Goal: Task Accomplishment & Management: Manage account settings

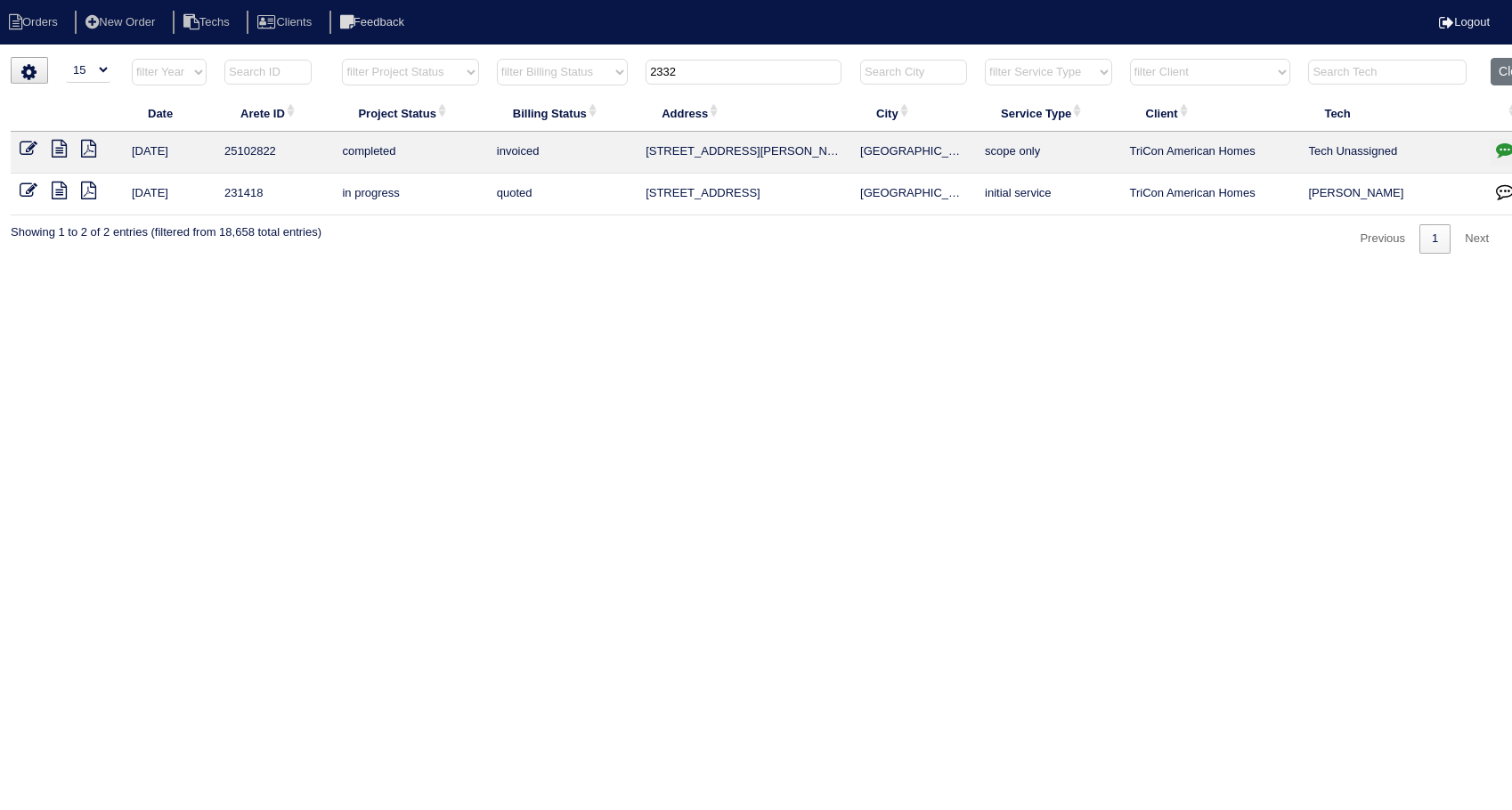
select select "15"
click at [1498, 75] on button "Clear" at bounding box center [1513, 72] width 46 height 28
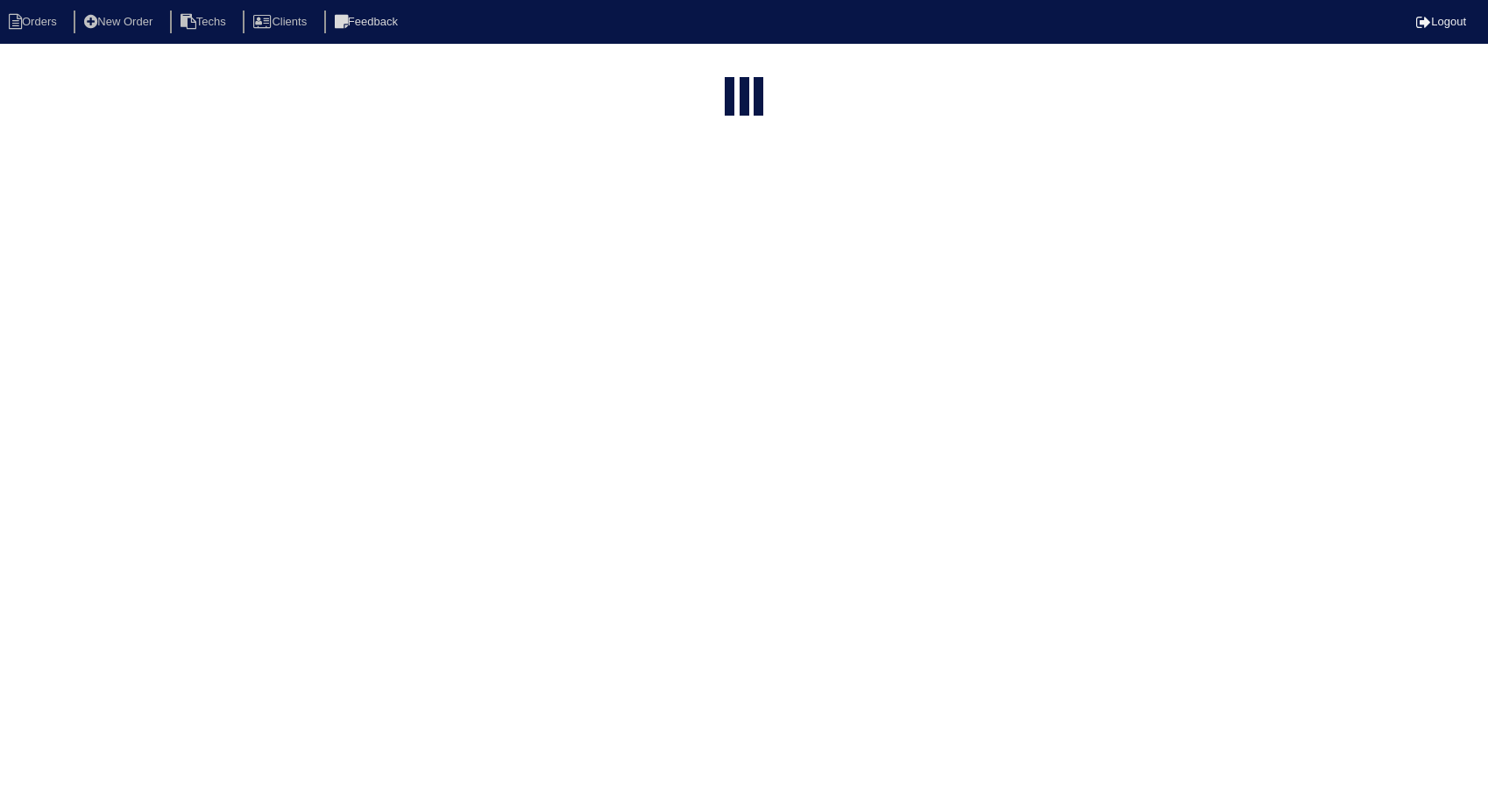
select select "15"
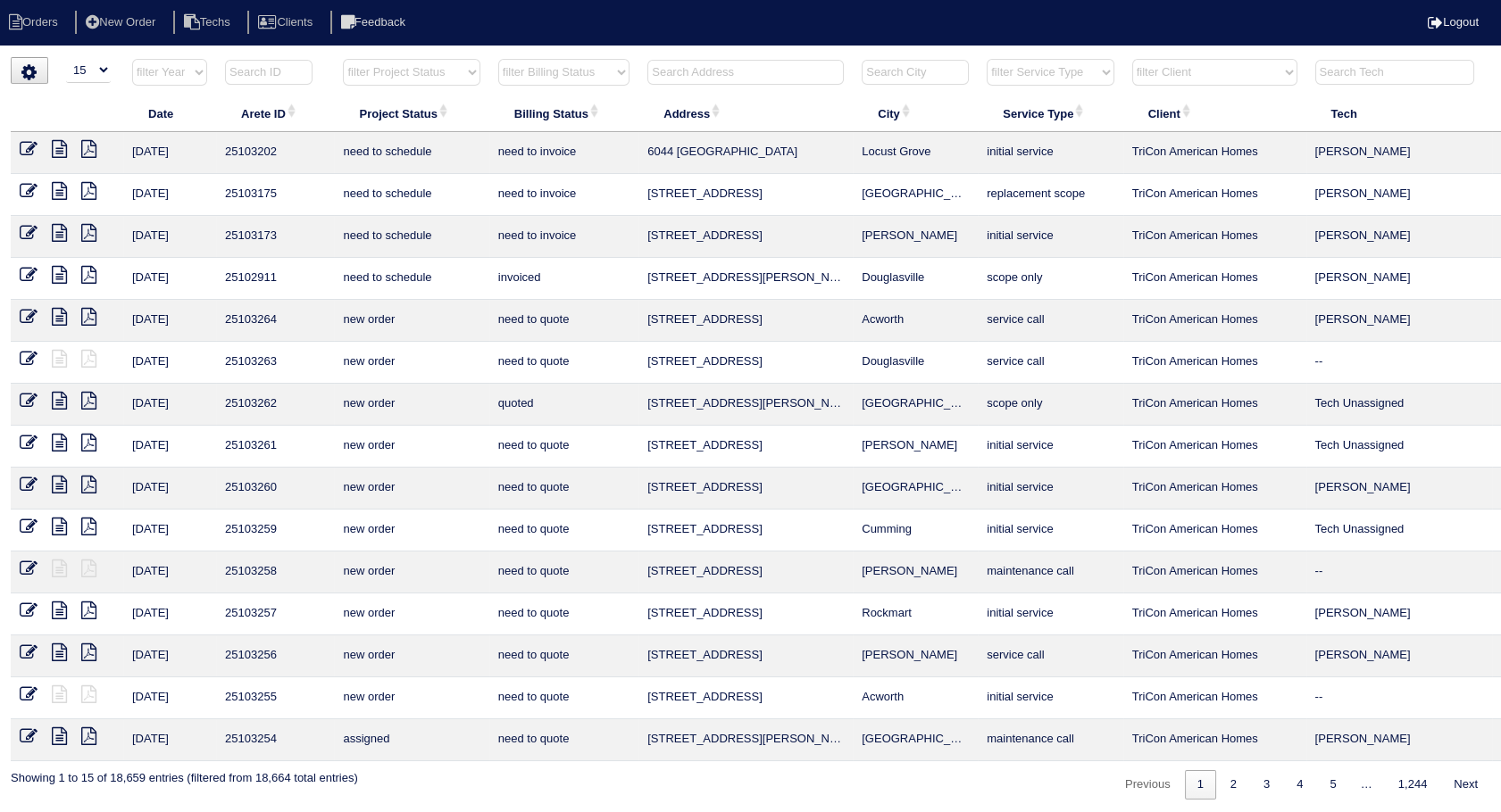
click at [674, 71] on input "text" at bounding box center [745, 73] width 196 height 25
type input "1400"
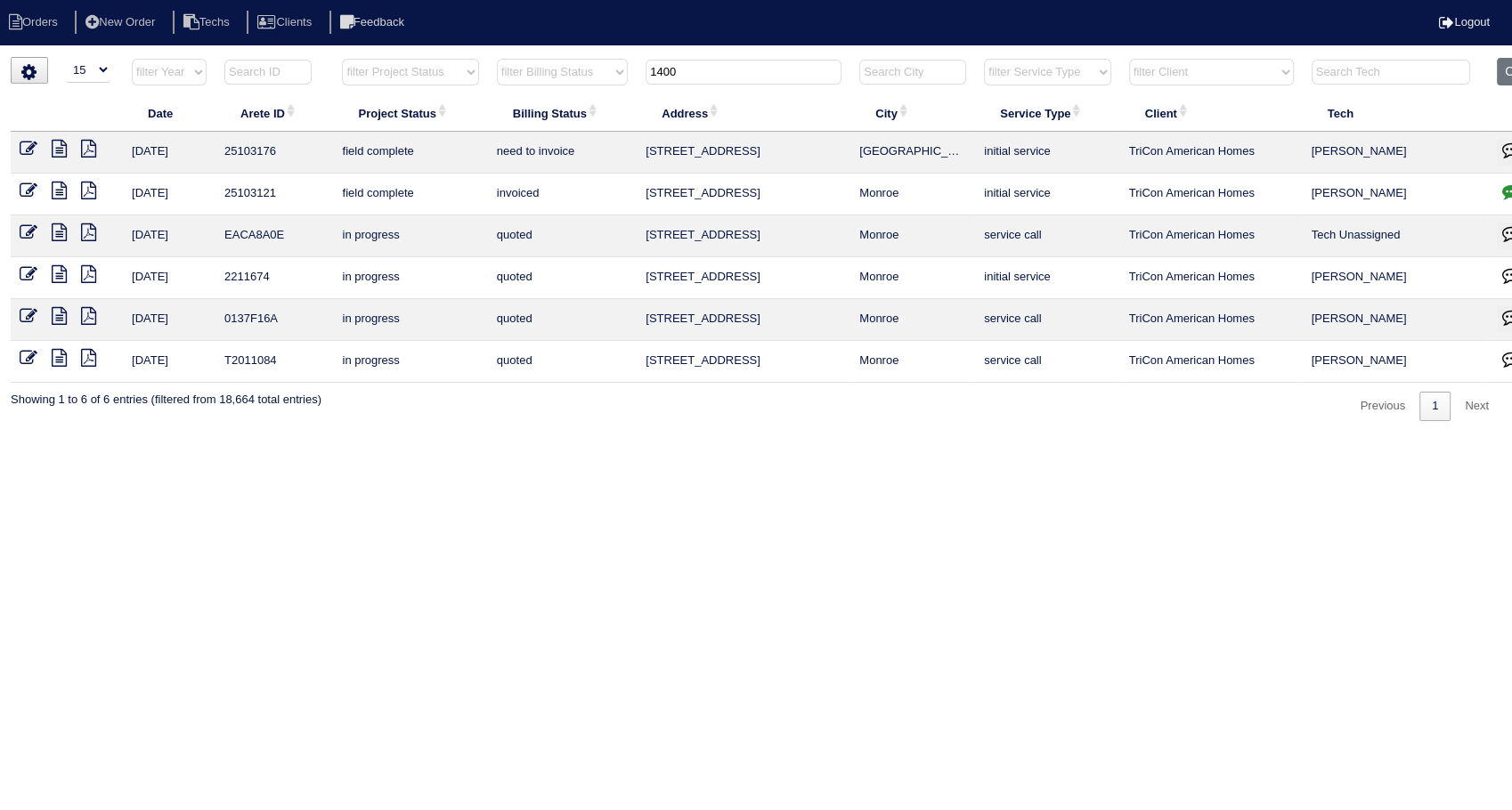
click at [27, 147] on icon at bounding box center [29, 149] width 18 height 18
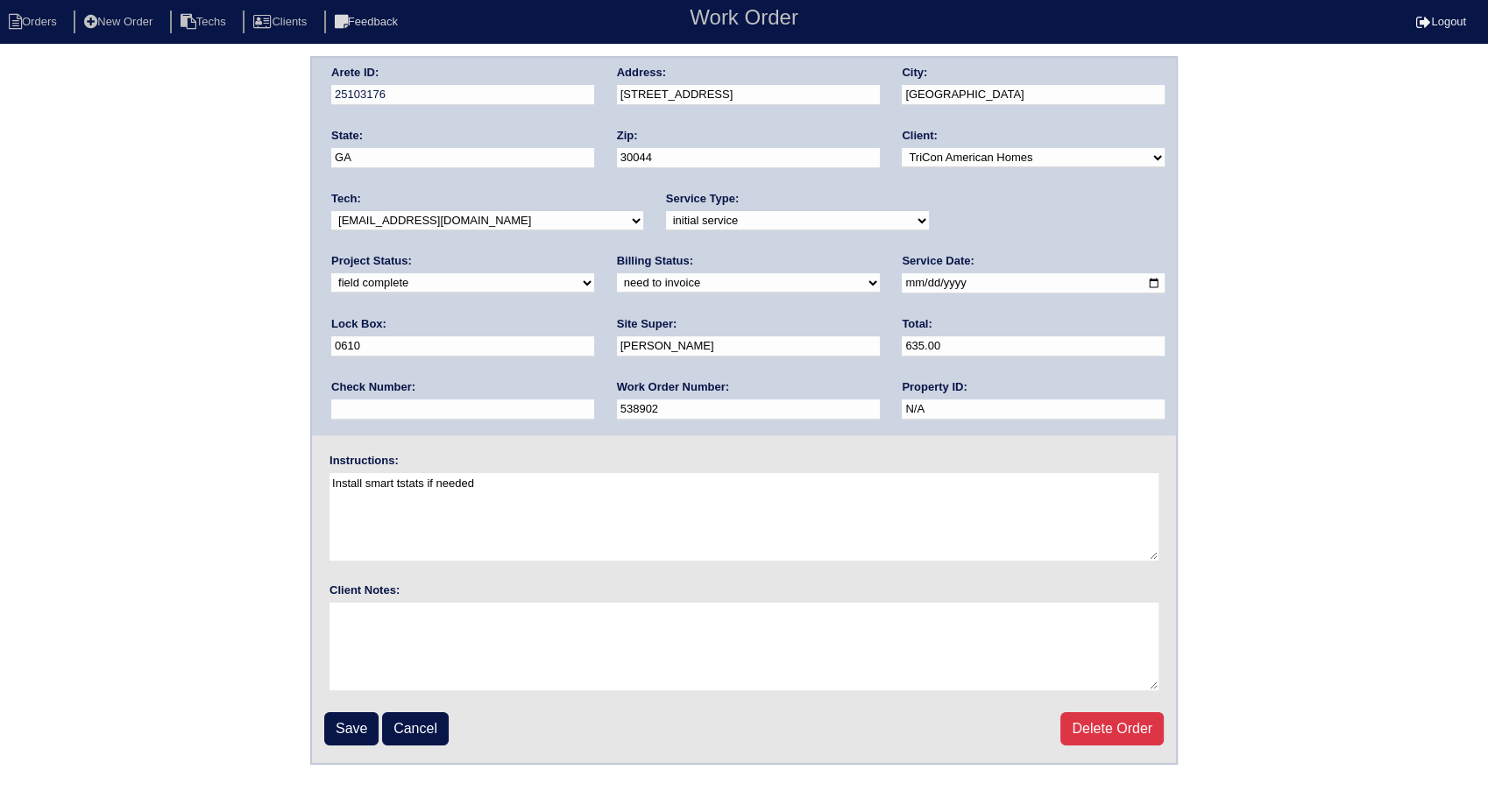
click at [617, 283] on select "need to quote quoted need to invoice invoiced paid warranty purchase order need…" at bounding box center [748, 283] width 263 height 20
select select "invoiced"
click at [617, 273] on select "need to quote quoted need to invoice invoiced paid warranty purchase order need…" at bounding box center [748, 283] width 263 height 20
click at [355, 736] on input "Save" at bounding box center [351, 728] width 54 height 33
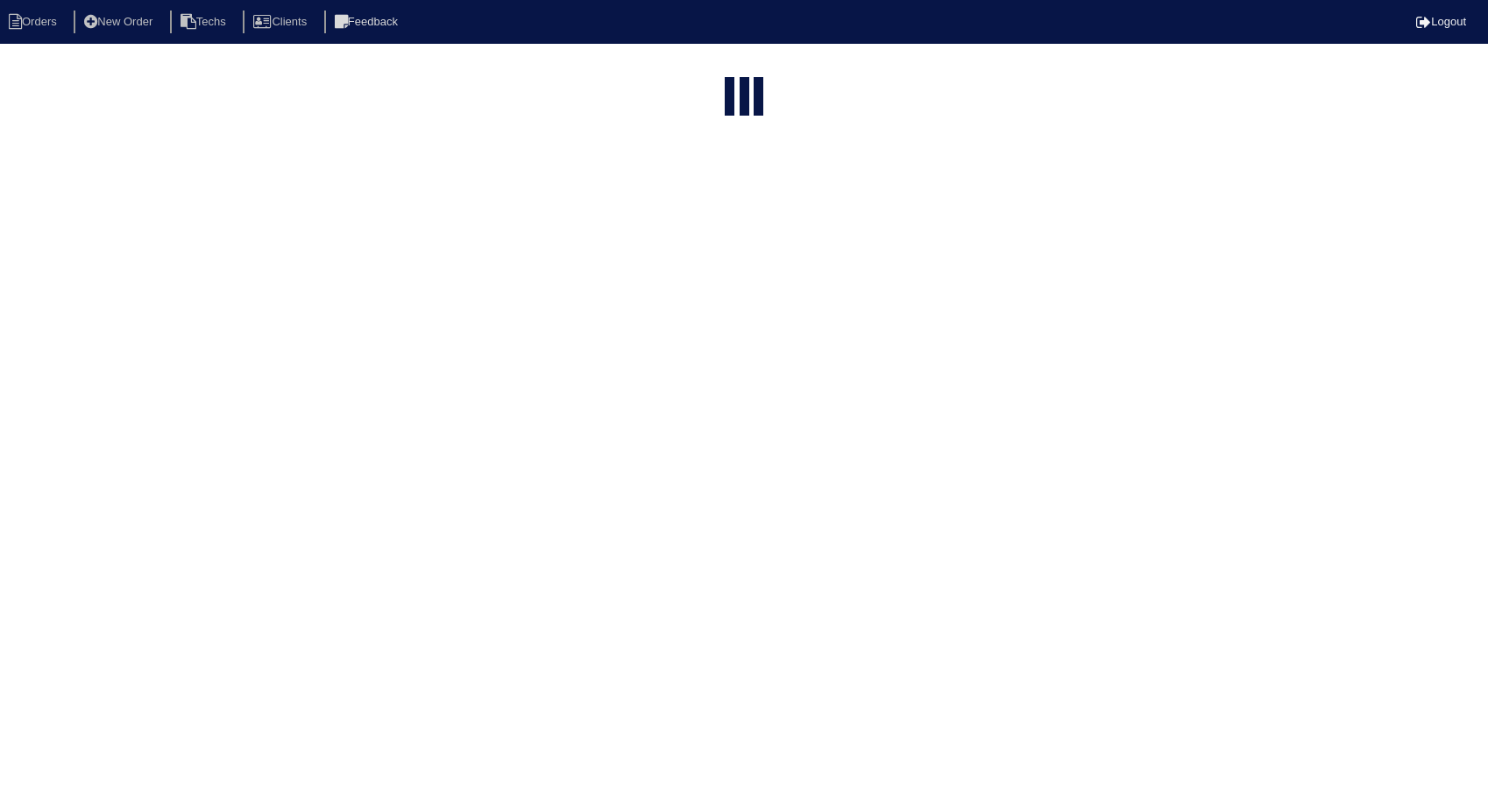
select select "15"
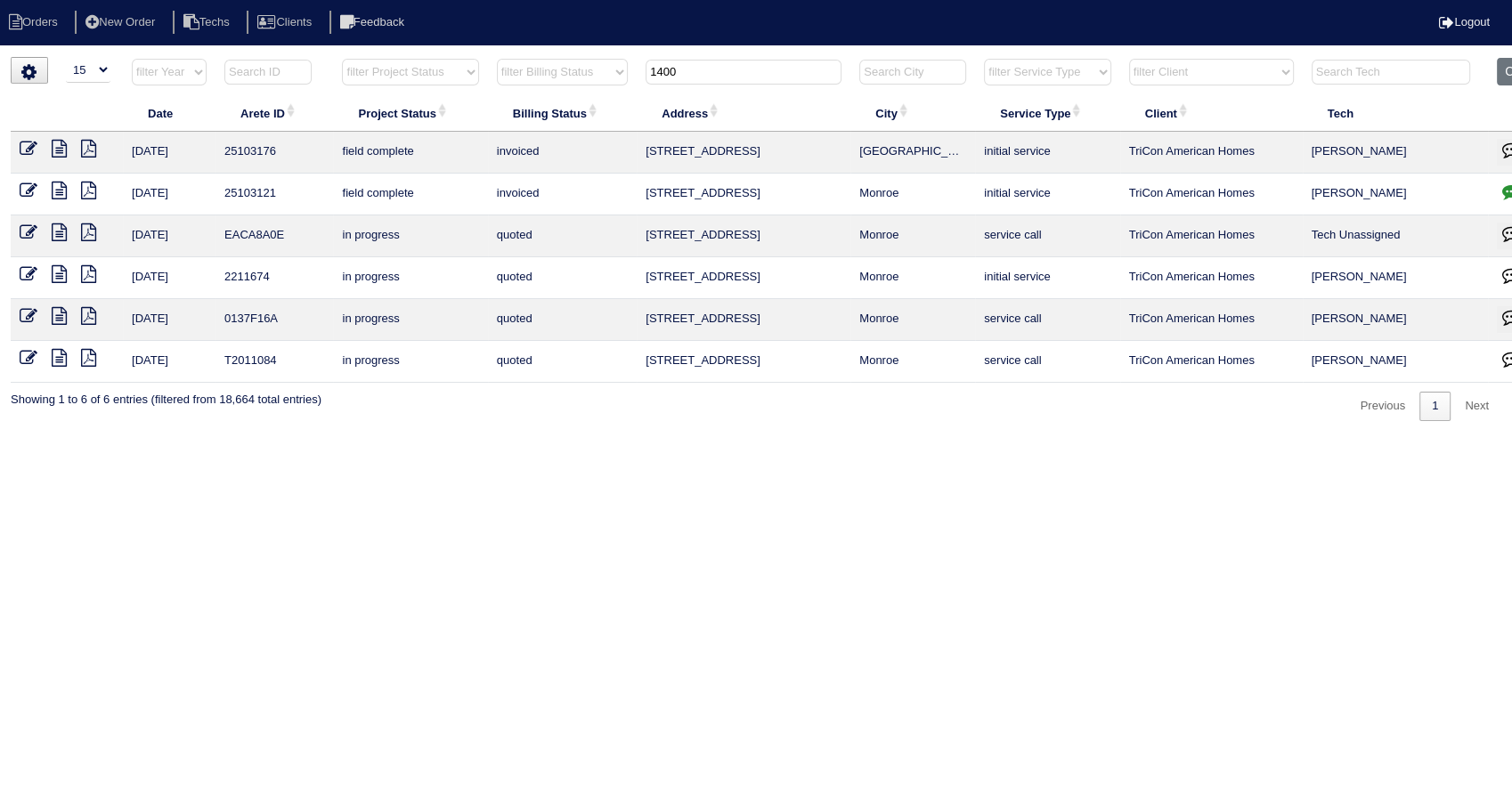
drag, startPoint x: 718, startPoint y: 72, endPoint x: 570, endPoint y: 122, distance: 156.2
click at [554, 104] on table "Date Arete ID Project Status Billing Status Address City Service Type Client Te…" at bounding box center [782, 220] width 1543 height 325
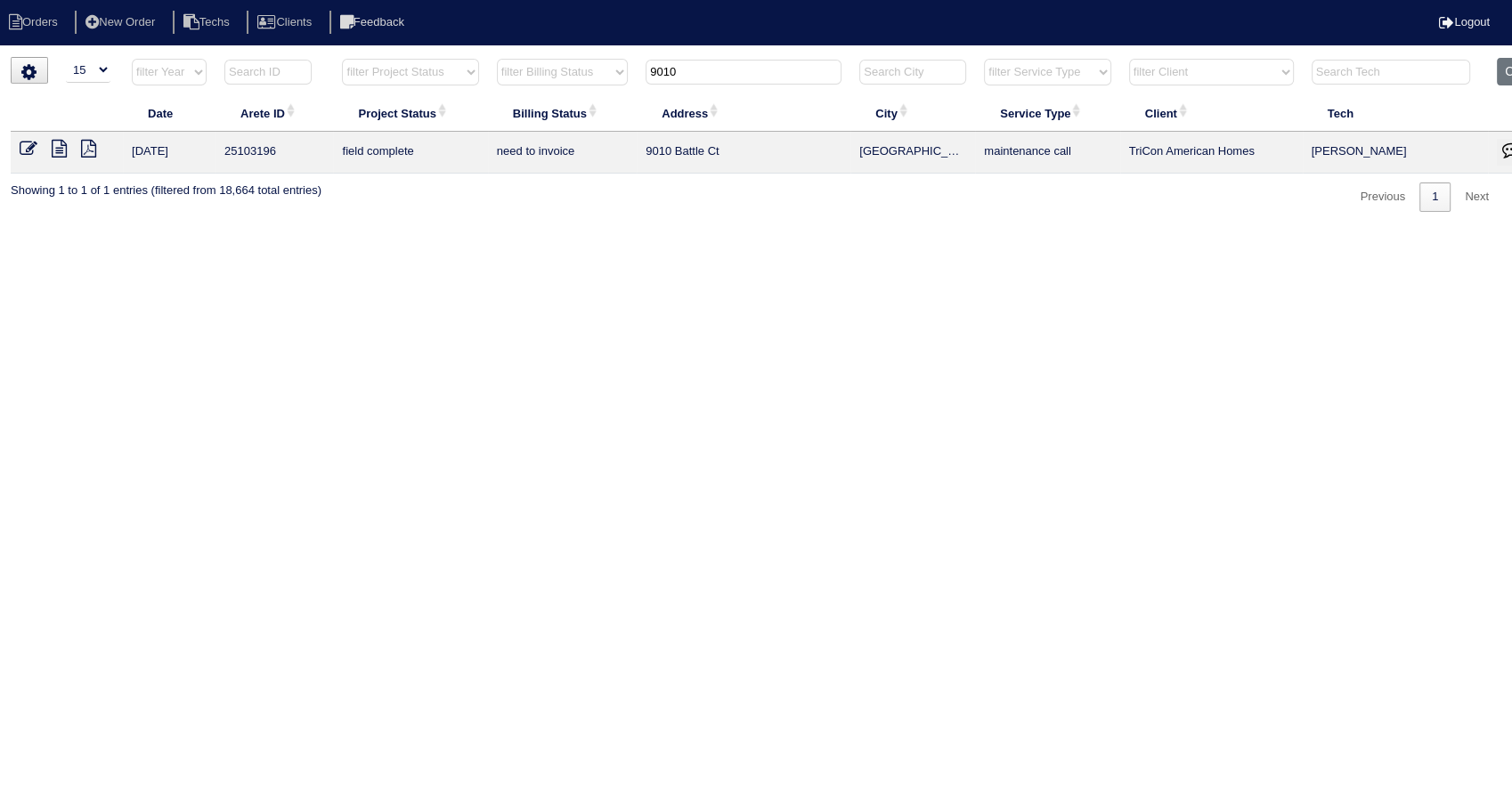
type input "9010"
click at [23, 144] on icon at bounding box center [29, 149] width 18 height 18
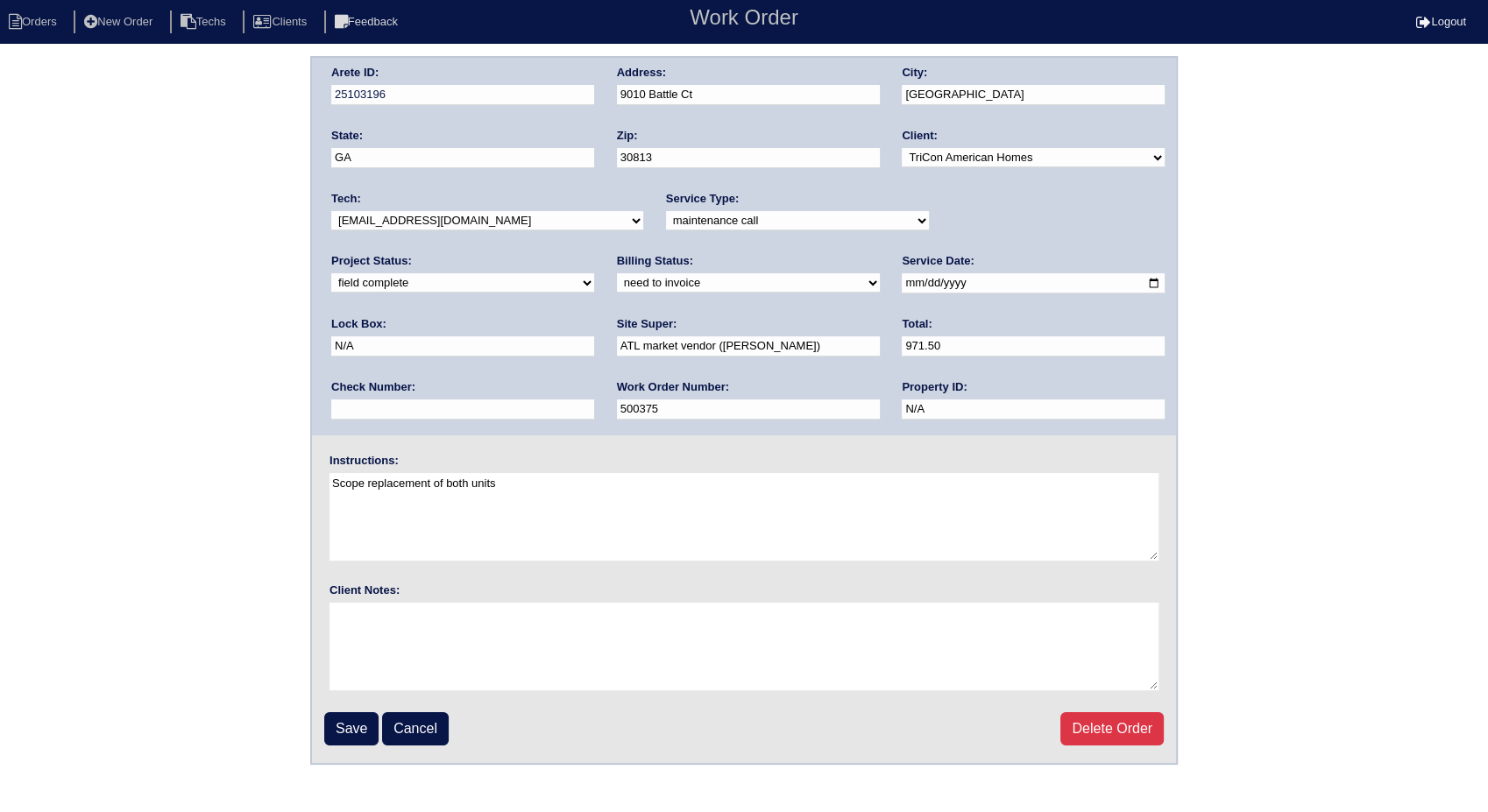
click at [617, 285] on select "need to quote quoted need to invoice invoiced paid warranty purchase order need…" at bounding box center [748, 283] width 263 height 20
select select "invoiced"
click at [617, 273] on select "need to quote quoted need to invoice invoiced paid warranty purchase order need…" at bounding box center [748, 283] width 263 height 20
drag, startPoint x: 348, startPoint y: 720, endPoint x: 388, endPoint y: 480, distance: 243.3
click at [348, 719] on input "Save" at bounding box center [351, 728] width 54 height 33
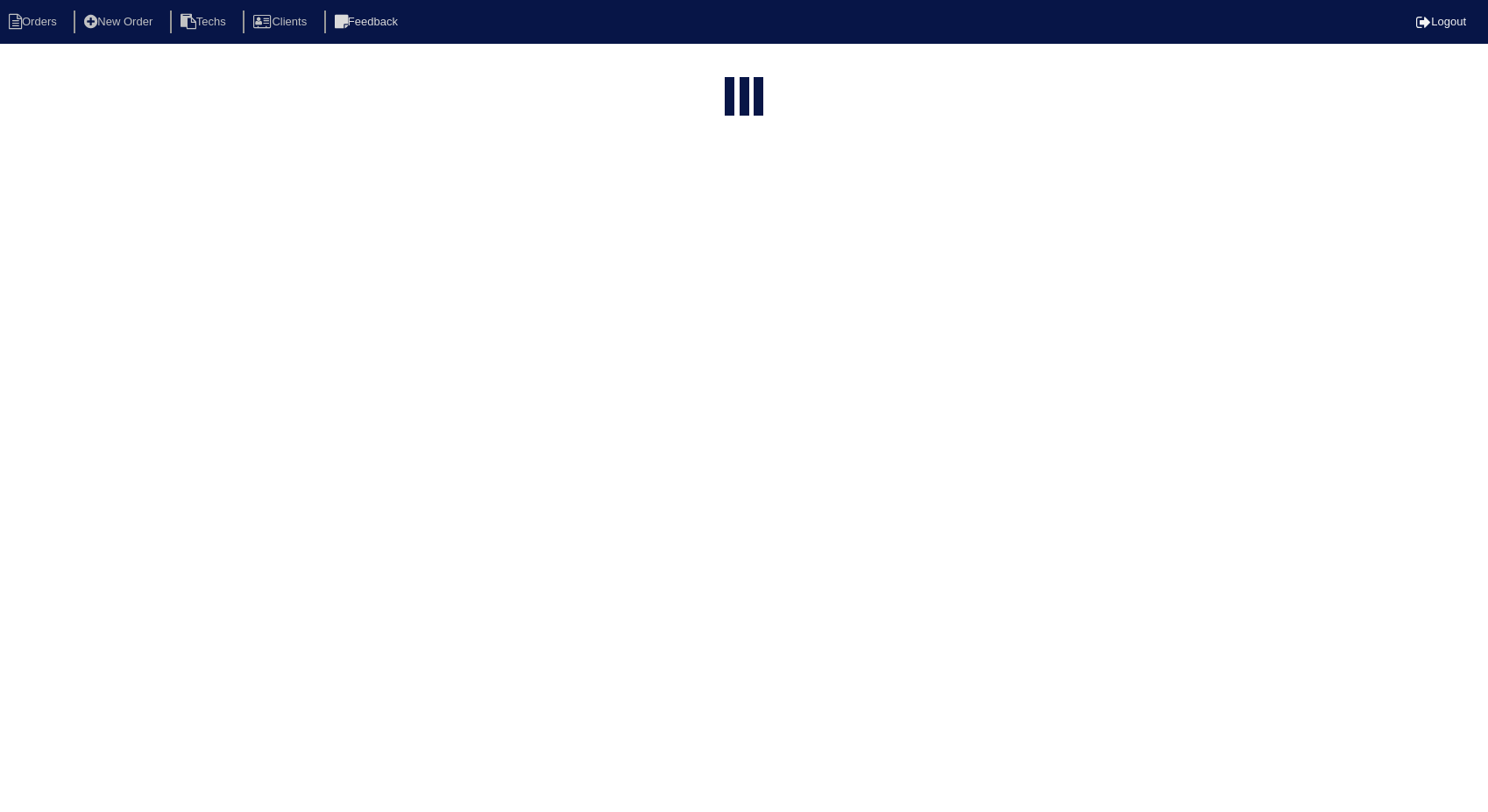
select select "15"
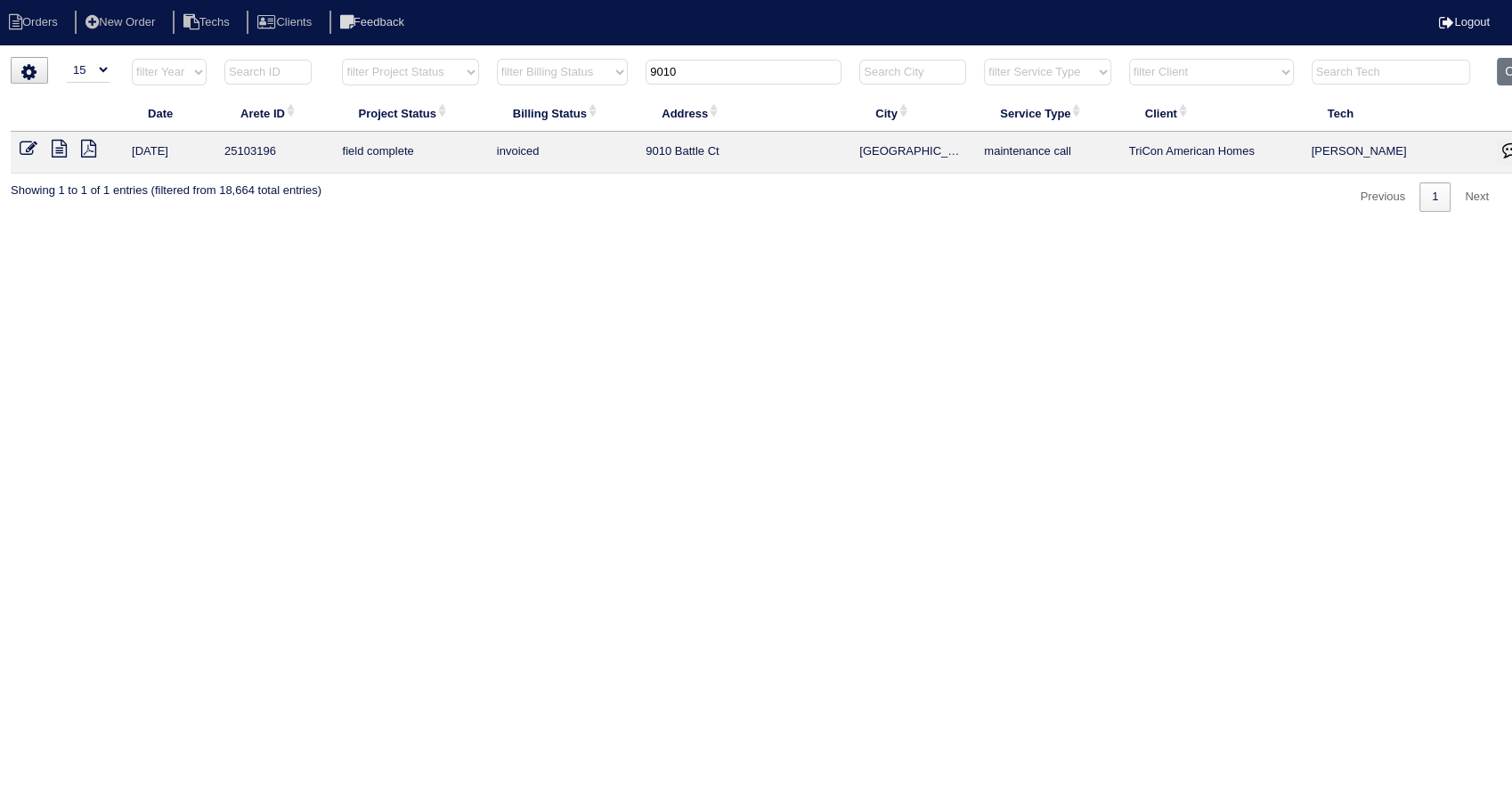
drag, startPoint x: 730, startPoint y: 69, endPoint x: 487, endPoint y: 110, distance: 246.4
click at [487, 103] on table "Date Arete ID Project Status Billing Status Address City Service Type Client Te…" at bounding box center [782, 115] width 1543 height 115
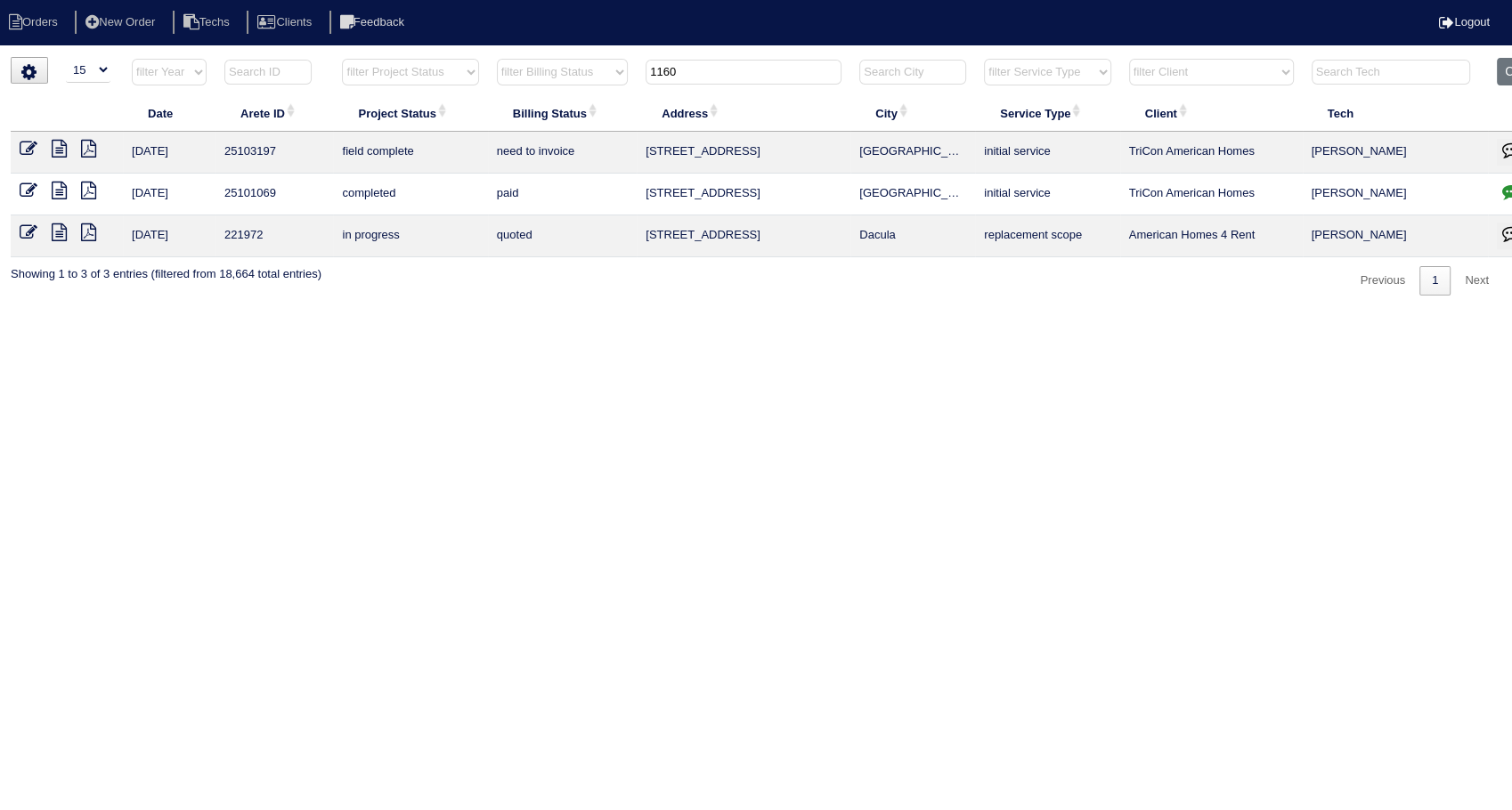
type input "1160"
click at [28, 146] on icon at bounding box center [29, 149] width 18 height 18
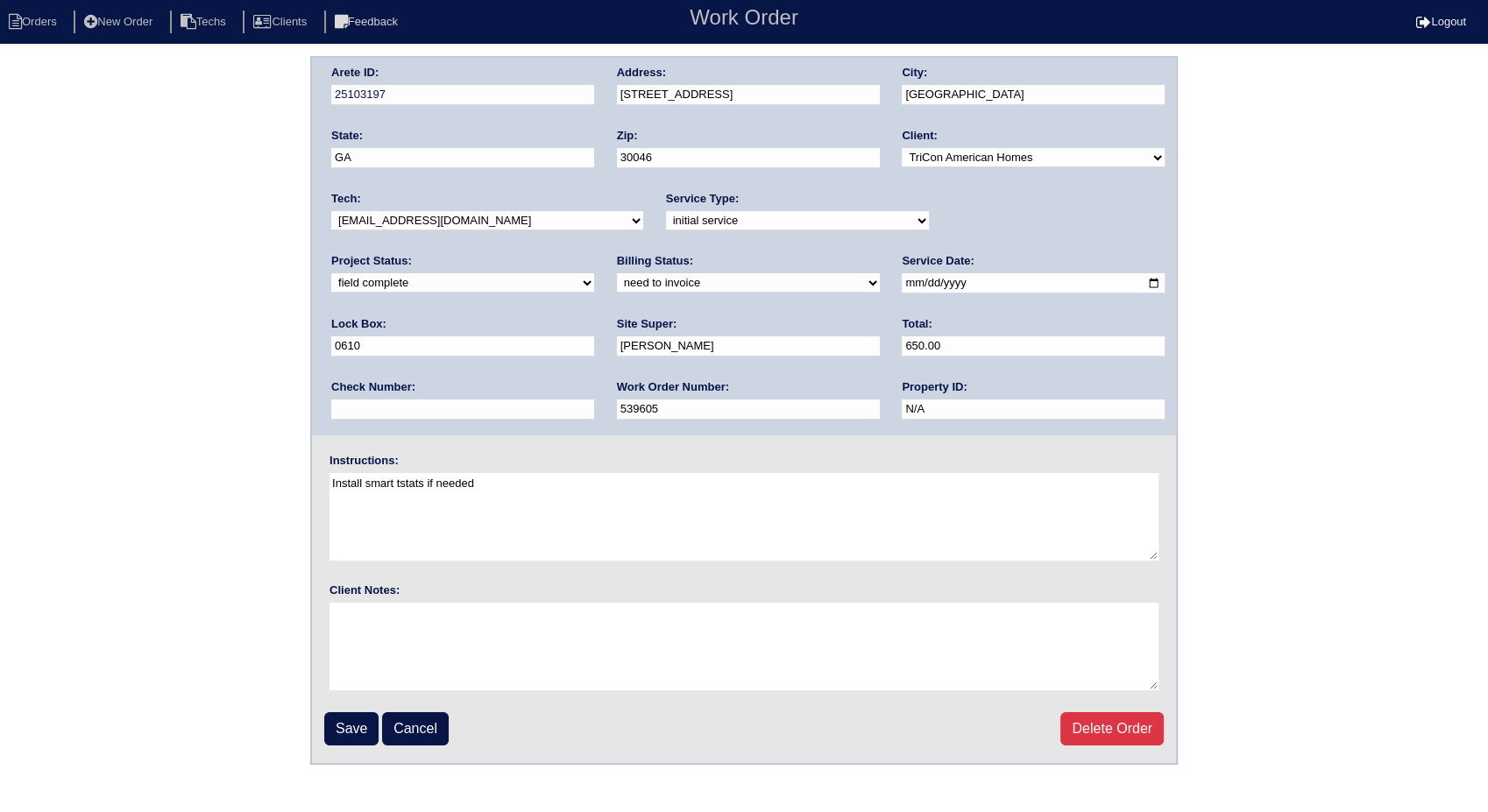
click at [617, 283] on select "need to quote quoted need to invoice invoiced paid warranty purchase order need…" at bounding box center [748, 283] width 263 height 20
select select "invoiced"
click at [617, 273] on select "need to quote quoted need to invoice invoiced paid warranty purchase order need…" at bounding box center [748, 283] width 263 height 20
click at [348, 717] on input "Save" at bounding box center [351, 728] width 54 height 33
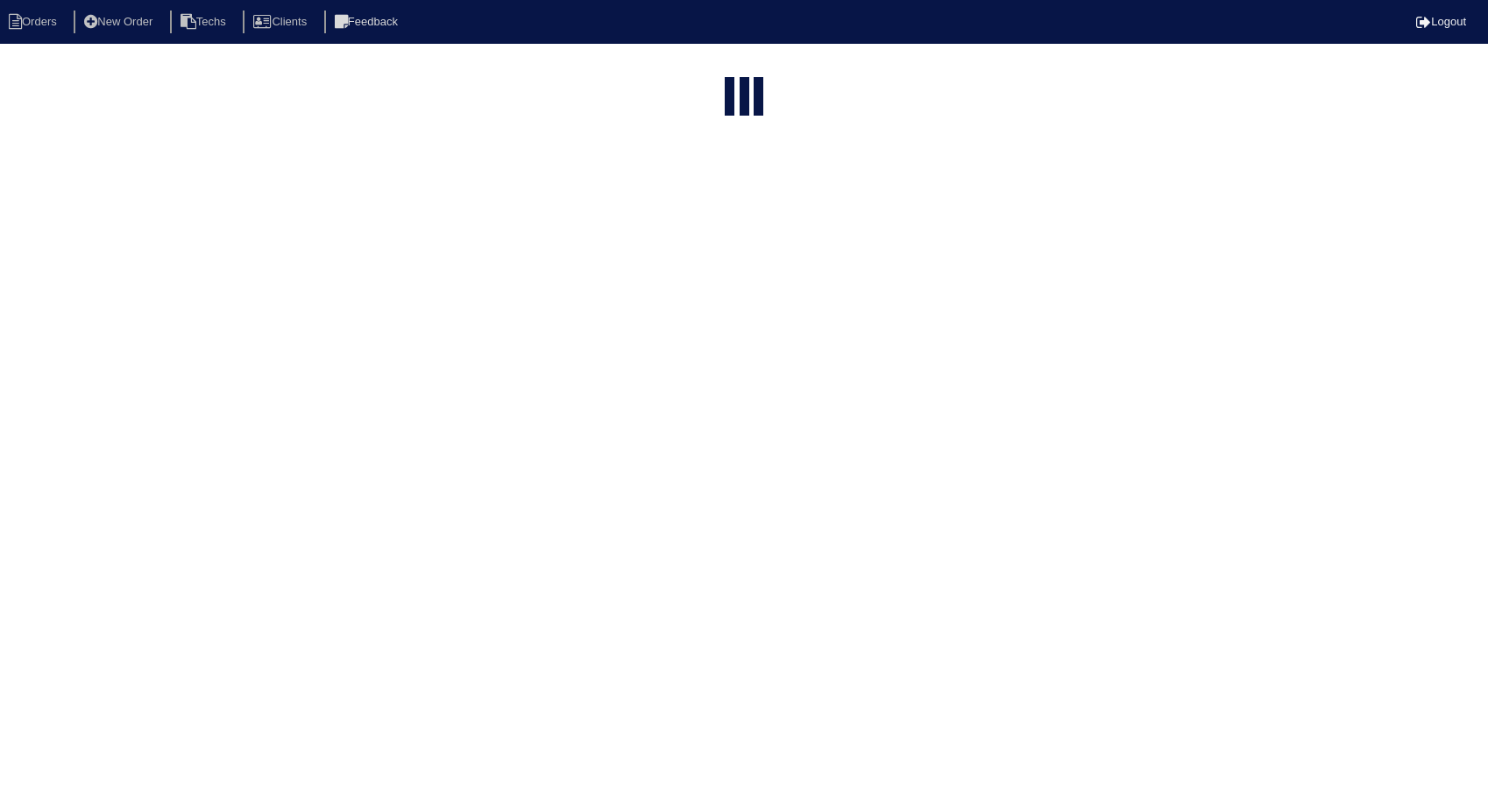
select select "15"
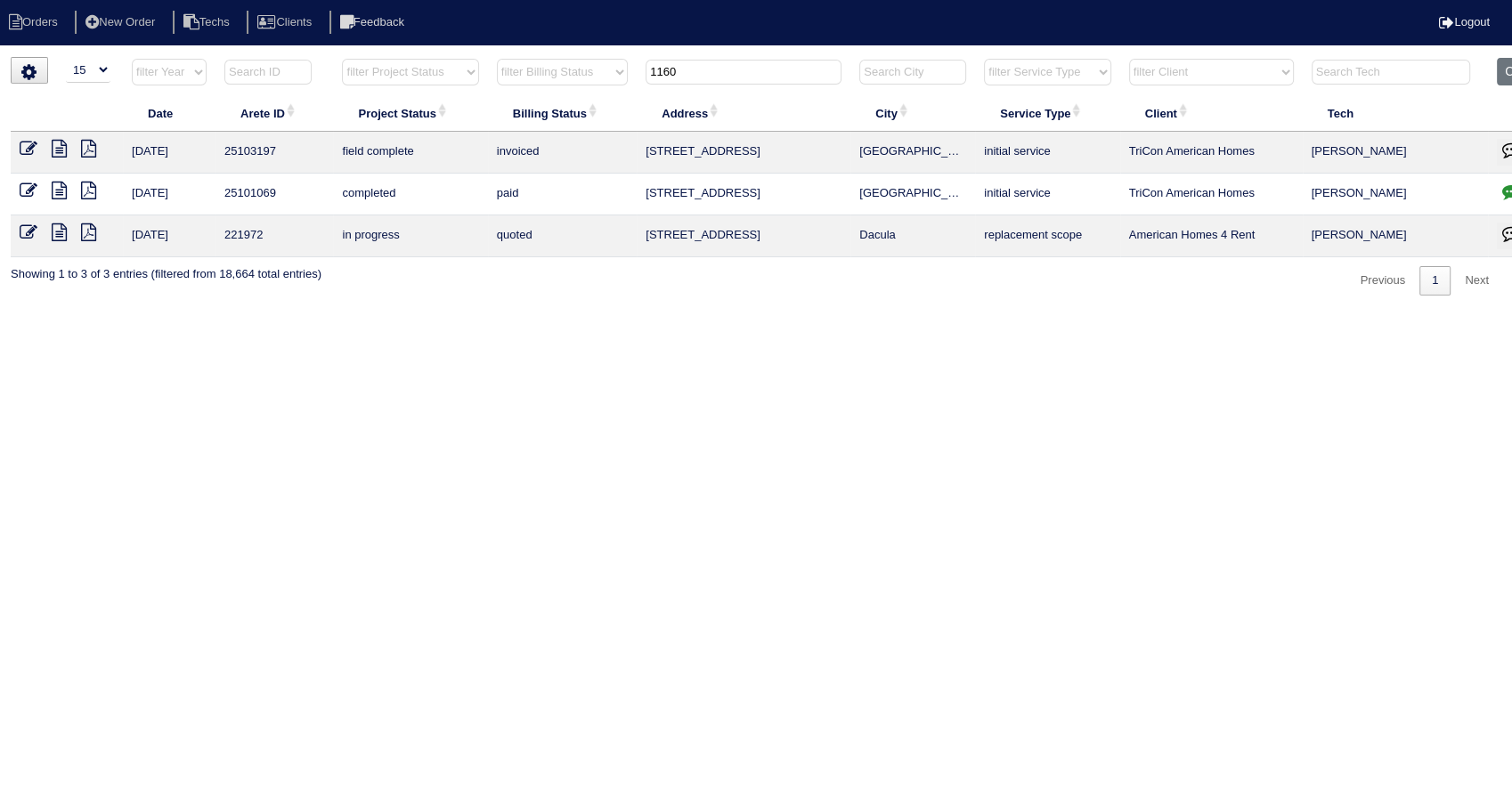
drag, startPoint x: 725, startPoint y: 72, endPoint x: 603, endPoint y: 82, distance: 122.4
click at [603, 82] on tr "filter Year -- Any Year -- 2025 2024 2023 2022 2021 2020 2019 filter Project St…" at bounding box center [782, 76] width 1543 height 36
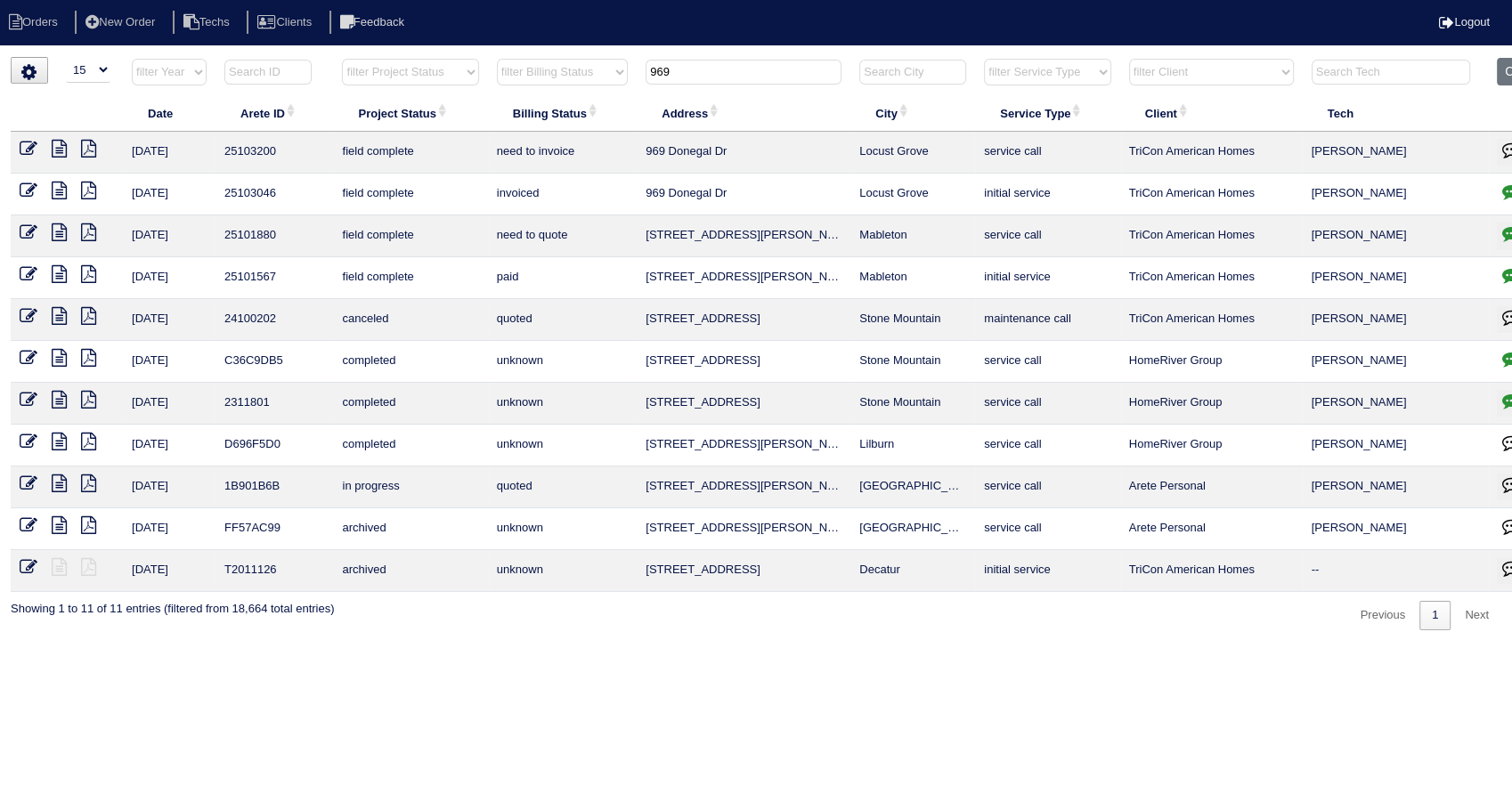
type input "969"
click at [26, 149] on icon at bounding box center [29, 149] width 18 height 18
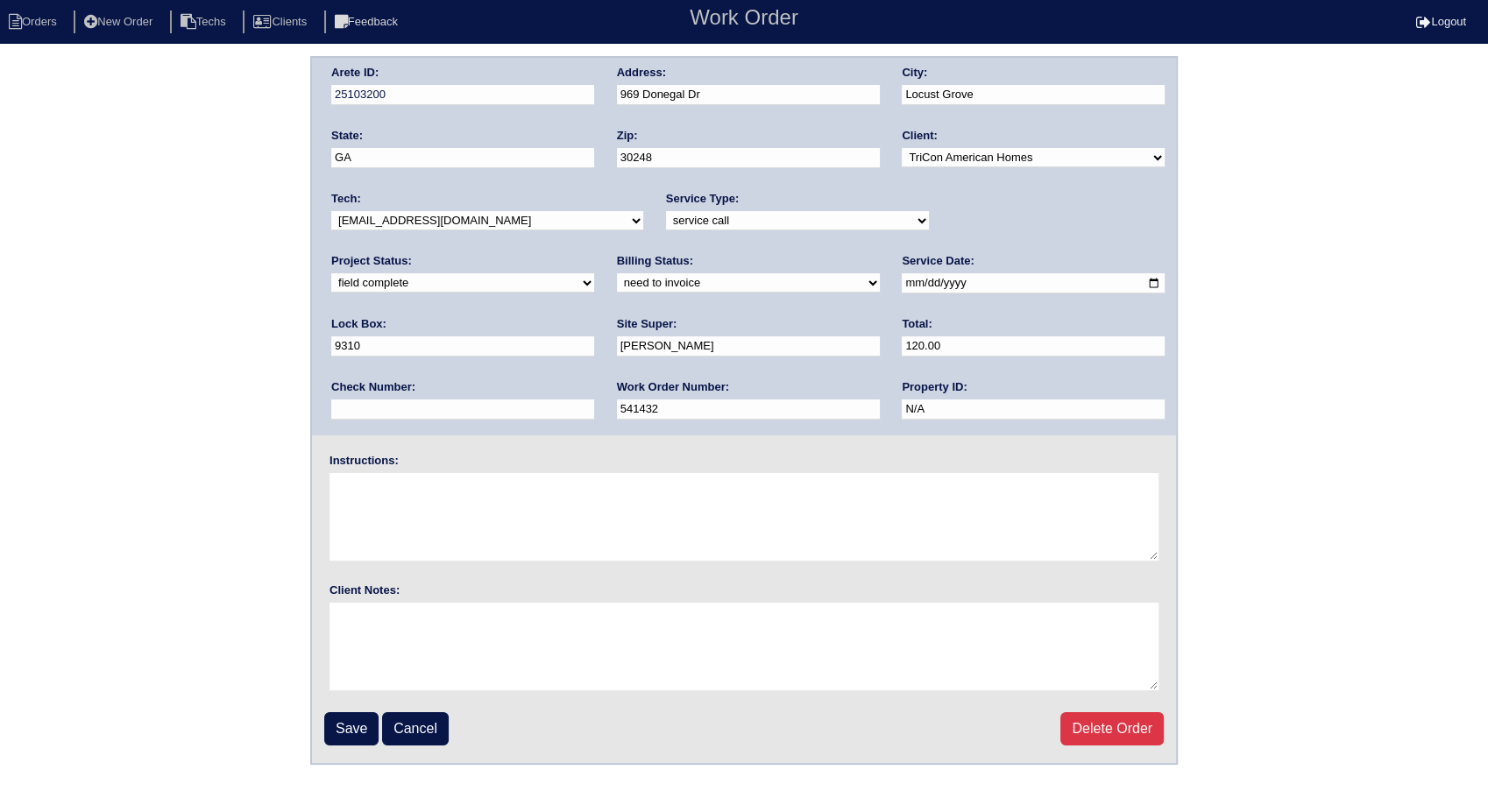
click at [617, 278] on select "need to quote quoted need to invoice invoiced paid warranty purchase order need…" at bounding box center [748, 283] width 263 height 20
select select "invoiced"
click at [617, 273] on select "need to quote quoted need to invoice invoiced paid warranty purchase order need…" at bounding box center [748, 283] width 263 height 20
click at [356, 724] on input "Save" at bounding box center [351, 728] width 54 height 33
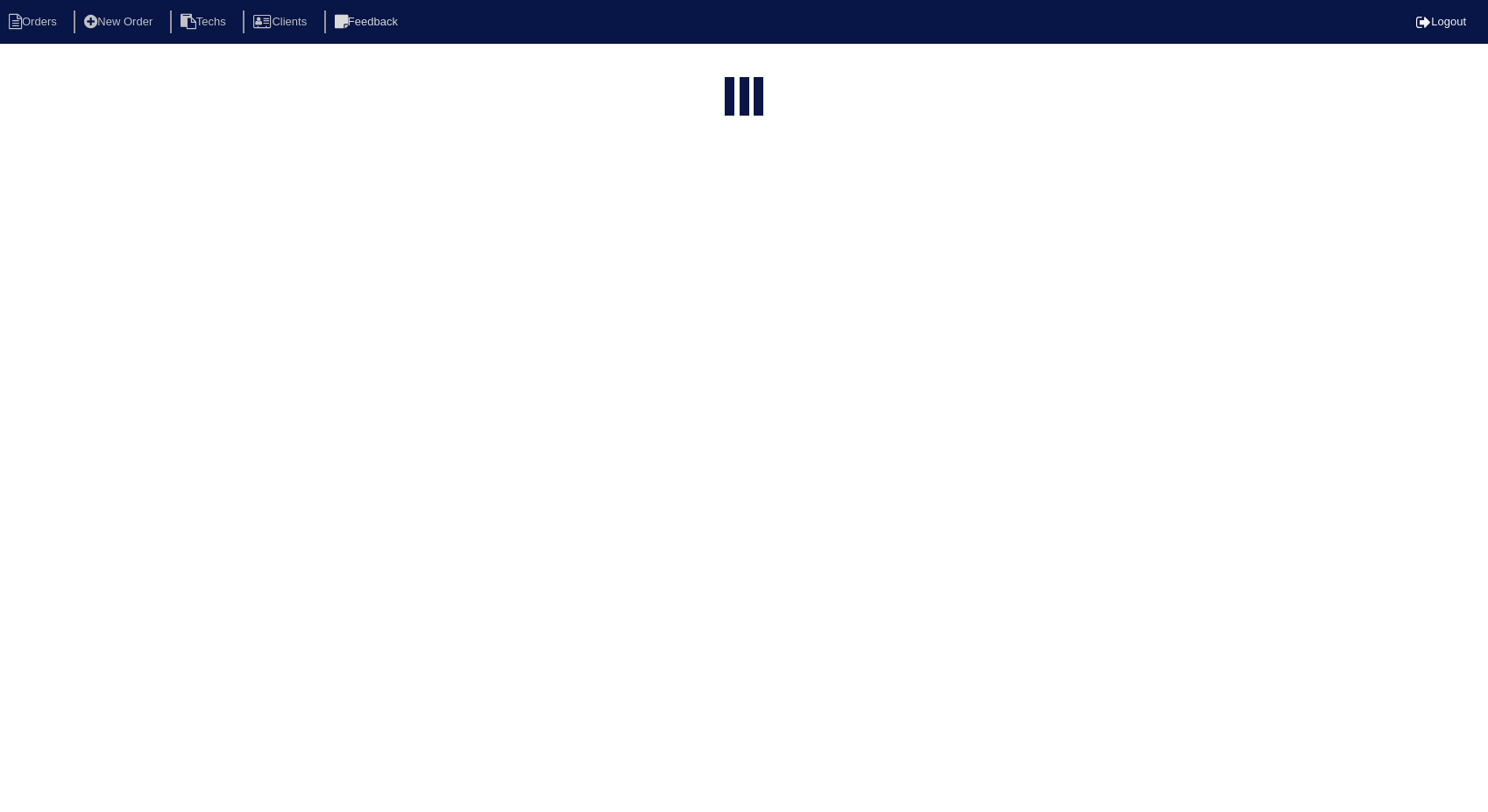
select select "15"
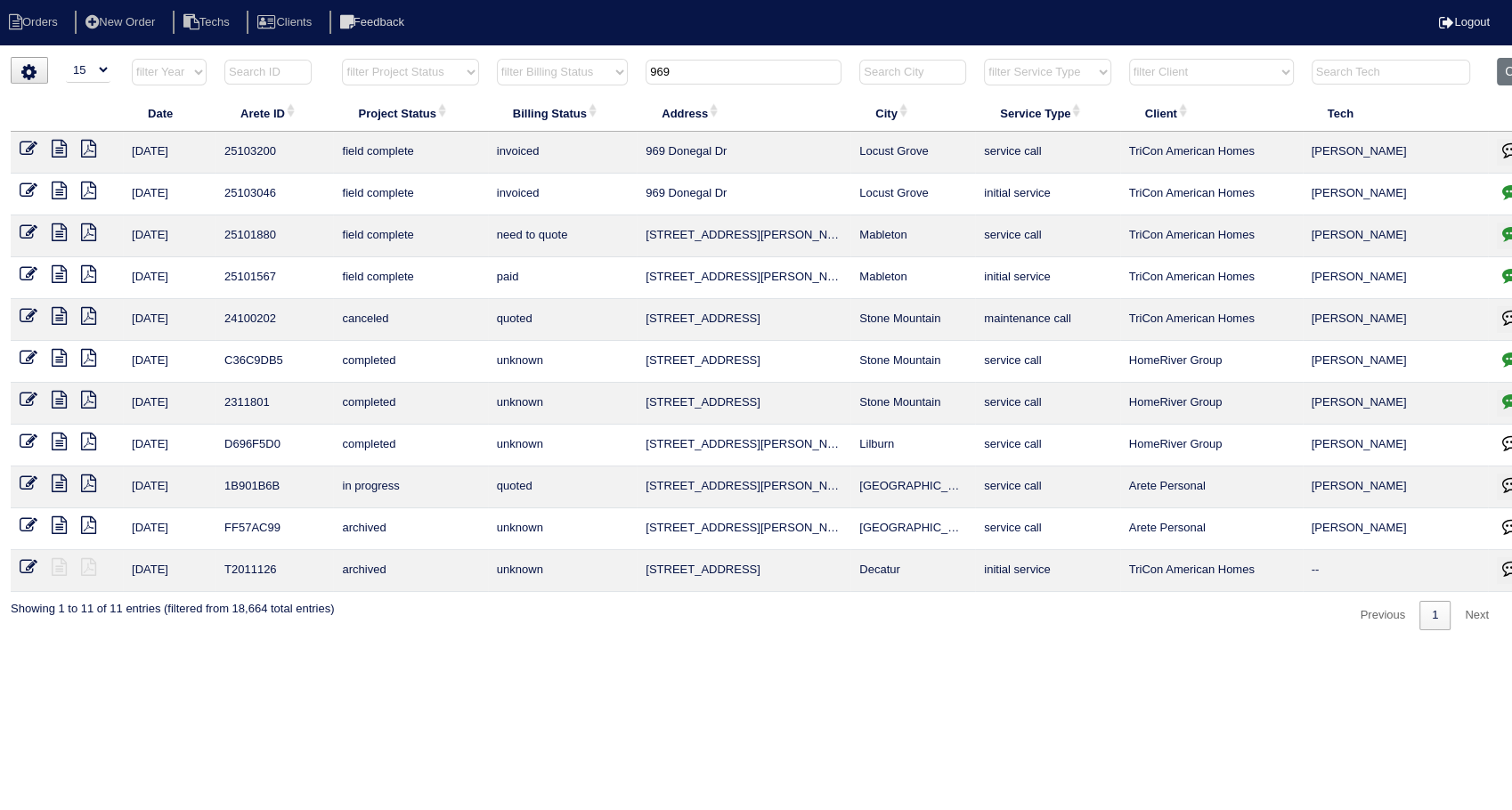
drag, startPoint x: 686, startPoint y: 70, endPoint x: 530, endPoint y: 115, distance: 162.4
click at [530, 115] on table "Date Arete ID Project Status Billing Status Address City Service Type Client Te…" at bounding box center [782, 325] width 1543 height 534
type input "64"
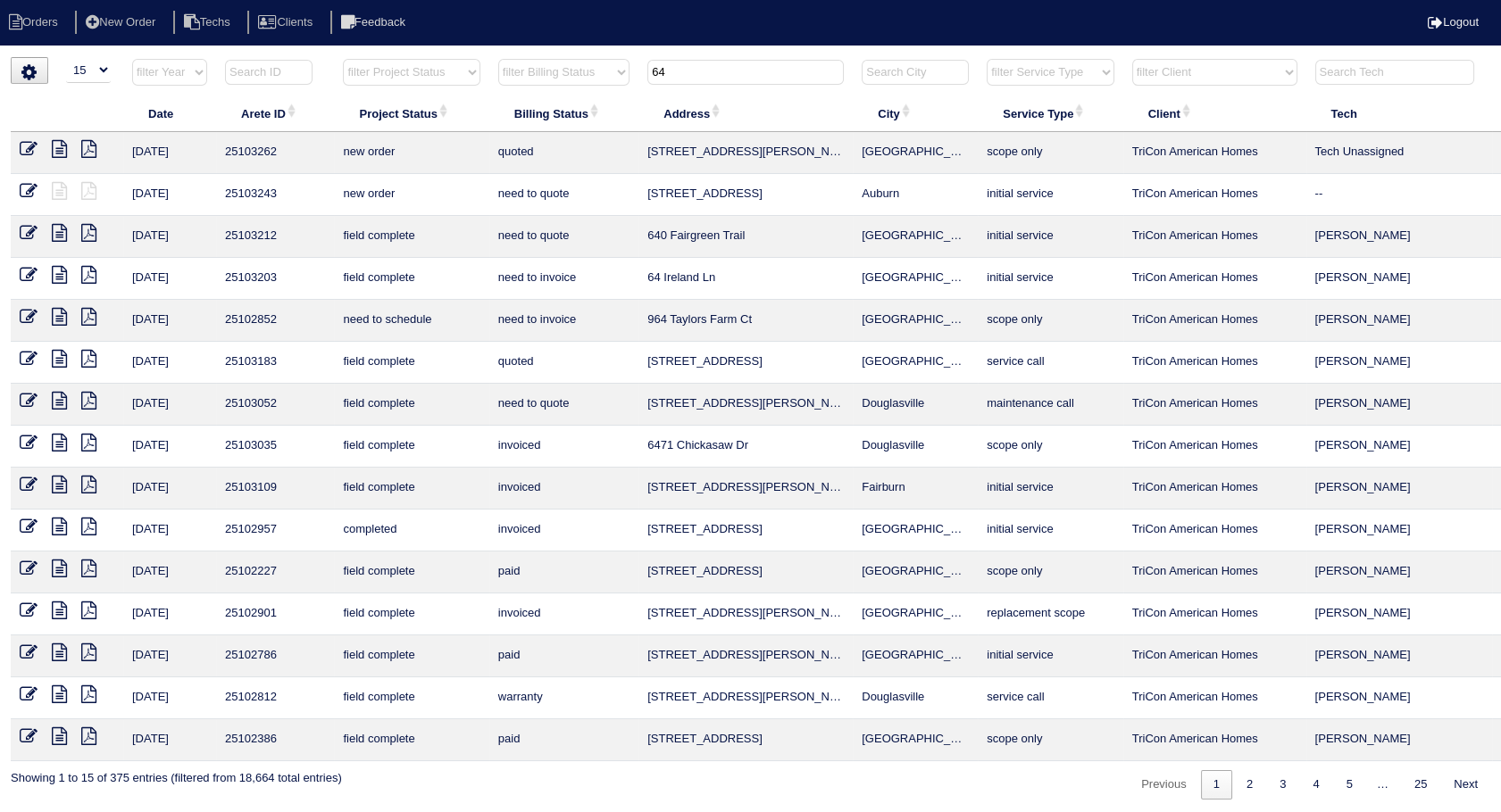
click at [30, 272] on icon at bounding box center [29, 274] width 18 height 18
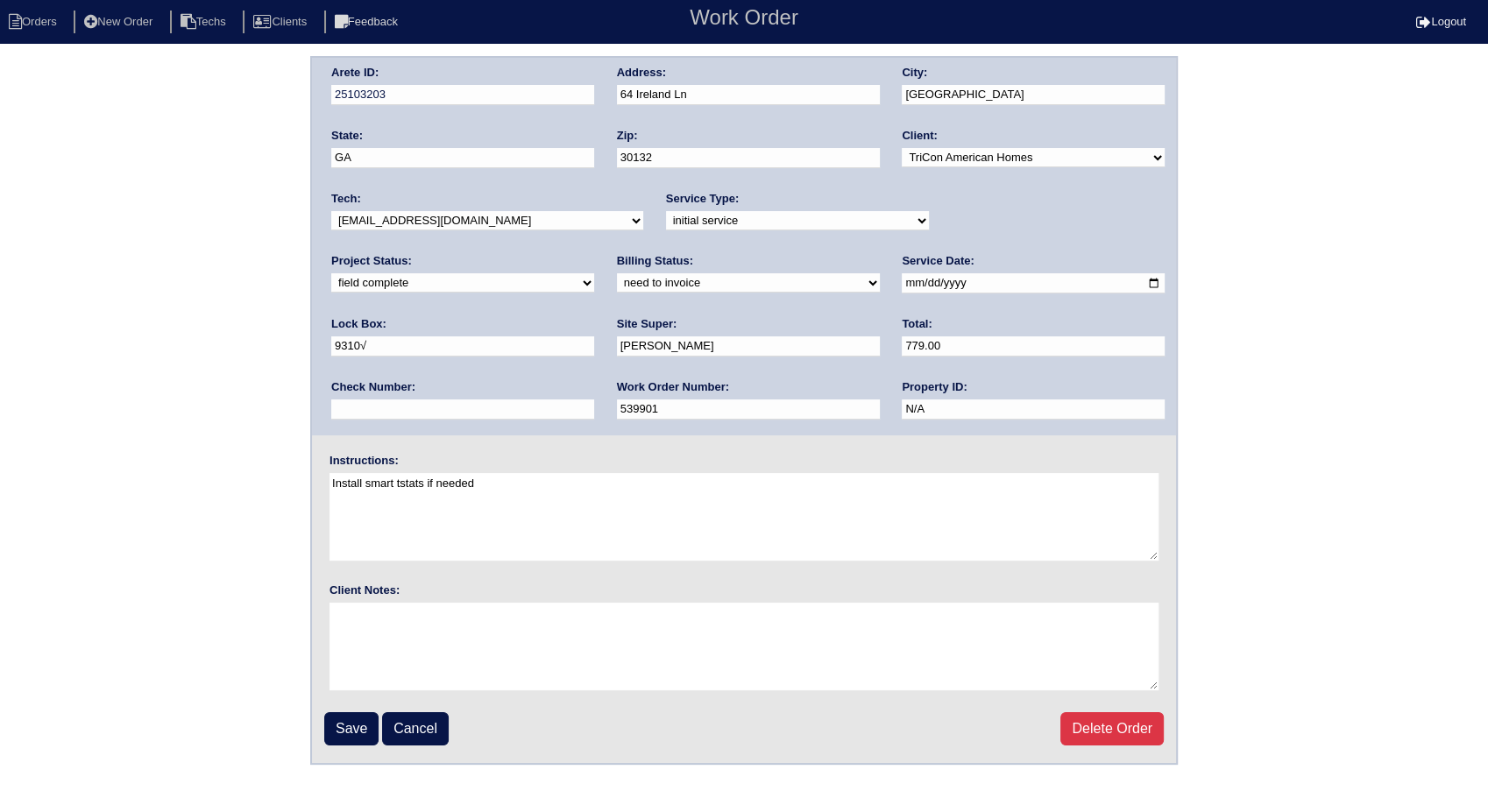
click at [617, 284] on select "need to quote quoted need to invoice invoiced paid warranty purchase order need…" at bounding box center [748, 283] width 263 height 20
select select "invoiced"
click at [617, 273] on select "need to quote quoted need to invoice invoiced paid warranty purchase order need…" at bounding box center [748, 283] width 263 height 20
drag, startPoint x: 348, startPoint y: 725, endPoint x: 361, endPoint y: 427, distance: 298.3
click at [348, 725] on input "Save" at bounding box center [351, 728] width 54 height 33
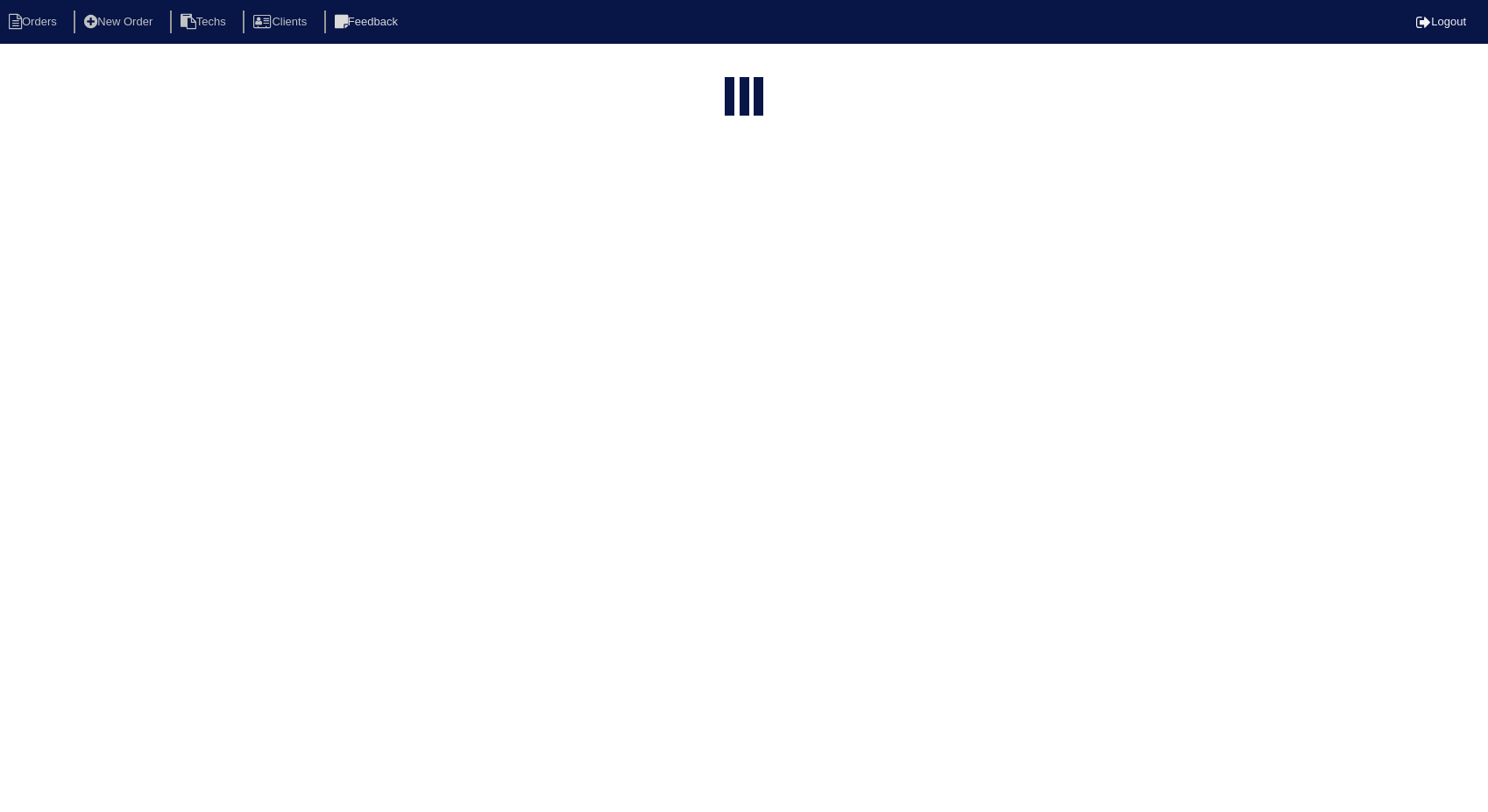
select select "15"
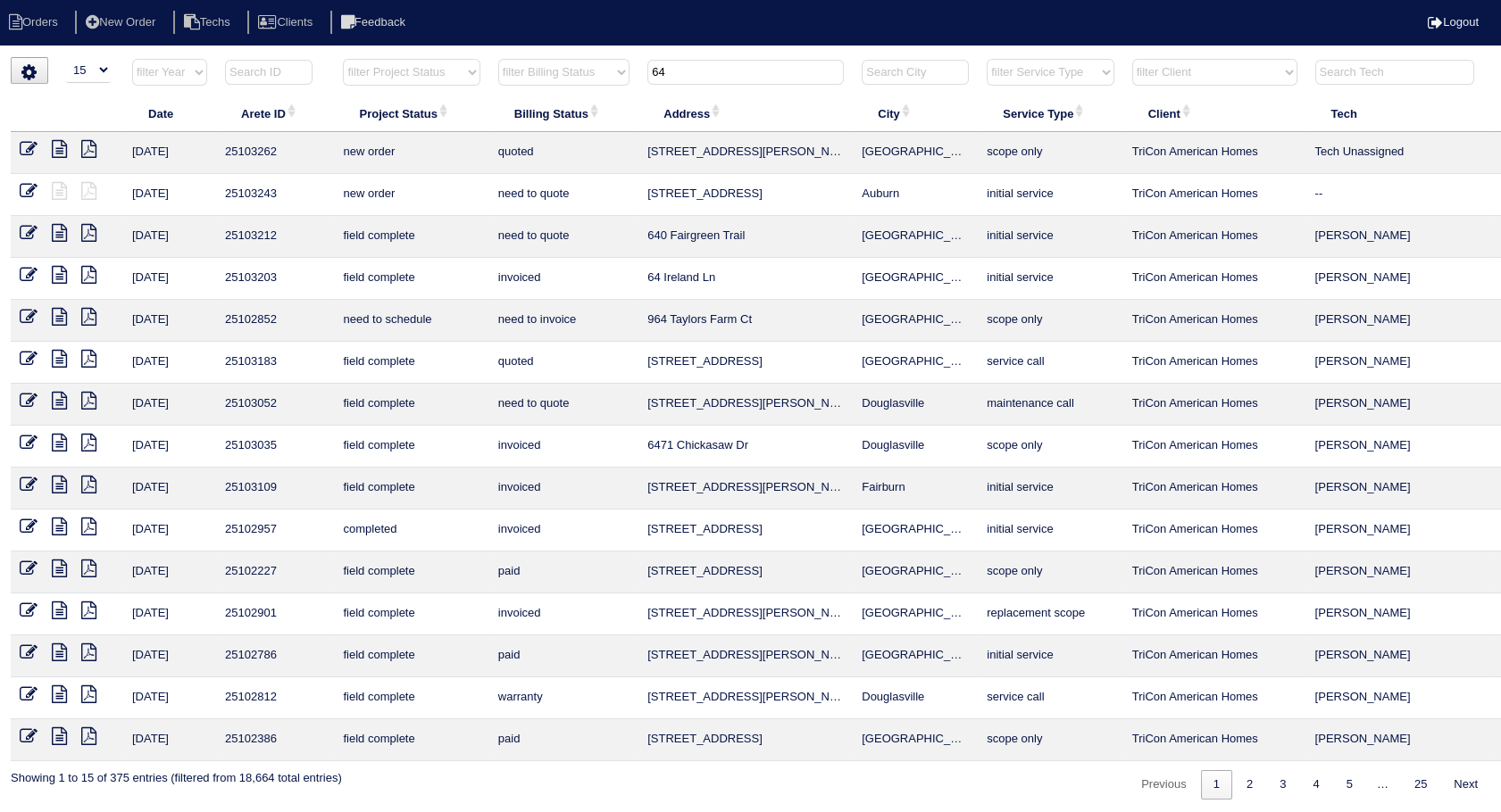
drag, startPoint x: 661, startPoint y: 75, endPoint x: 616, endPoint y: 77, distance: 45.0
click at [616, 77] on tr "filter Year -- Any Year -- 2025 2024 2023 2022 2021 2020 2019 filter Project St…" at bounding box center [784, 77] width 1548 height 36
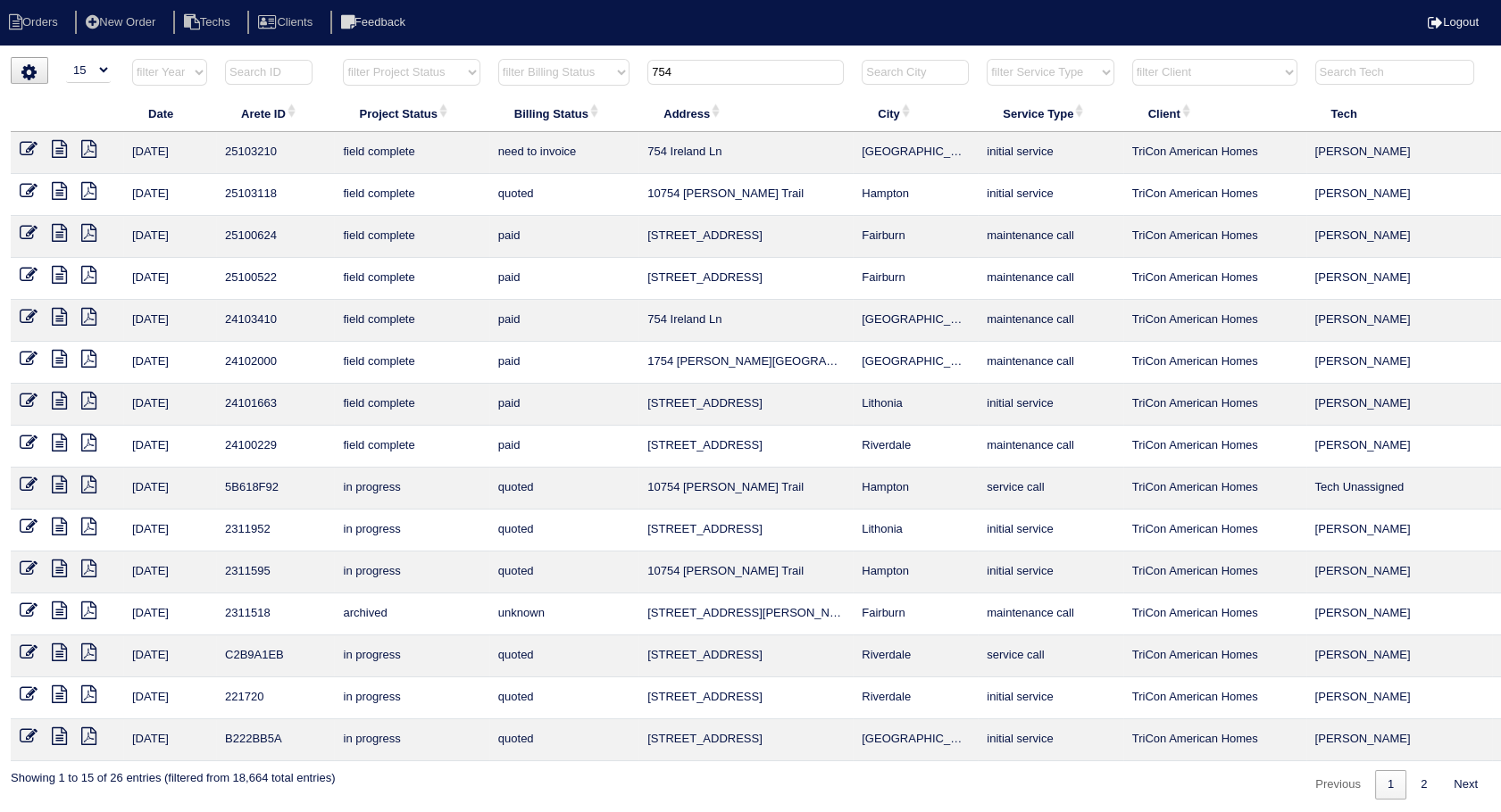
type input "754"
click at [23, 151] on icon at bounding box center [29, 149] width 18 height 18
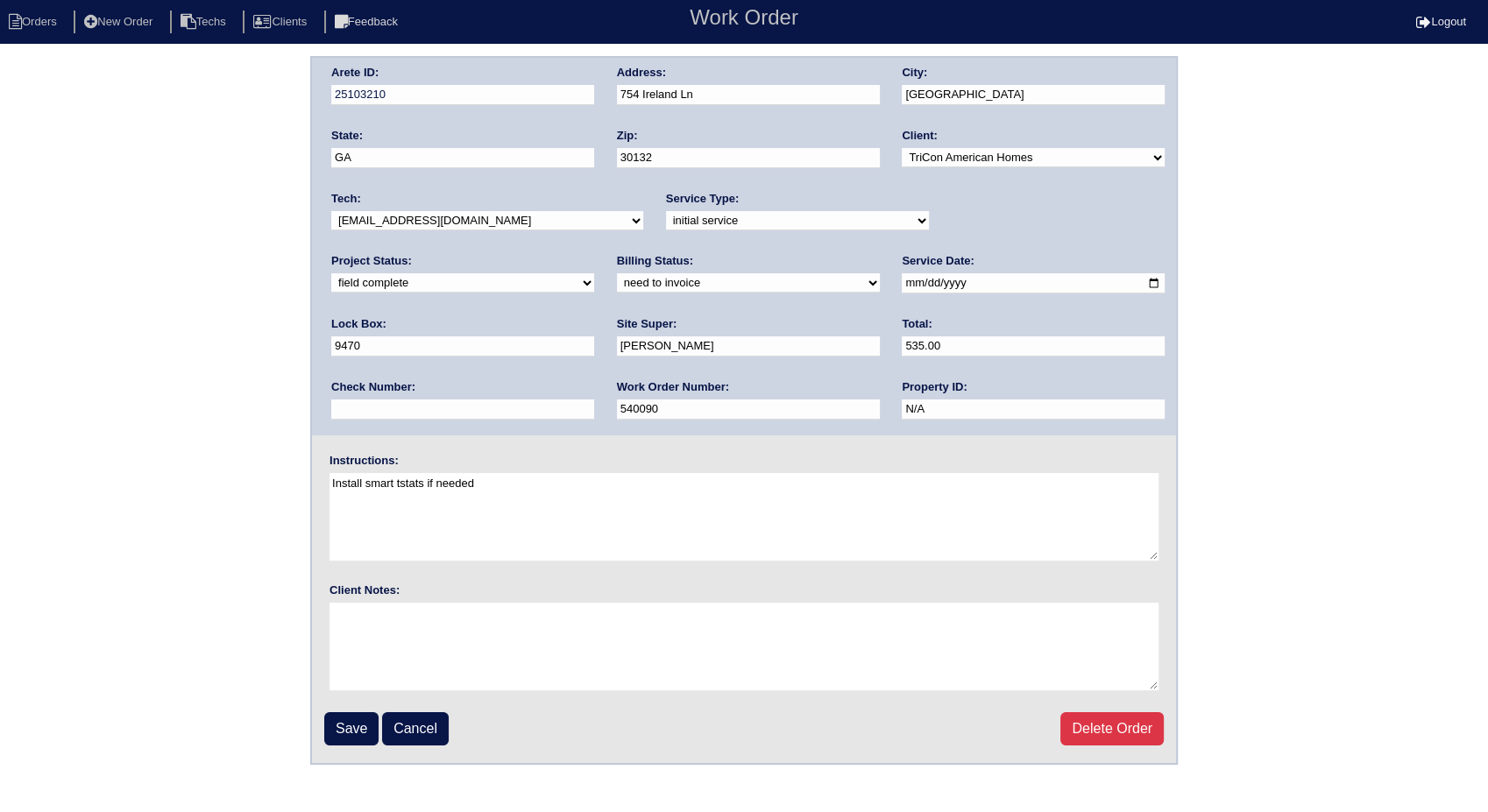
drag, startPoint x: 388, startPoint y: 282, endPoint x: 378, endPoint y: 295, distance: 16.4
click at [617, 282] on select "need to quote quoted need to invoice invoiced paid warranty purchase order need…" at bounding box center [748, 283] width 263 height 20
select select "invoiced"
click at [617, 273] on select "need to quote quoted need to invoice invoiced paid warranty purchase order need…" at bounding box center [748, 283] width 263 height 20
click at [348, 733] on input "Save" at bounding box center [351, 728] width 54 height 33
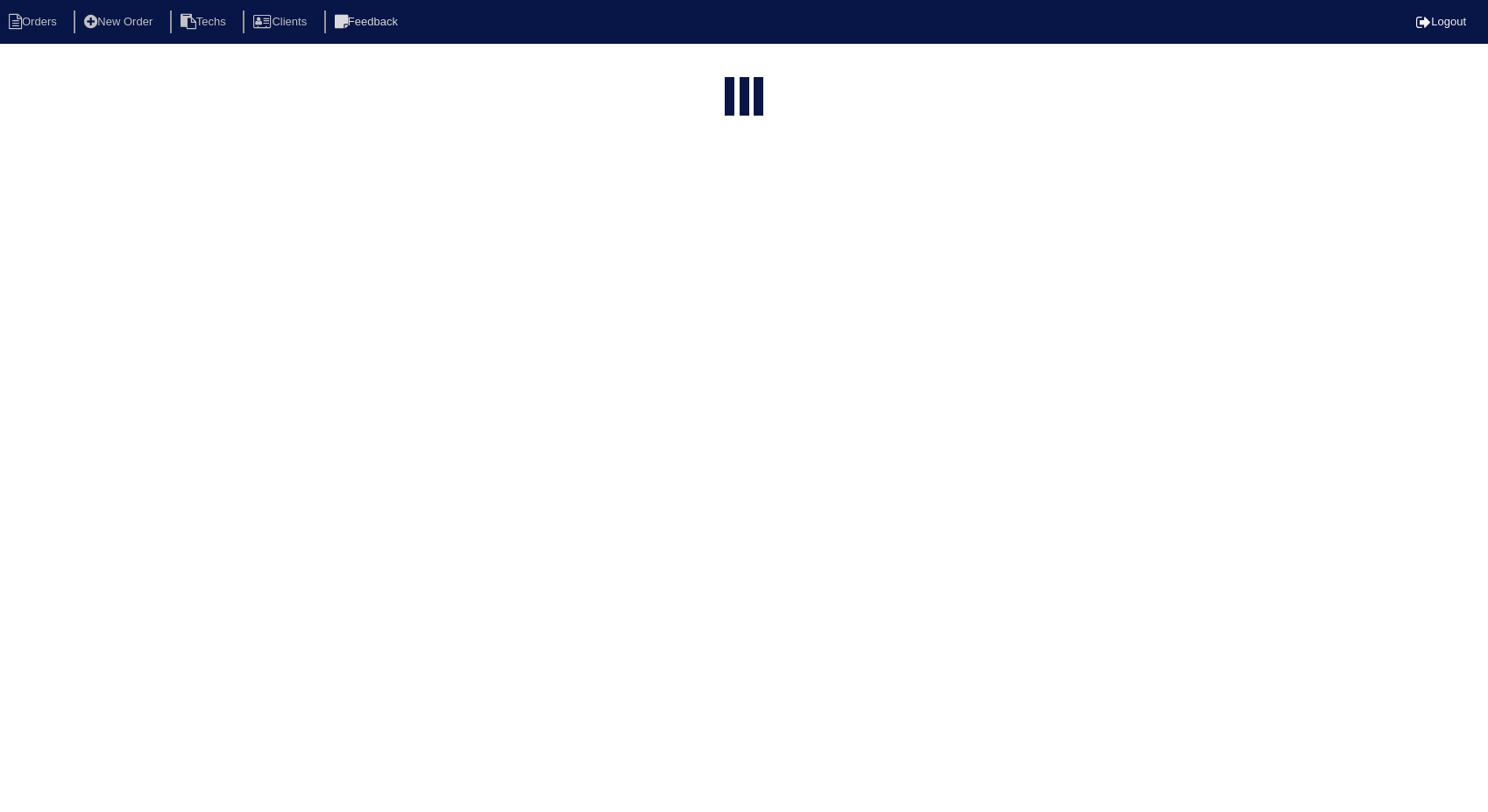
select select "15"
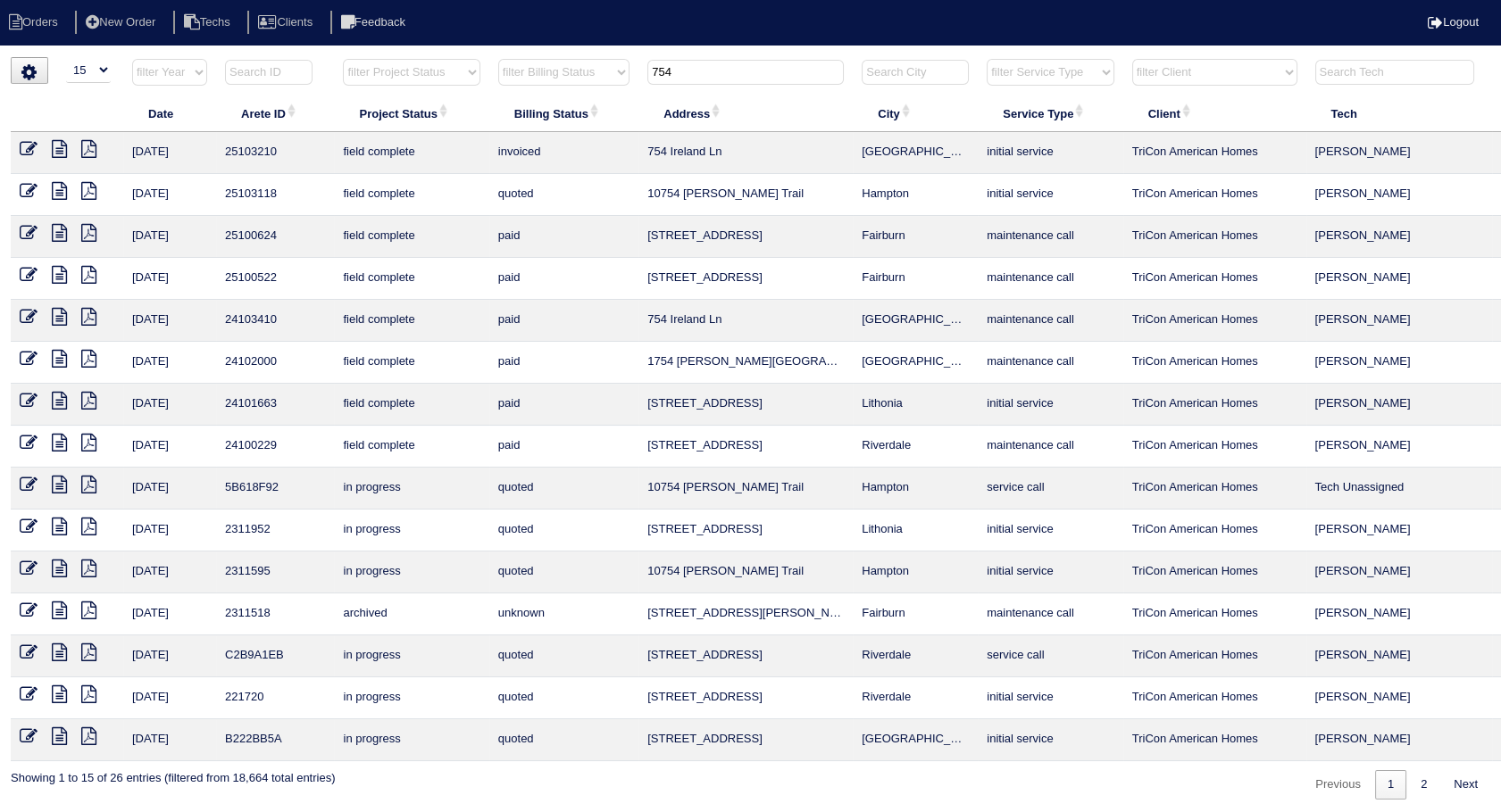
drag, startPoint x: 705, startPoint y: 79, endPoint x: 537, endPoint y: 141, distance: 179.1
click at [537, 141] on table "Date Arete ID Project Status Billing Status Address City Service Type Client Te…" at bounding box center [784, 409] width 1548 height 703
type input "45"
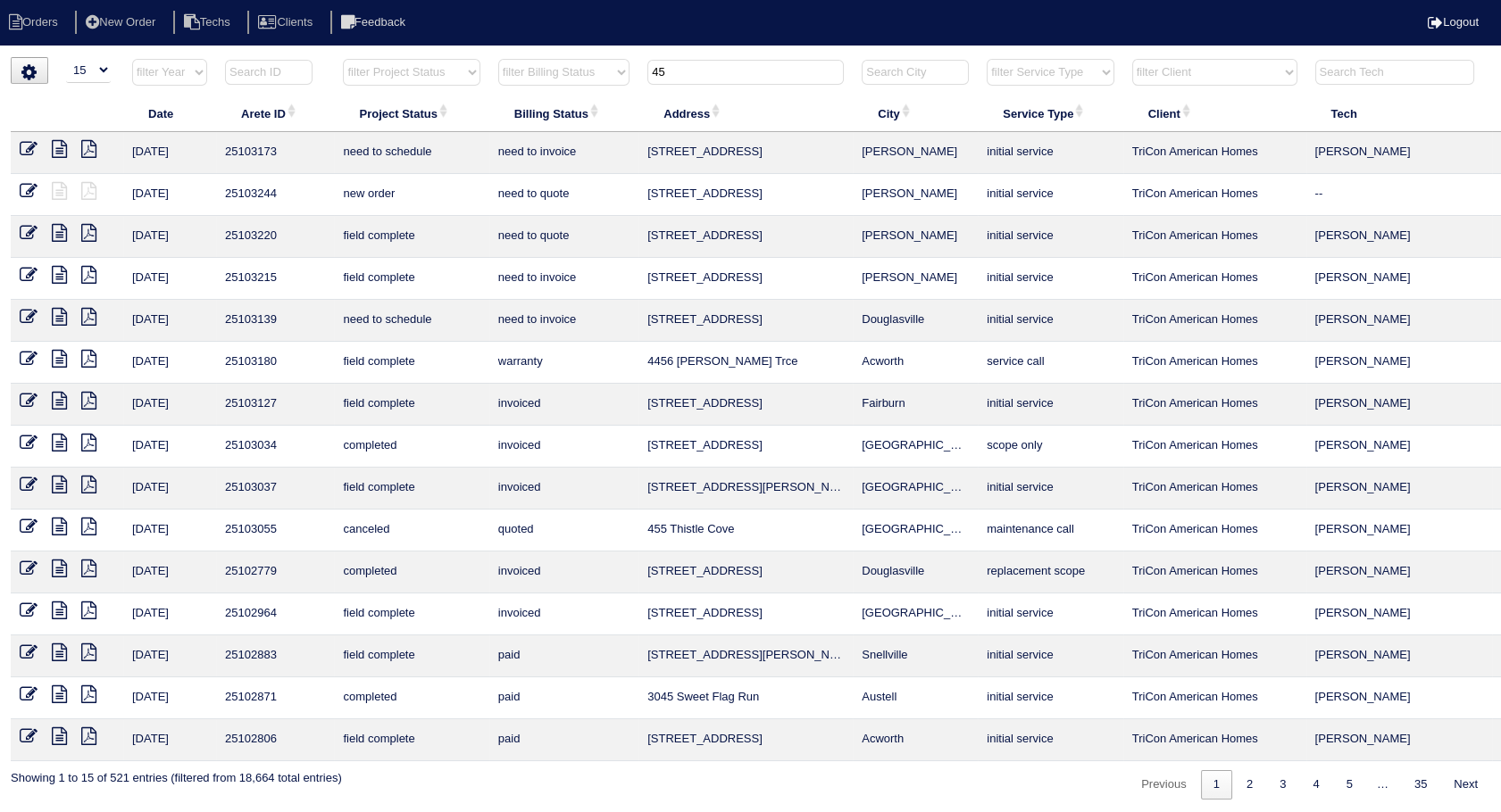
click at [33, 274] on icon at bounding box center [29, 274] width 18 height 18
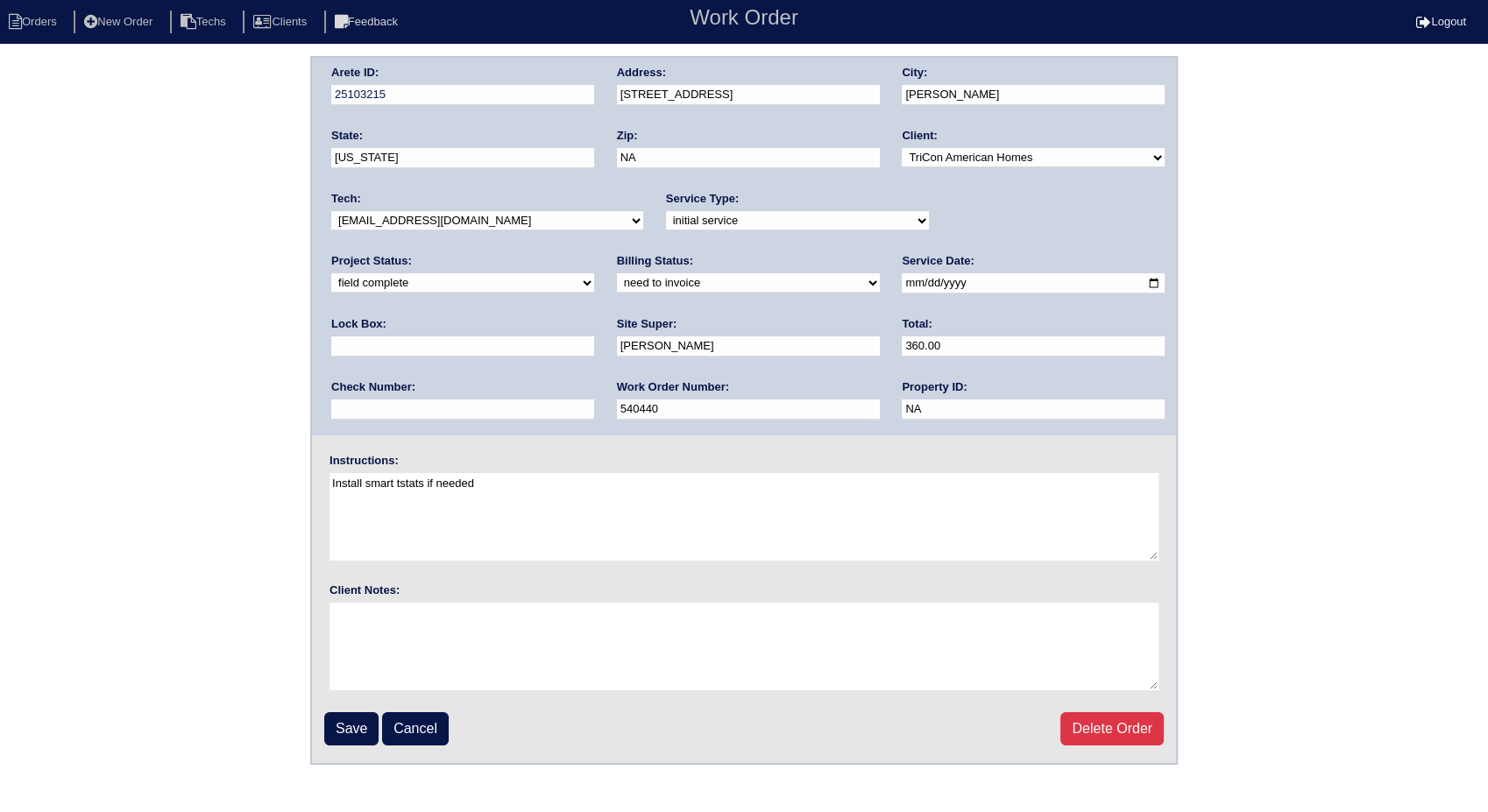
click at [617, 283] on select "need to quote quoted need to invoice invoiced paid warranty purchase order need…" at bounding box center [748, 283] width 263 height 20
select select "invoiced"
click at [617, 273] on select "need to quote quoted need to invoice invoiced paid warranty purchase order need…" at bounding box center [748, 283] width 263 height 20
click at [358, 727] on input "Save" at bounding box center [351, 728] width 54 height 33
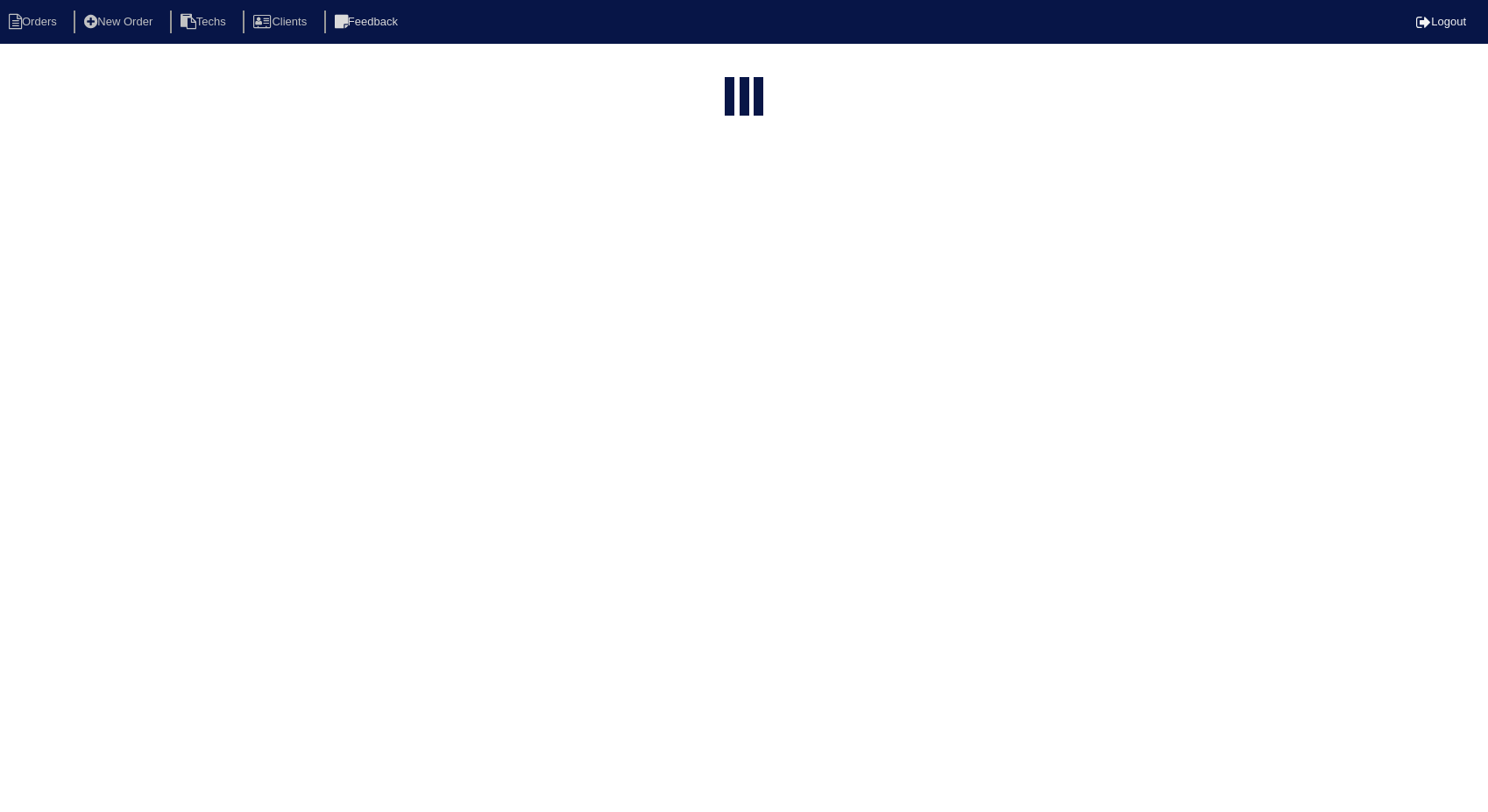
select select "15"
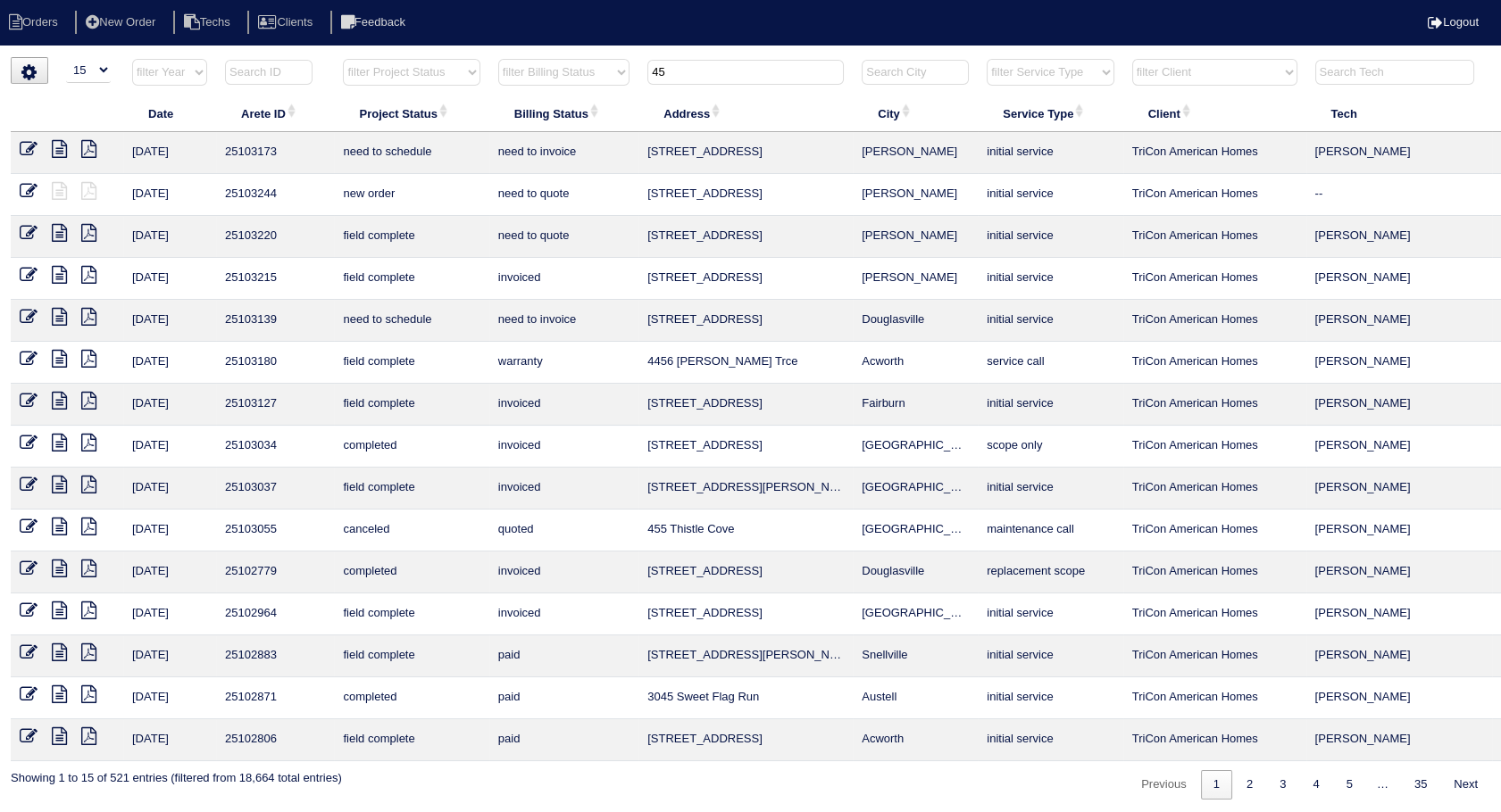
drag, startPoint x: 647, startPoint y: 81, endPoint x: 603, endPoint y: 94, distance: 45.9
click at [603, 94] on tr "filter Year -- Any Year -- 2025 2024 2023 2022 2021 2020 2019 filter Project St…" at bounding box center [784, 77] width 1548 height 36
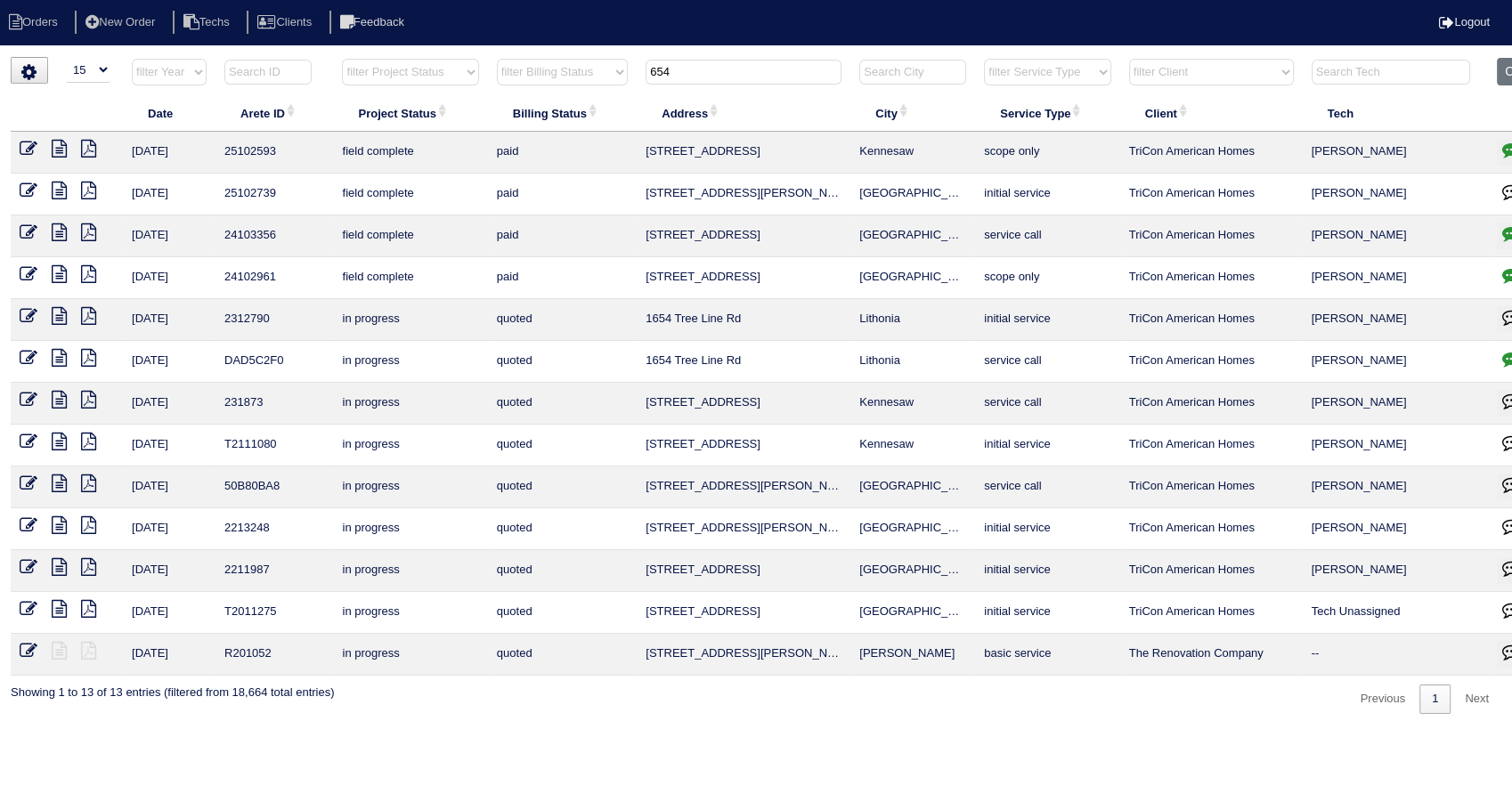
drag, startPoint x: 684, startPoint y: 73, endPoint x: 570, endPoint y: 87, distance: 114.9
click at [570, 87] on tr "filter Year -- Any Year -- 2025 2024 2023 2022 2021 2020 2019 filter Project St…" at bounding box center [782, 76] width 1543 height 36
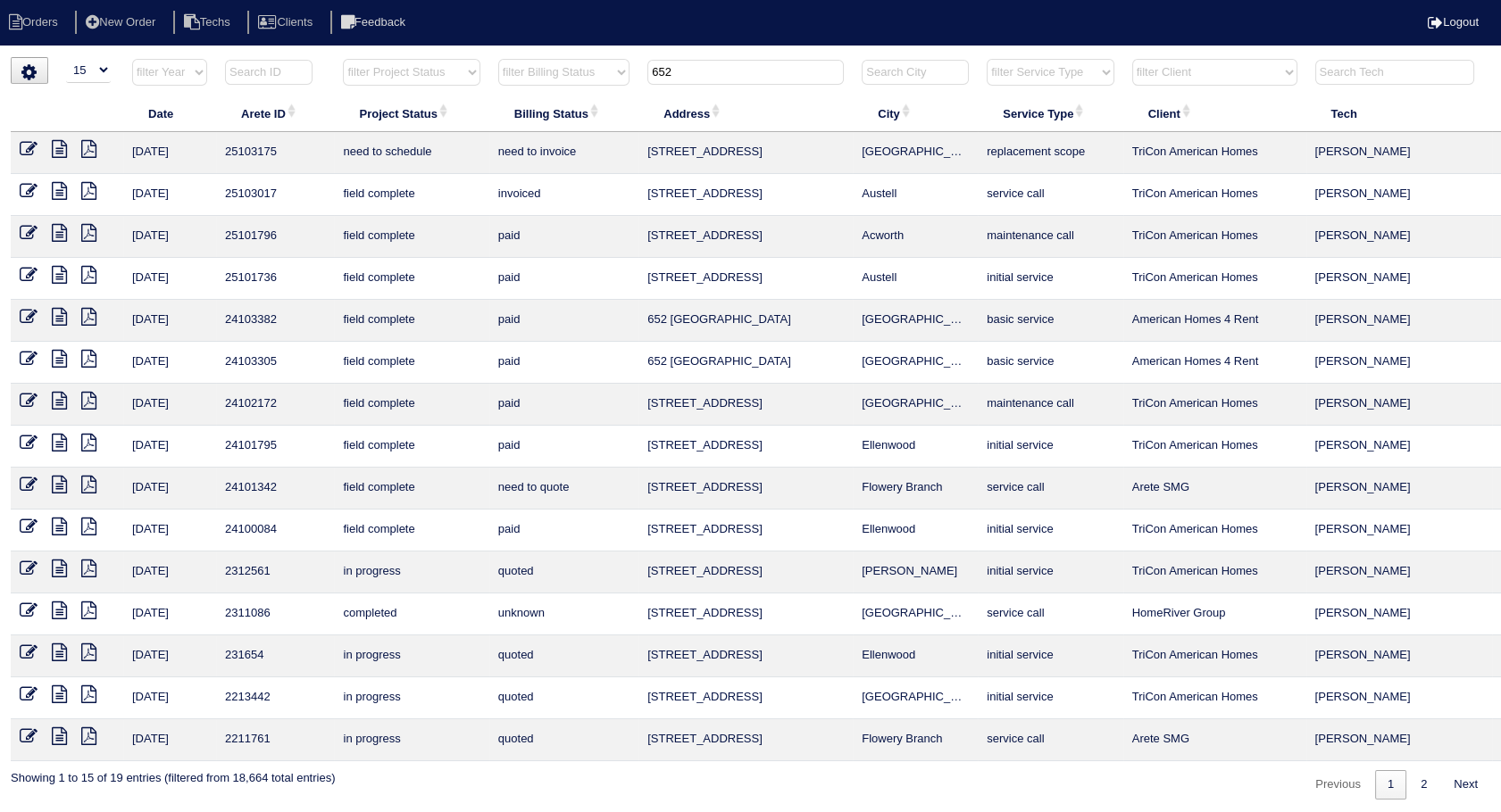
drag, startPoint x: 690, startPoint y: 72, endPoint x: 464, endPoint y: 105, distance: 228.4
click at [464, 105] on table "Date Arete ID Project Status Billing Status Address City Service Type Client Te…" at bounding box center [784, 409] width 1548 height 703
type input "203"
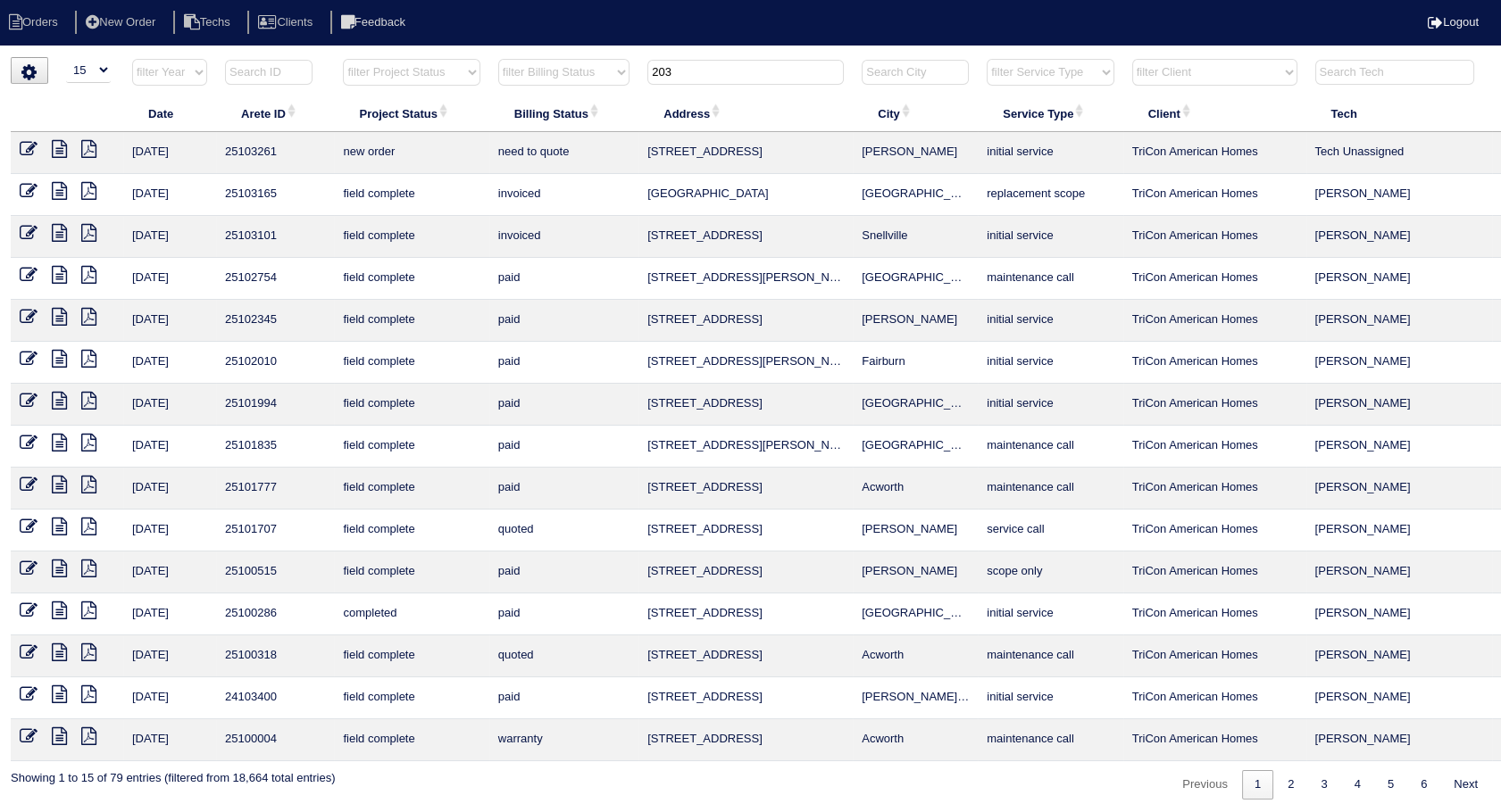
drag, startPoint x: 707, startPoint y: 79, endPoint x: 647, endPoint y: 89, distance: 60.8
click at [647, 89] on th "203" at bounding box center [745, 77] width 214 height 36
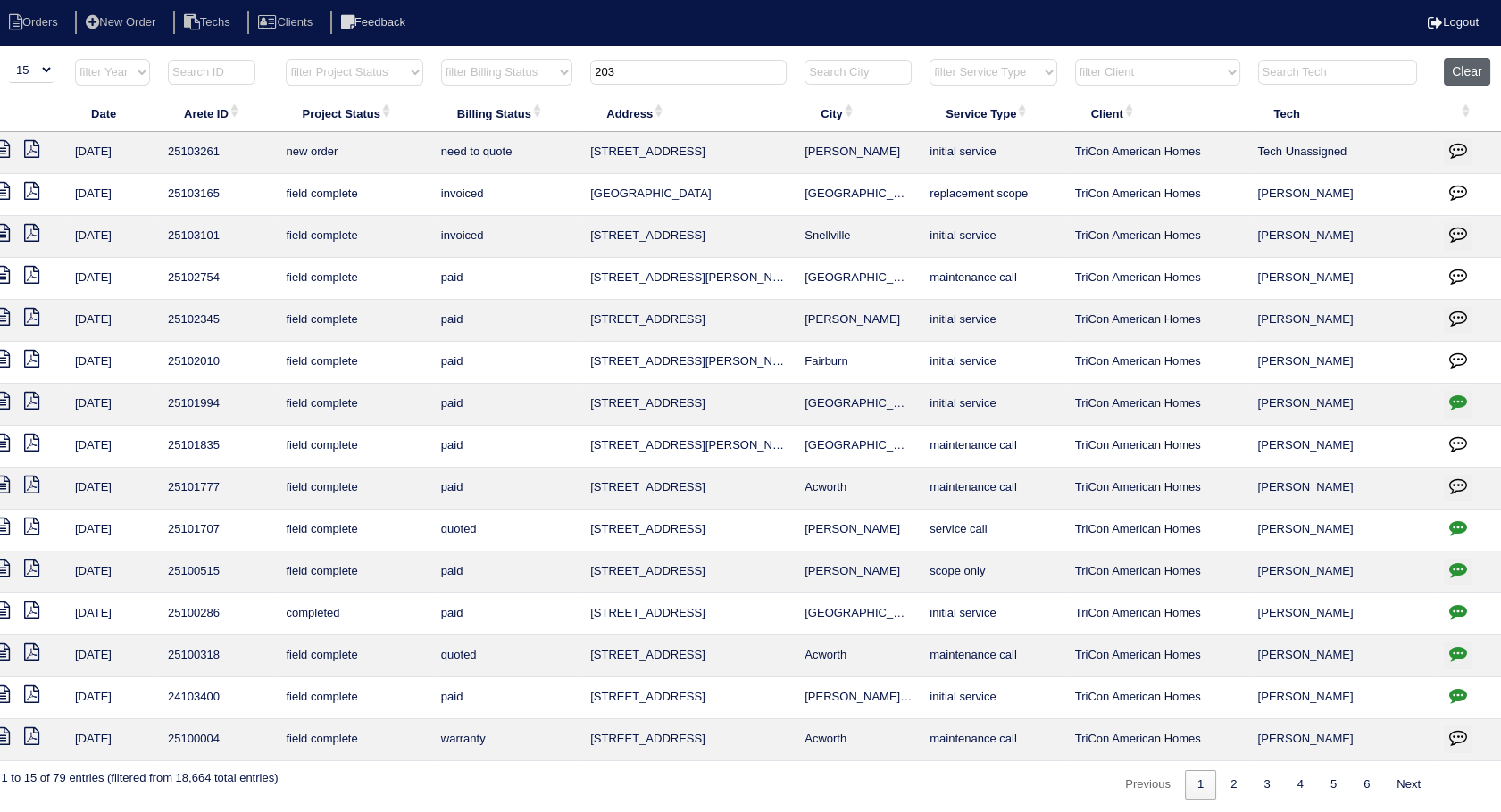
click at [1456, 70] on button "Clear" at bounding box center [1467, 72] width 46 height 28
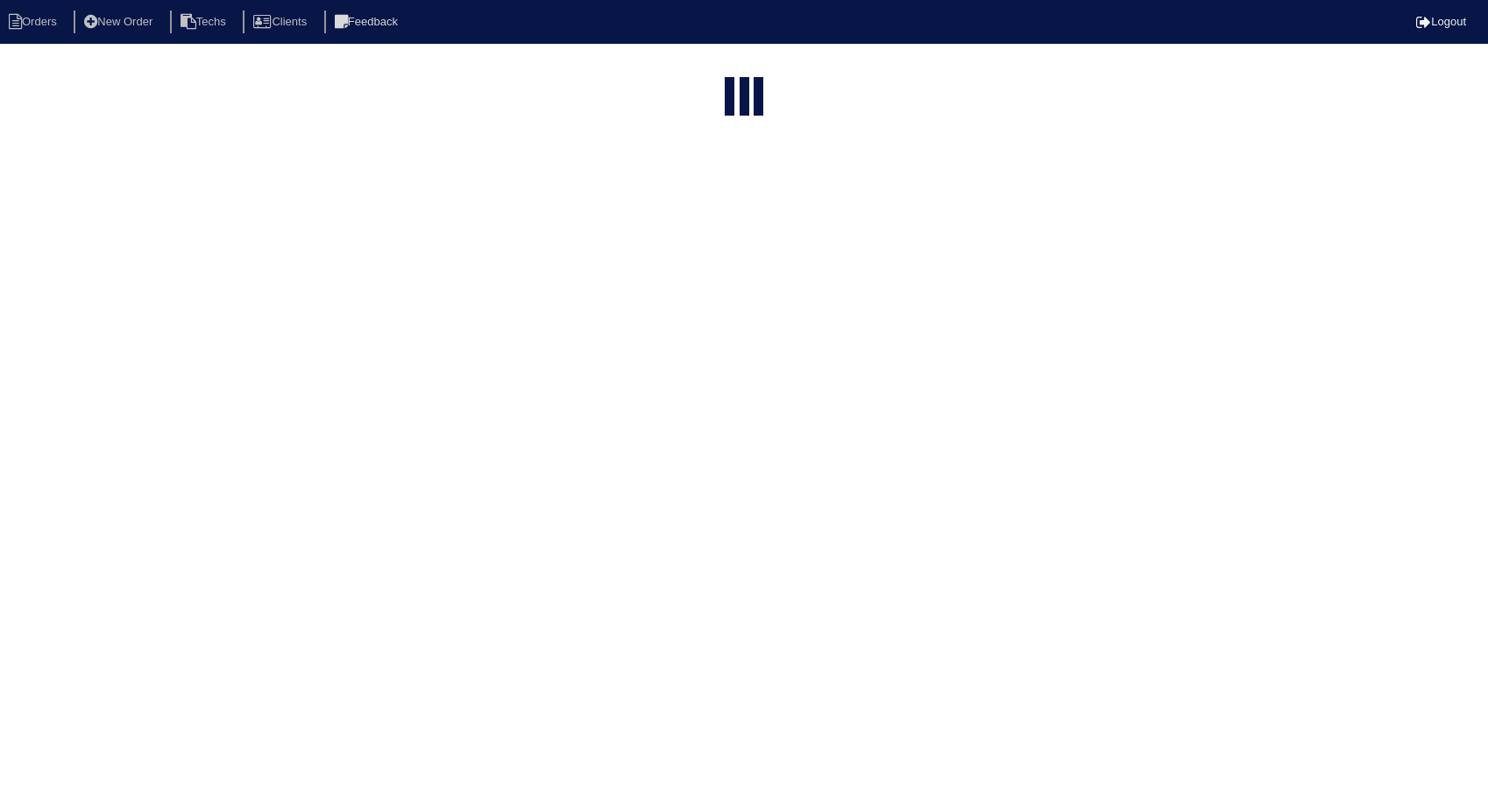
select select "15"
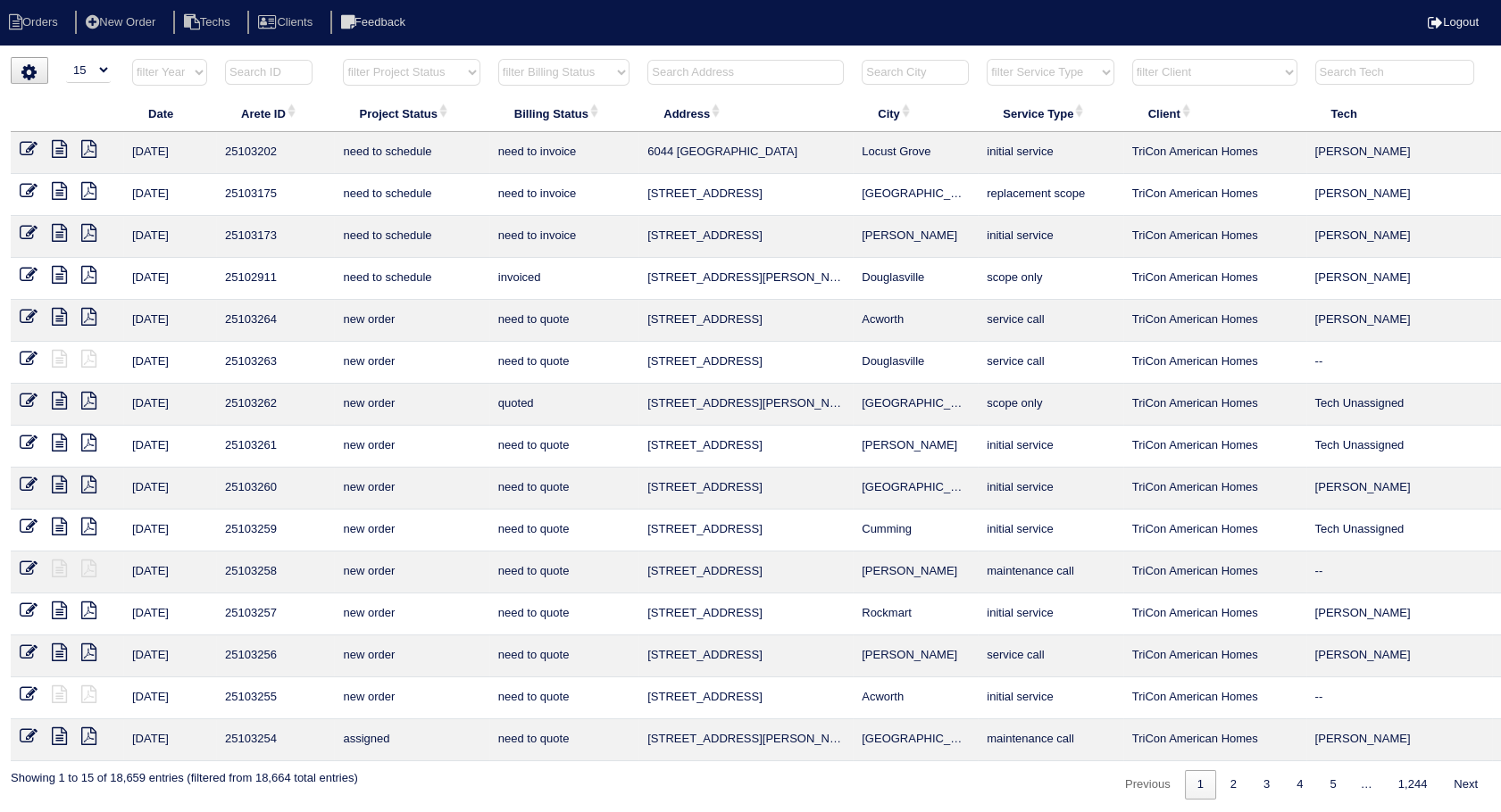
click at [567, 74] on select "filter Billing Status -- Any Billing Status -- need to quote quoted need to inv…" at bounding box center [563, 73] width 131 height 27
click at [498, 59] on select "filter Billing Status -- Any Billing Status -- need to quote quoted need to inv…" at bounding box center [563, 73] width 131 height 27
select select "need to invoice"
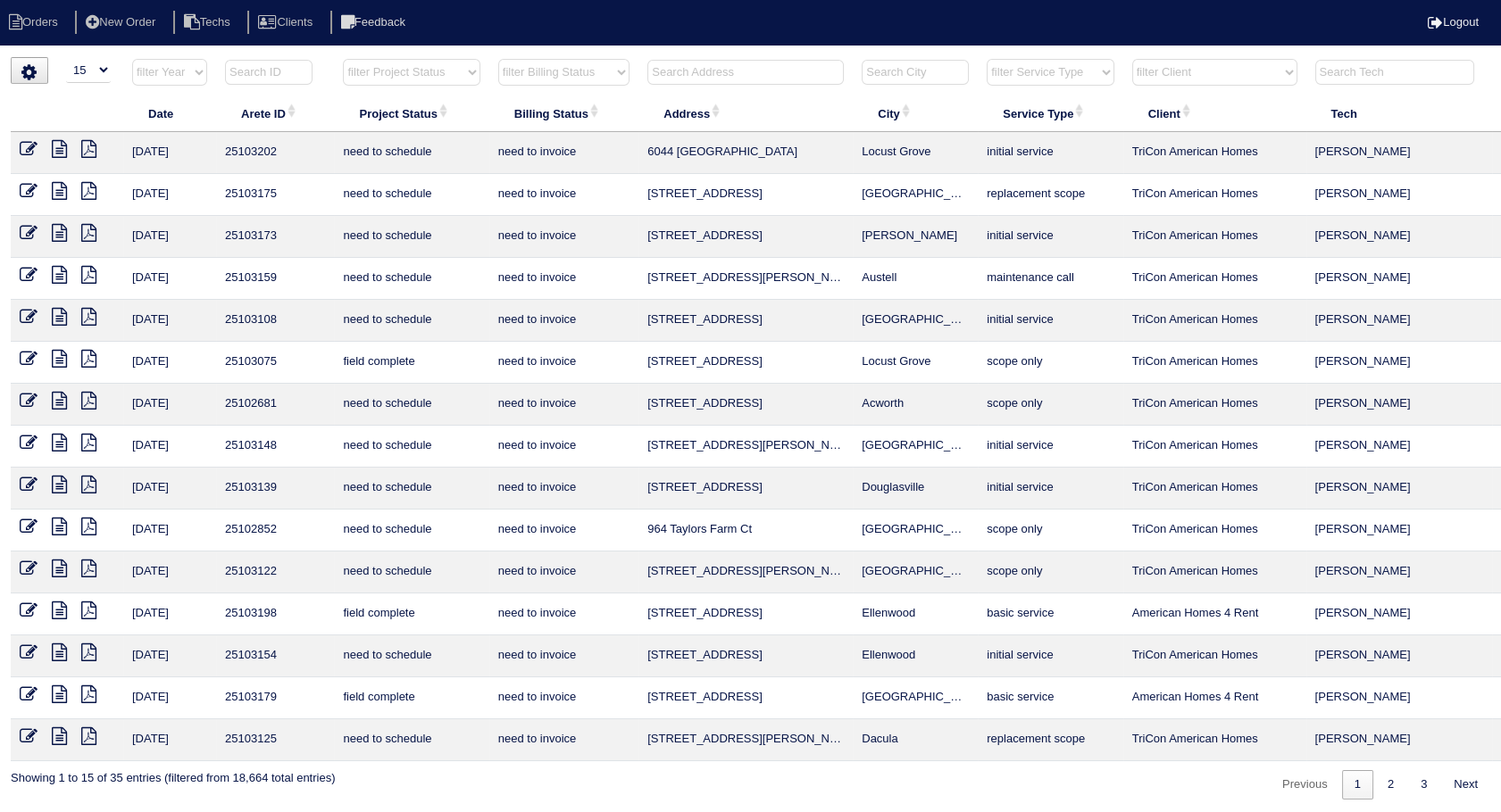
click at [55, 361] on icon at bounding box center [59, 359] width 15 height 18
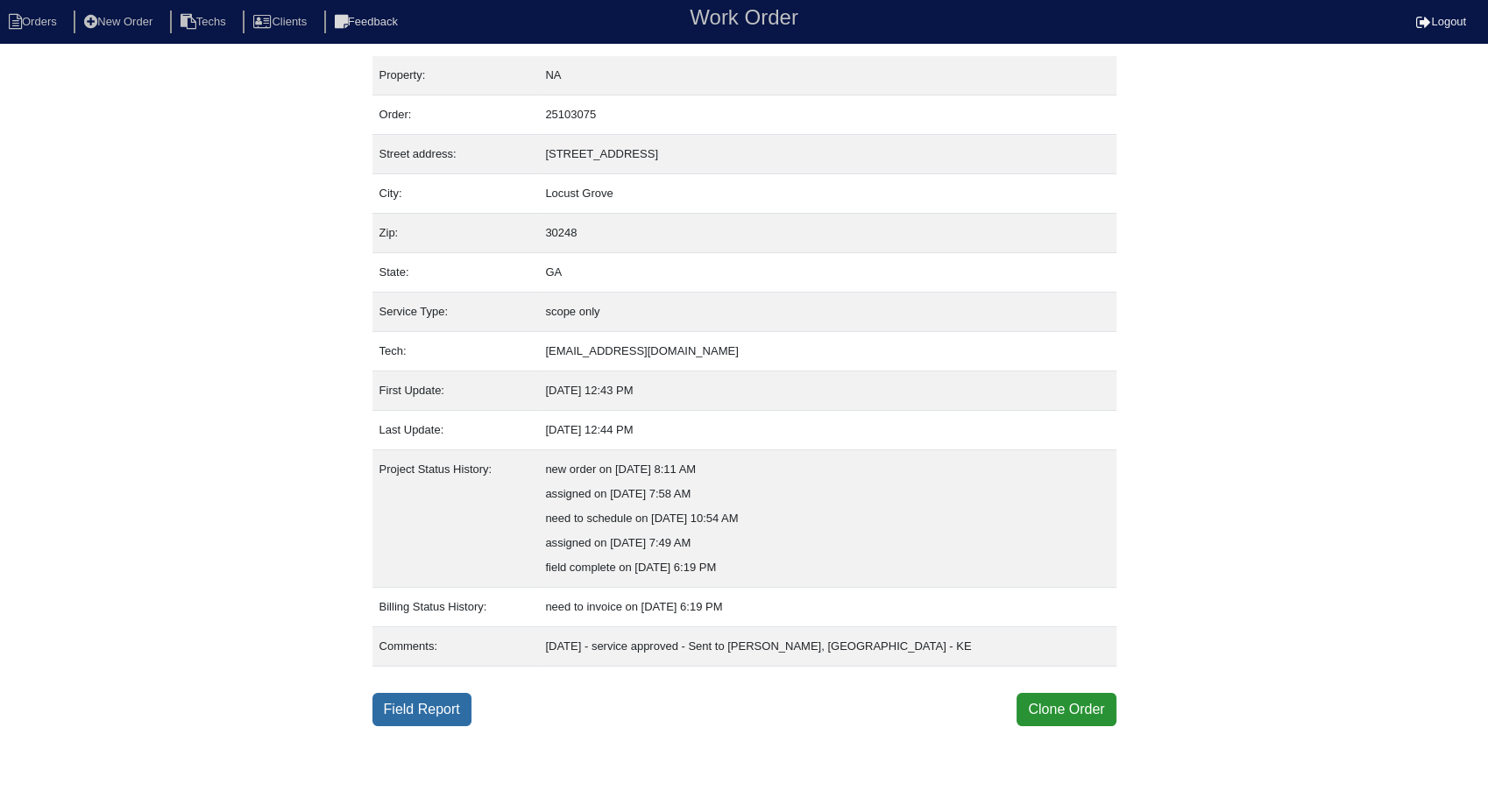
click at [421, 715] on link "Field Report" at bounding box center [422, 709] width 99 height 33
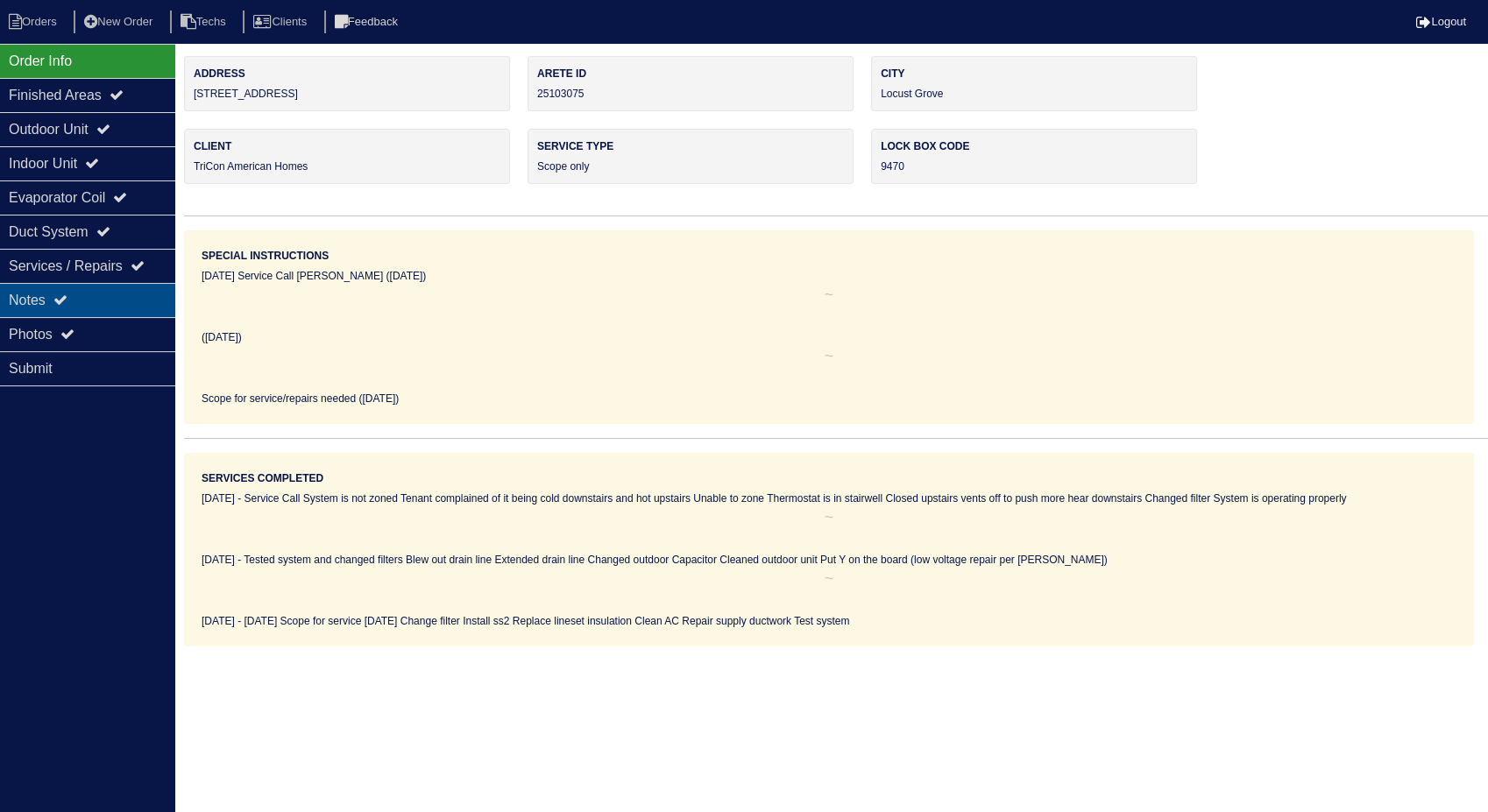
click at [68, 300] on icon at bounding box center [60, 299] width 14 height 14
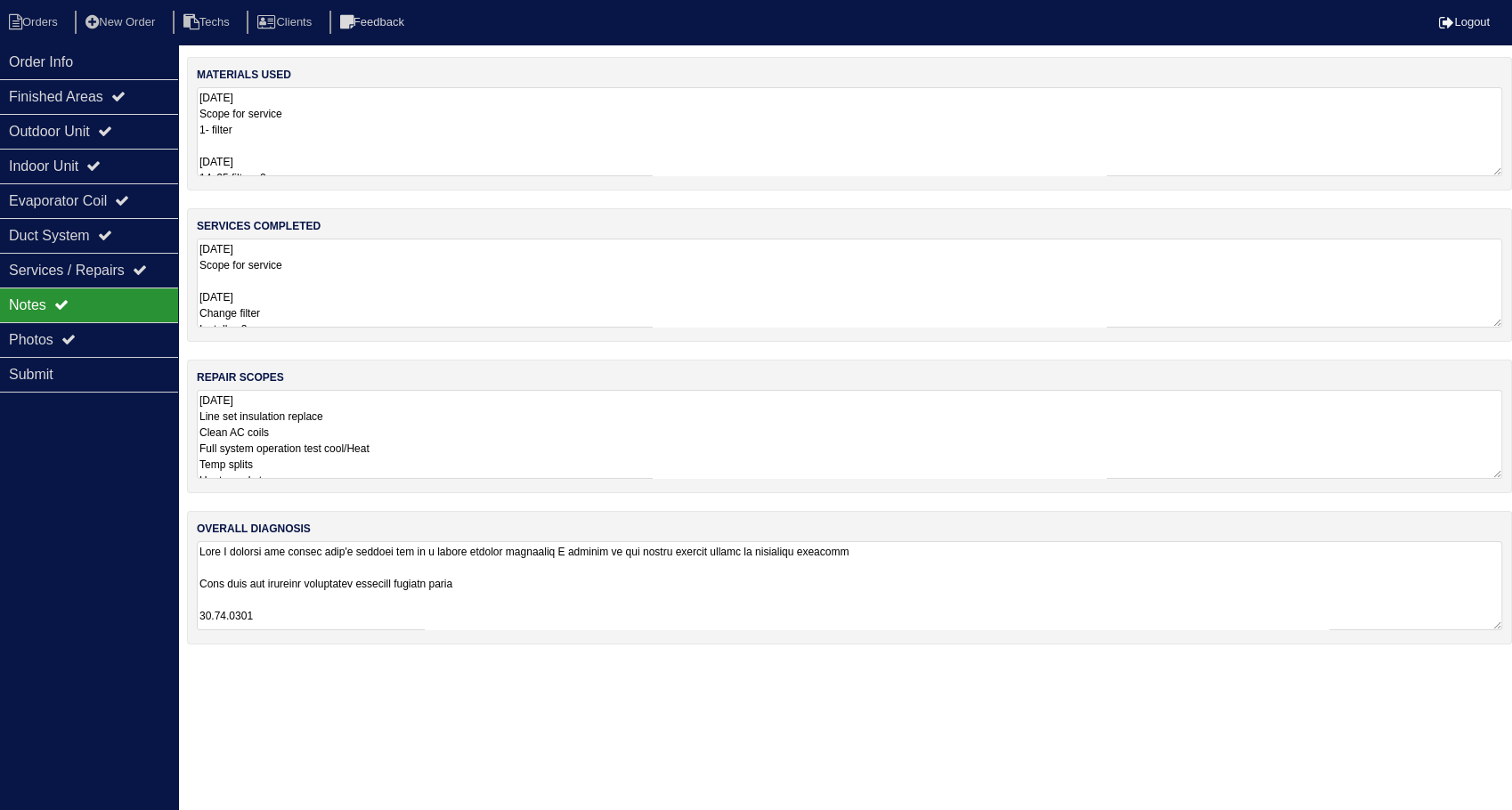
click at [372, 146] on textarea "08.20.2025 Scope for service 1- filter 9/4/25 14x25 filter x2 Nitrogen Pvc unio…" at bounding box center [849, 131] width 1305 height 89
click at [62, 14] on li "Orders" at bounding box center [36, 22] width 72 height 24
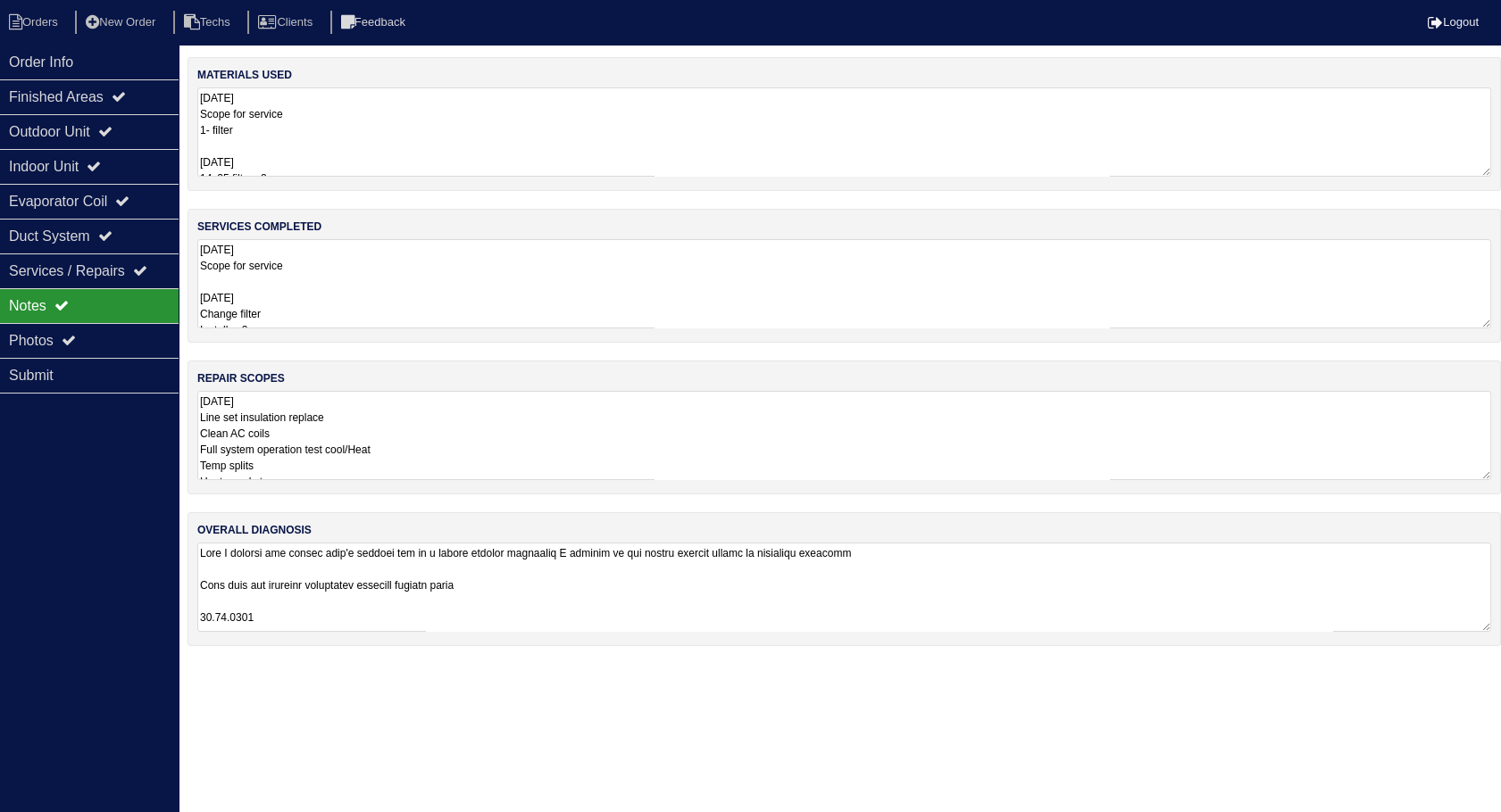
select select "15"
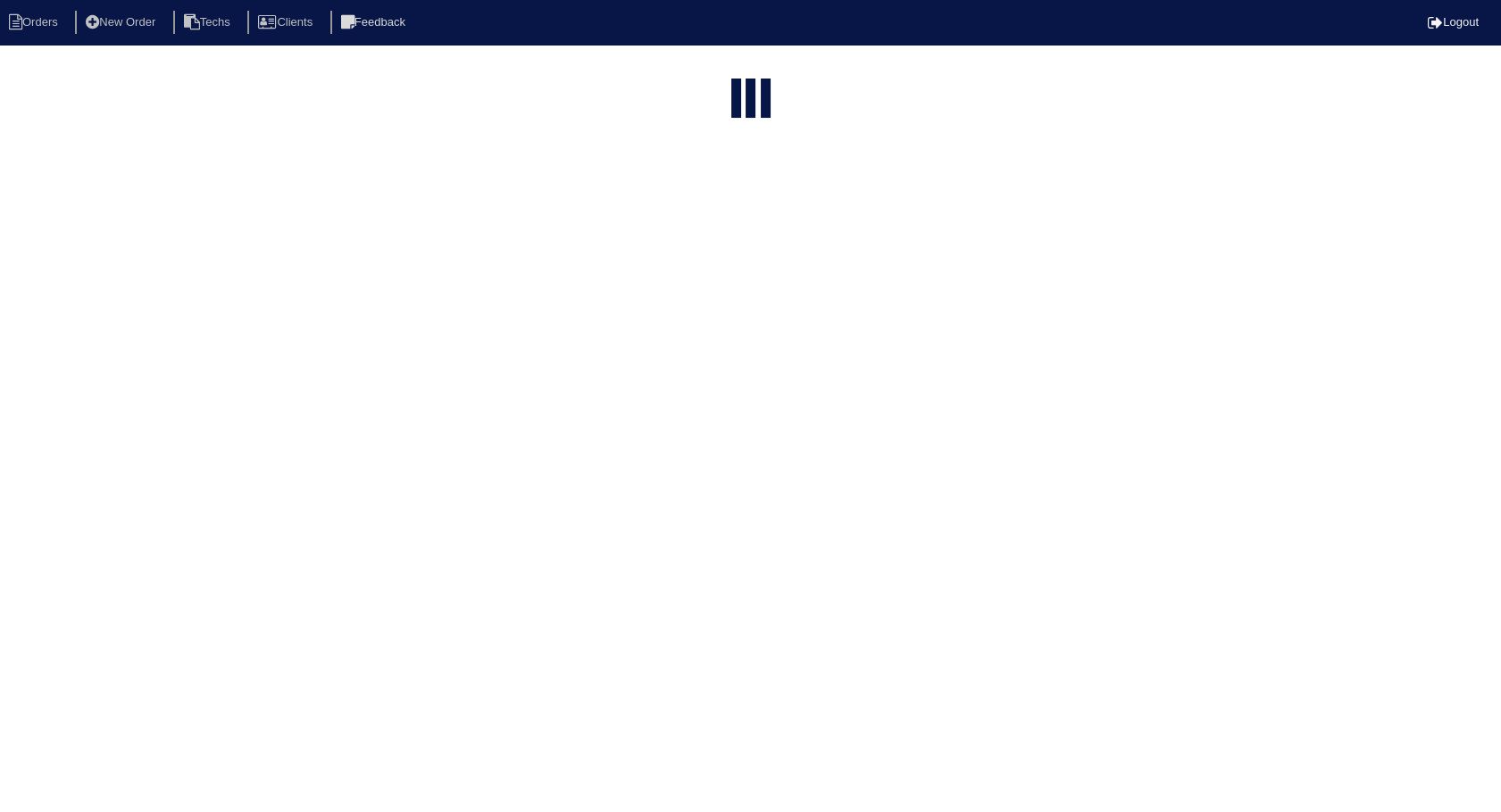
select select "need to invoice"
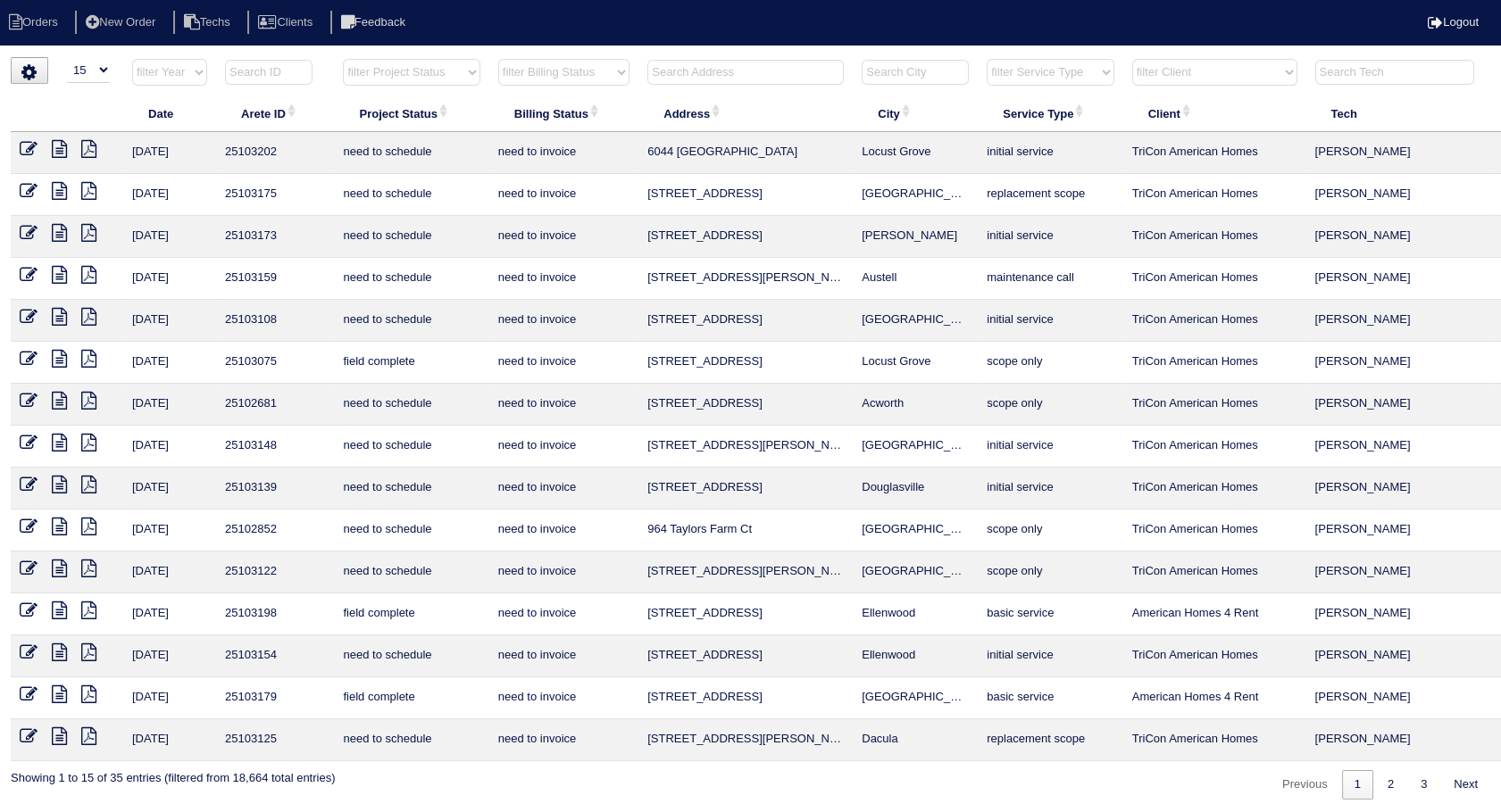
click at [27, 361] on icon at bounding box center [29, 359] width 18 height 18
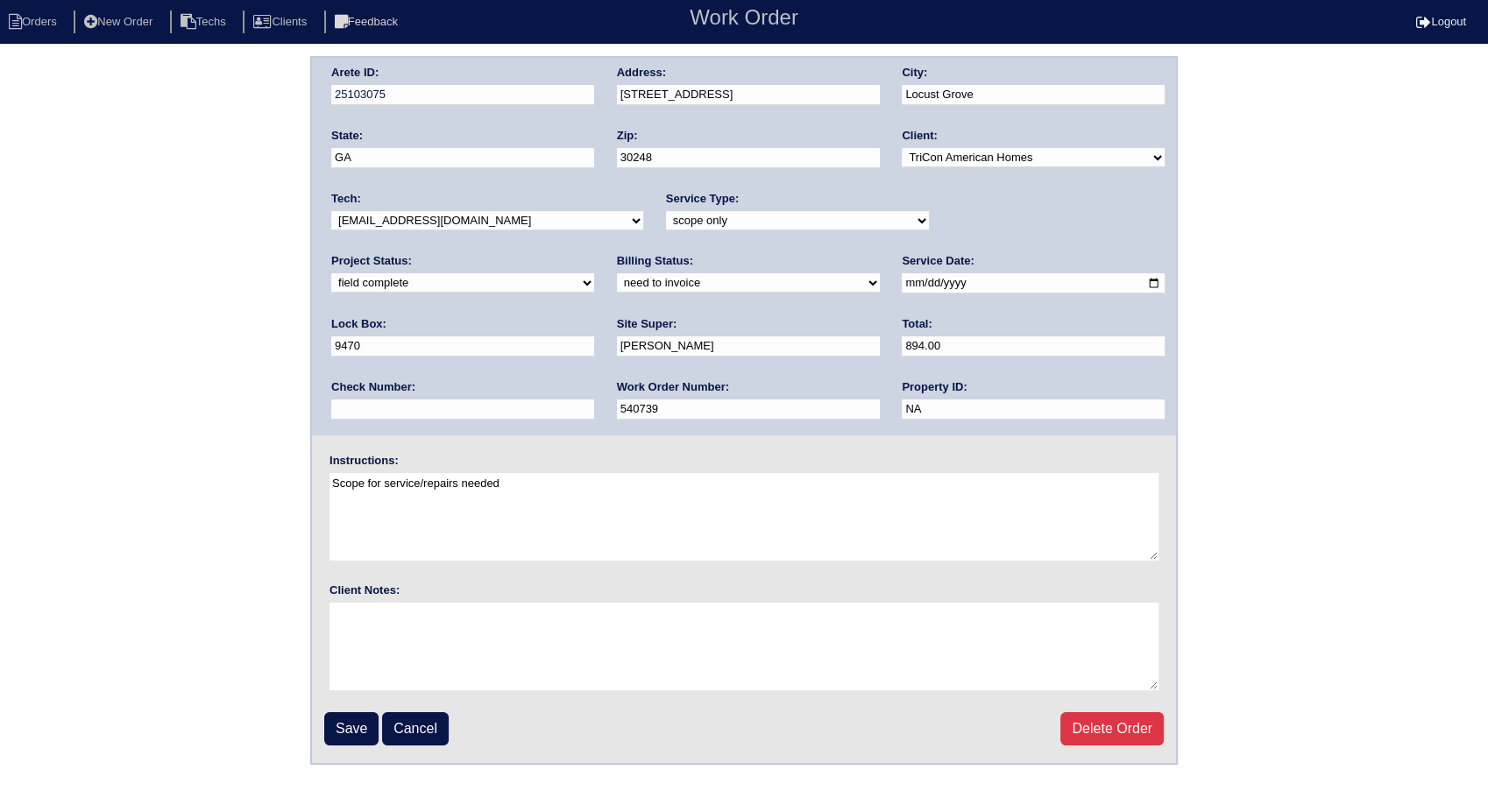
click at [617, 283] on select "need to quote quoted need to invoice invoiced paid warranty purchase order need…" at bounding box center [748, 283] width 263 height 20
select select "invoiced"
click at [617, 273] on select "need to quote quoted need to invoice invoiced paid warranty purchase order need…" at bounding box center [748, 283] width 263 height 20
click at [343, 721] on input "Save" at bounding box center [351, 728] width 54 height 33
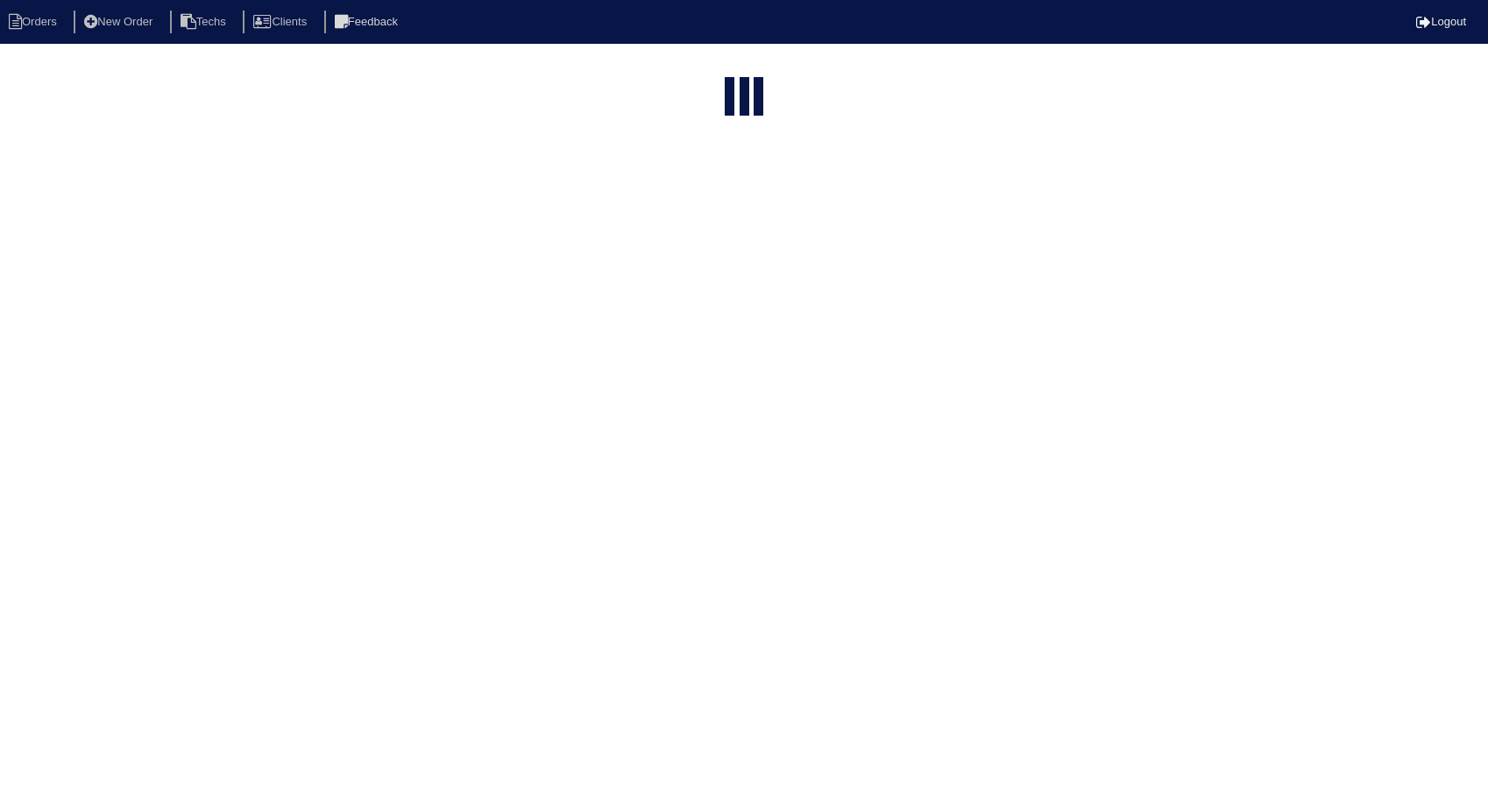
select select "15"
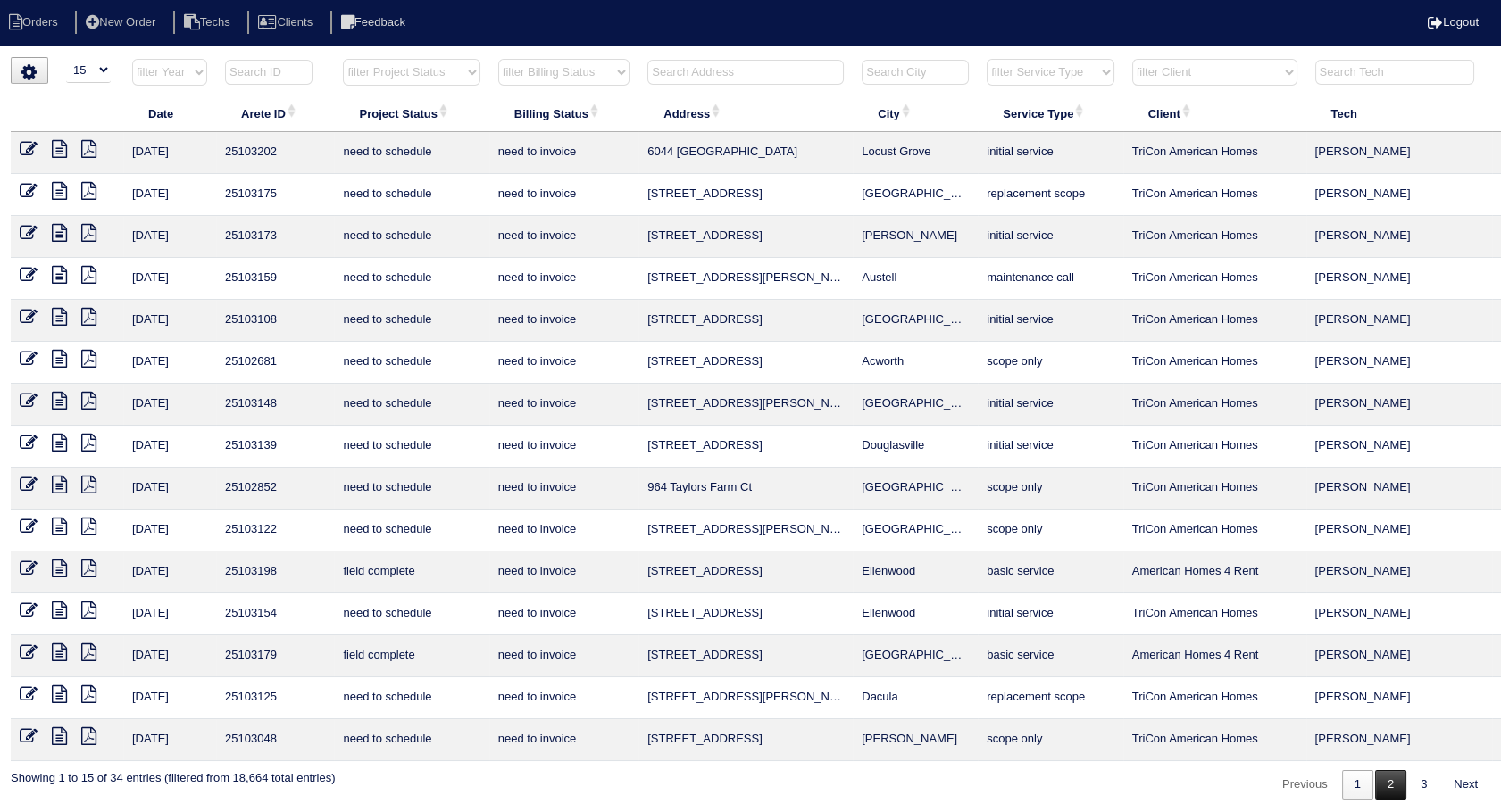
click at [1390, 782] on link "2" at bounding box center [1390, 784] width 32 height 30
select select "need to invoice"
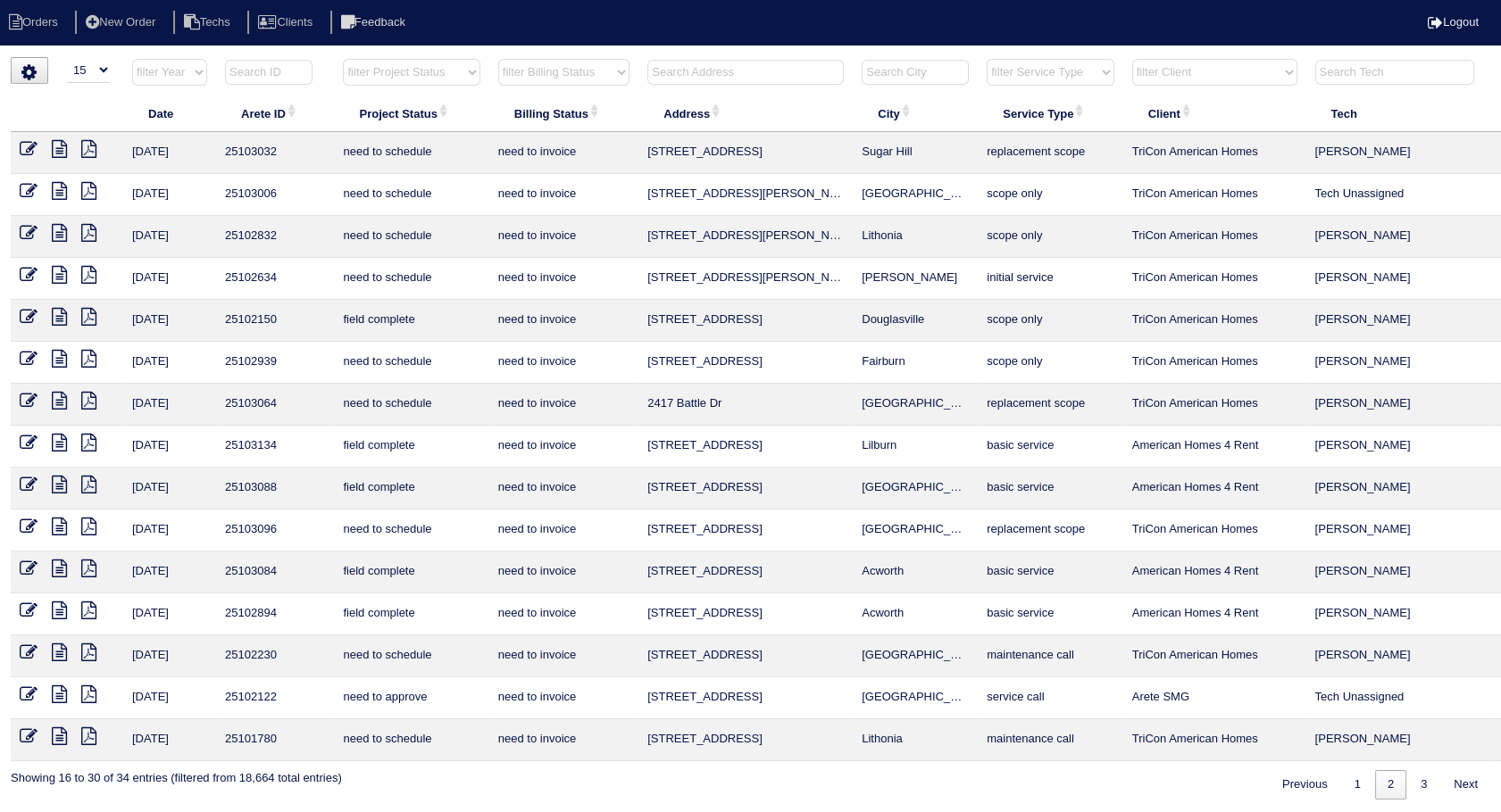
click at [707, 64] on input "text" at bounding box center [745, 73] width 196 height 25
type input "144"
select select "need to invoice"
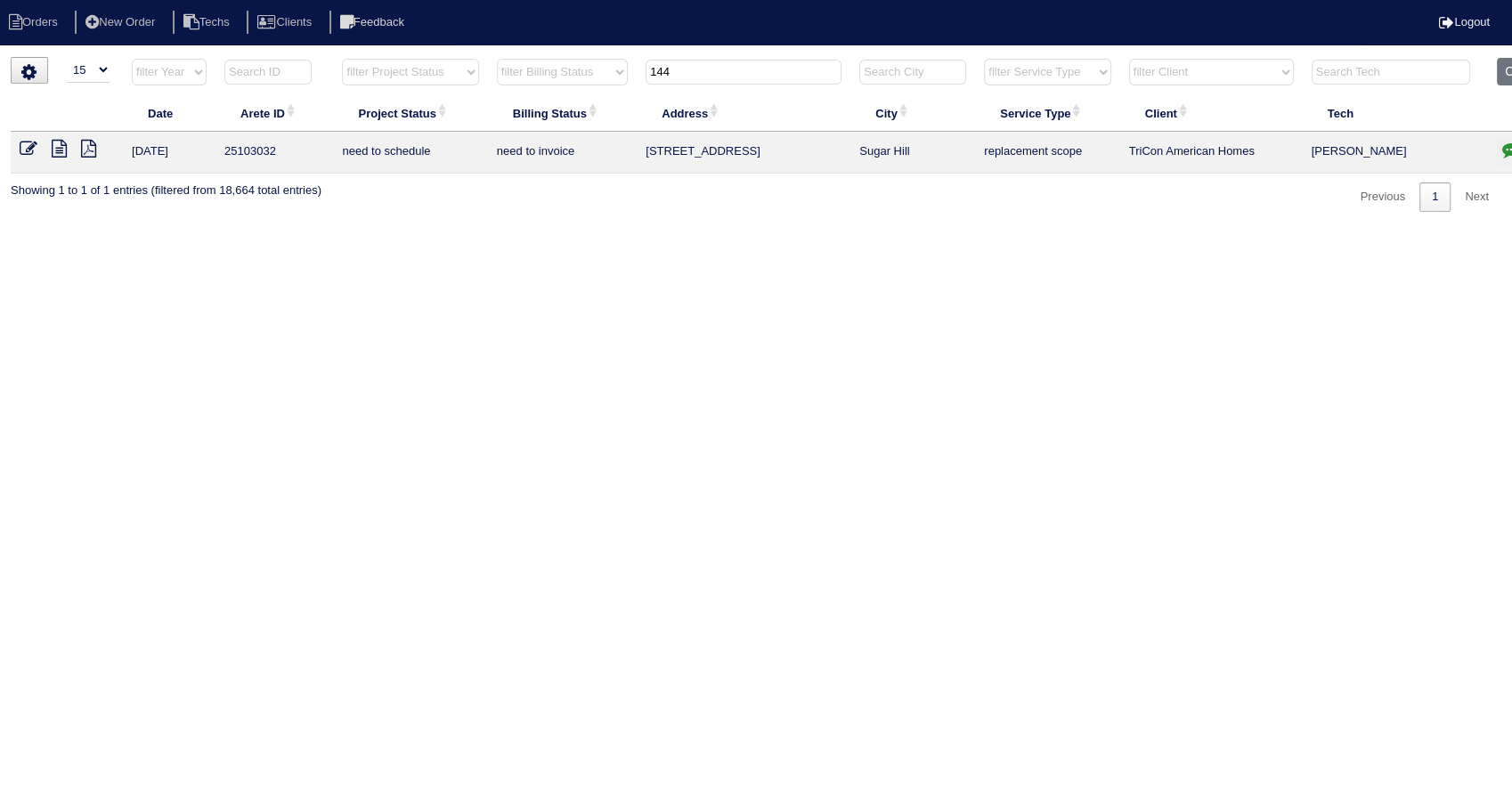
type input "144"
drag, startPoint x: 26, startPoint y: 146, endPoint x: 49, endPoint y: 154, distance: 24.4
click at [26, 146] on icon at bounding box center [29, 149] width 18 height 18
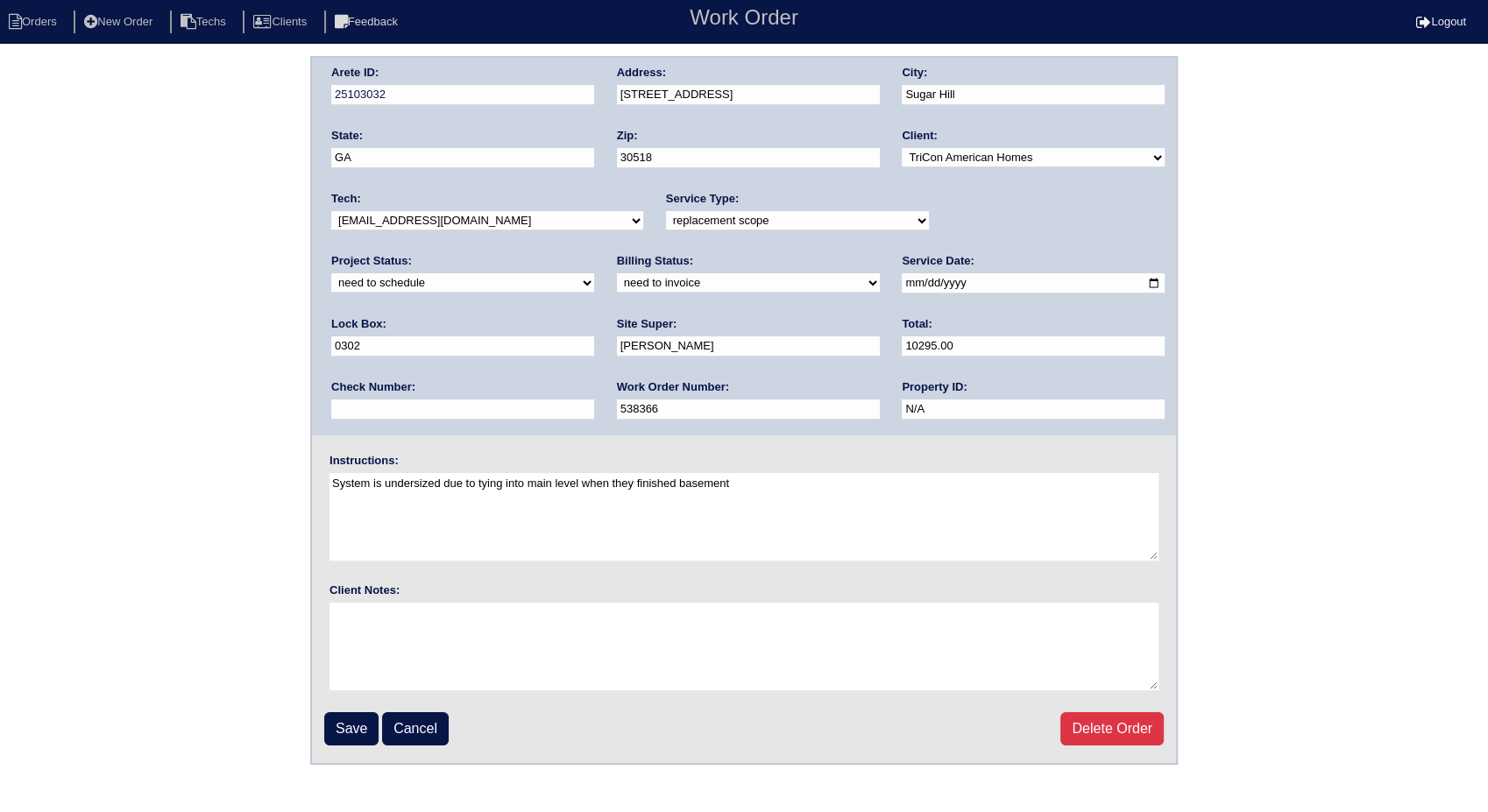
click at [594, 273] on select "new order assigned in progress field complete need to schedule admin review arc…" at bounding box center [463, 283] width 263 height 20
select select "completed"
click at [594, 273] on select "new order assigned in progress field complete need to schedule admin review arc…" at bounding box center [463, 283] width 263 height 20
click at [617, 283] on select "need to quote quoted need to invoice invoiced paid warranty purchase order need…" at bounding box center [748, 283] width 263 height 20
select select "invoiced"
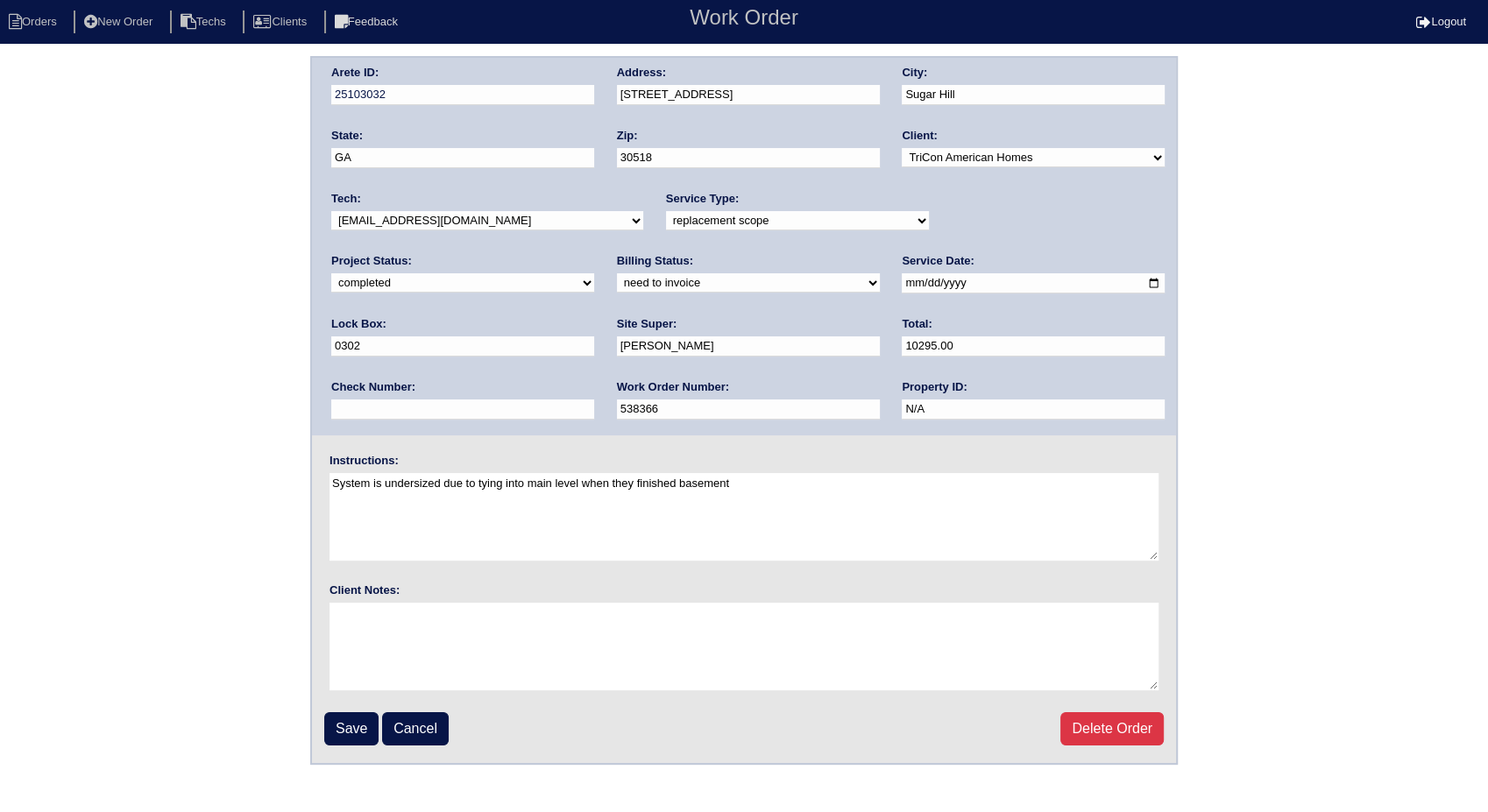
click at [617, 273] on select "need to quote quoted need to invoice invoiced paid warranty purchase order need…" at bounding box center [748, 283] width 263 height 20
click at [354, 726] on input "Save" at bounding box center [351, 728] width 54 height 33
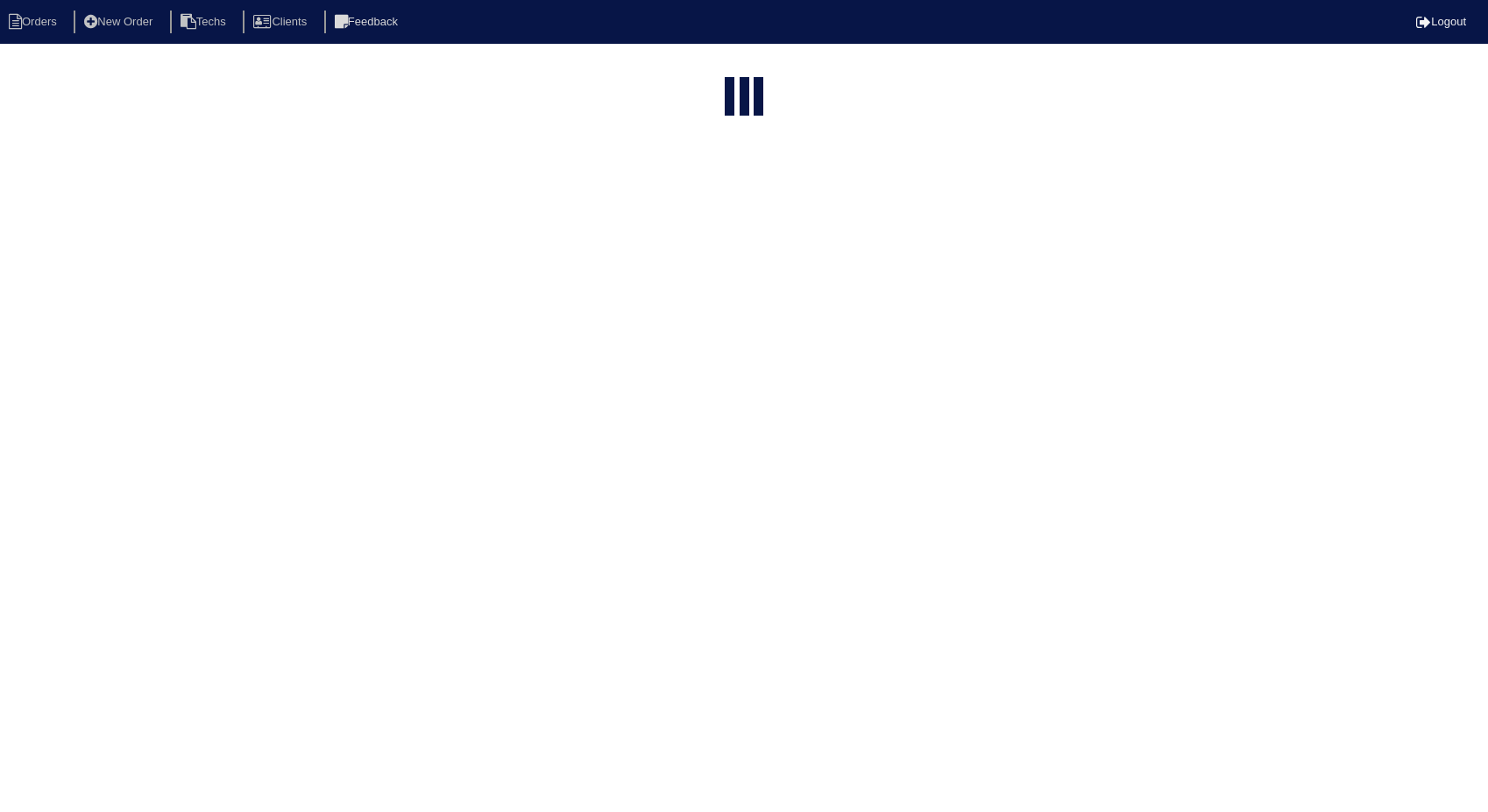
select select "15"
type input "144"
select select "need to invoice"
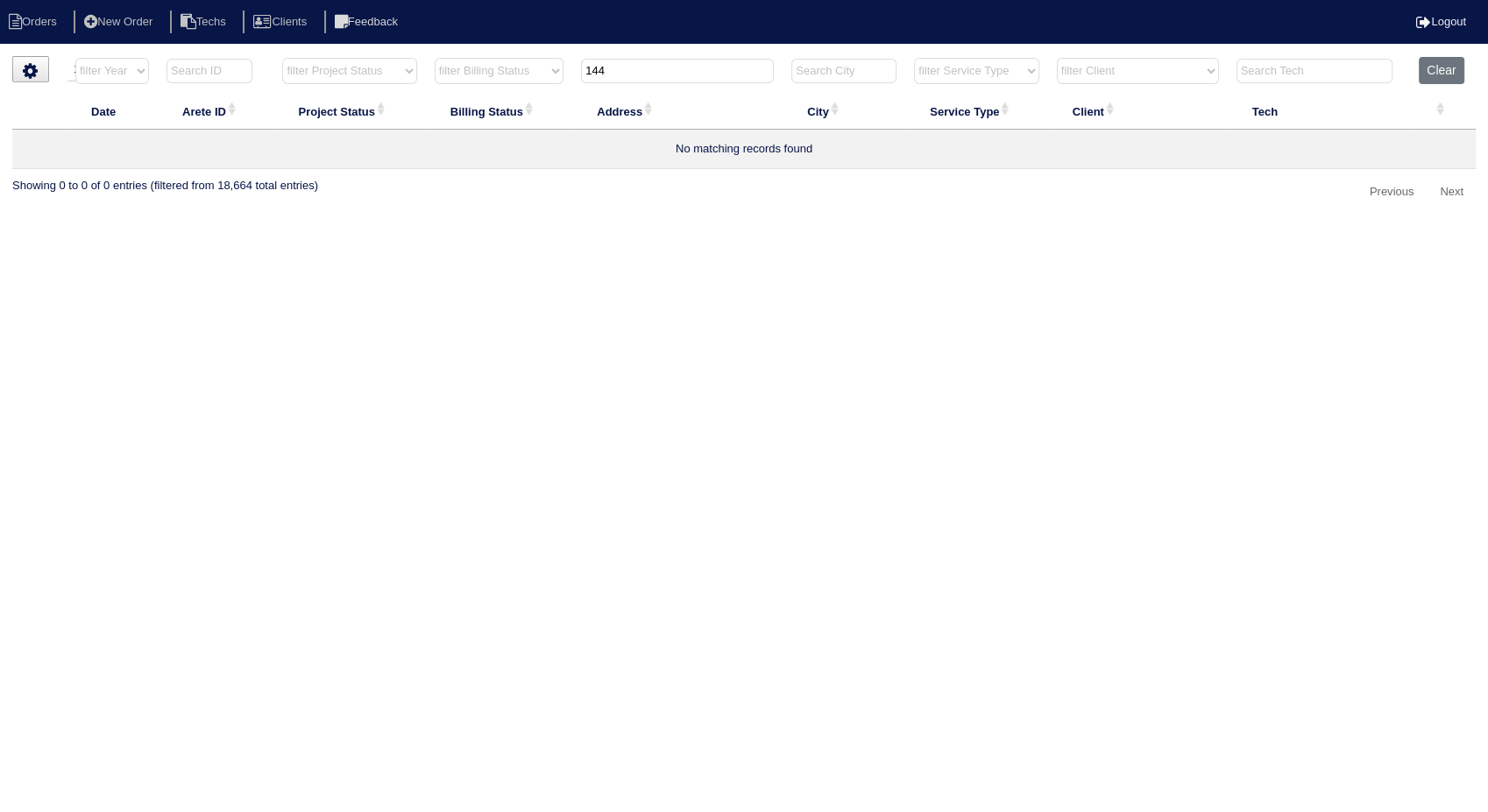
click at [974, 157] on td "No matching records found" at bounding box center [744, 149] width 1464 height 39
click at [631, 71] on input "144" at bounding box center [677, 71] width 192 height 24
type input "1440"
select select "need to invoice"
click at [1424, 74] on button "Clear" at bounding box center [1441, 70] width 45 height 27
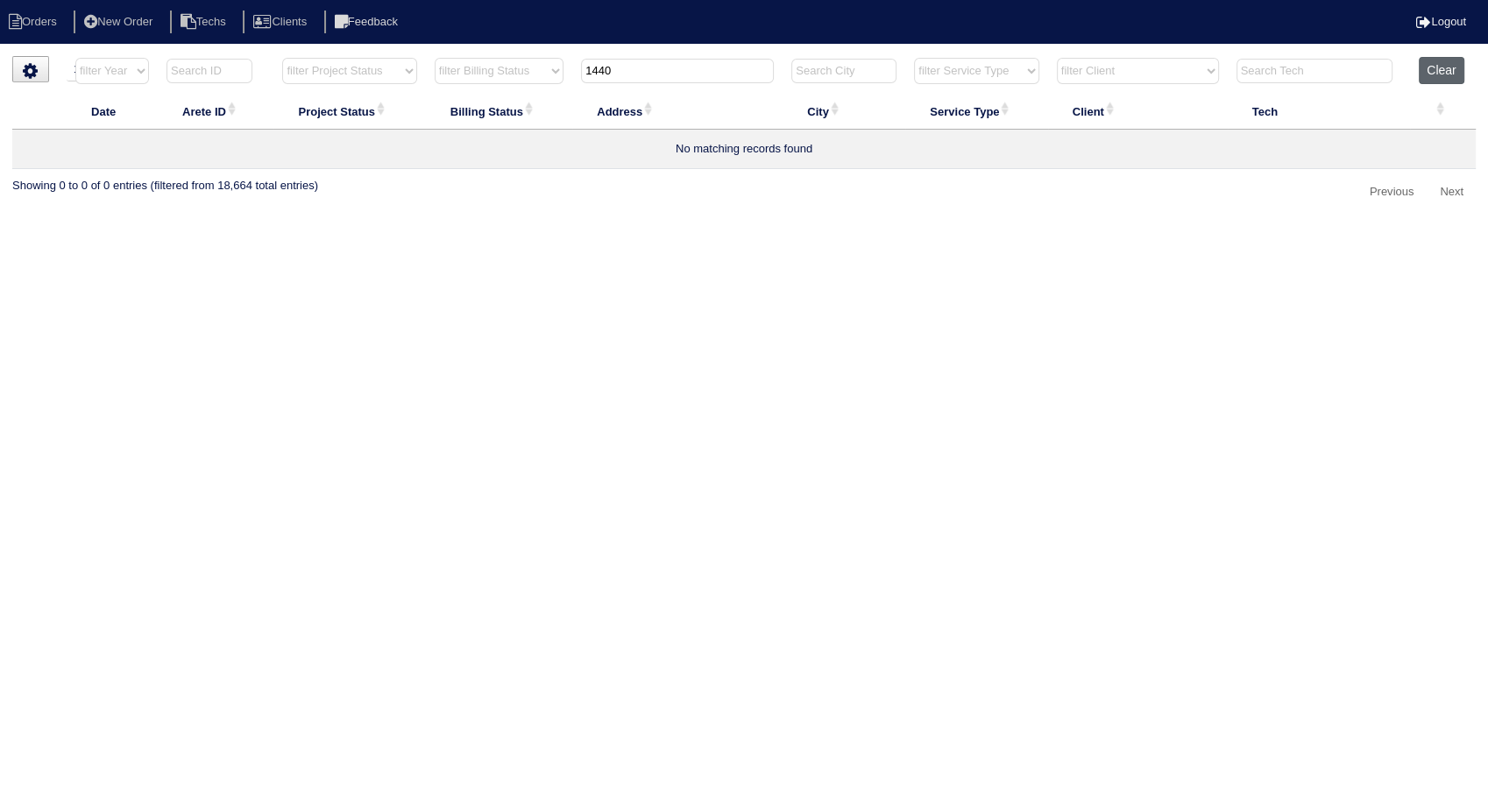
select select
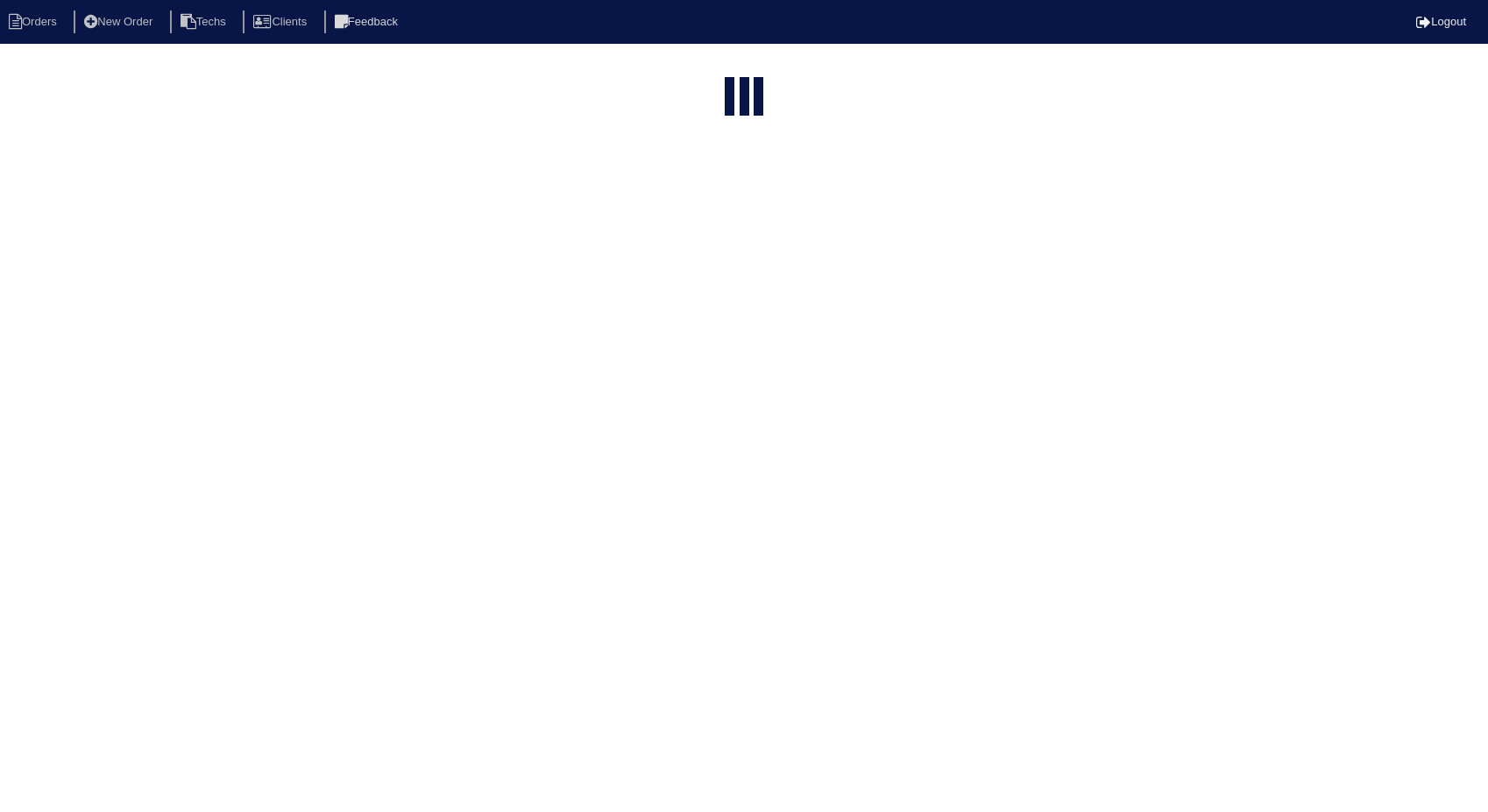
select select "15"
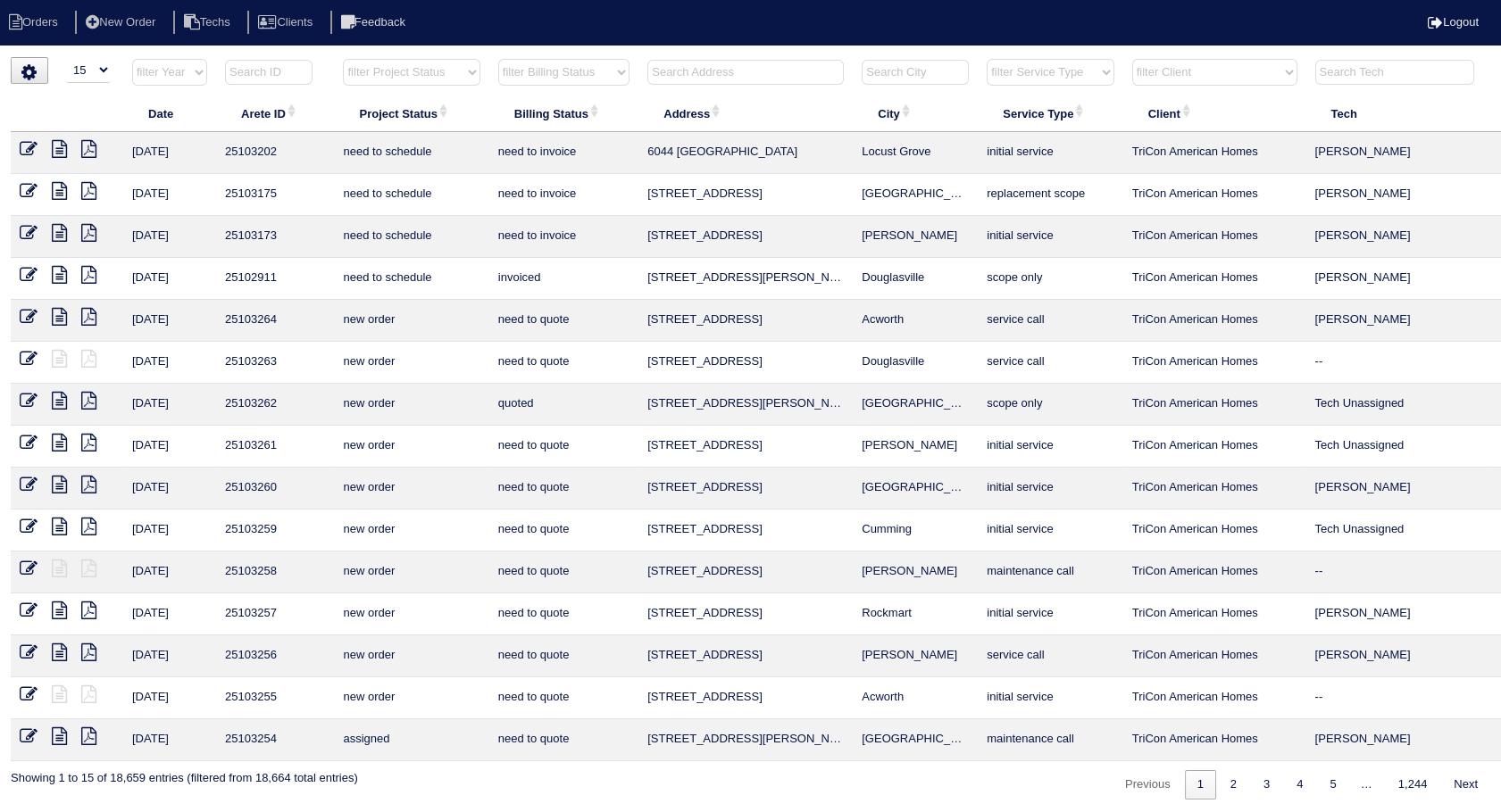
click at [732, 67] on input "text" at bounding box center [745, 73] width 196 height 25
type input "1440"
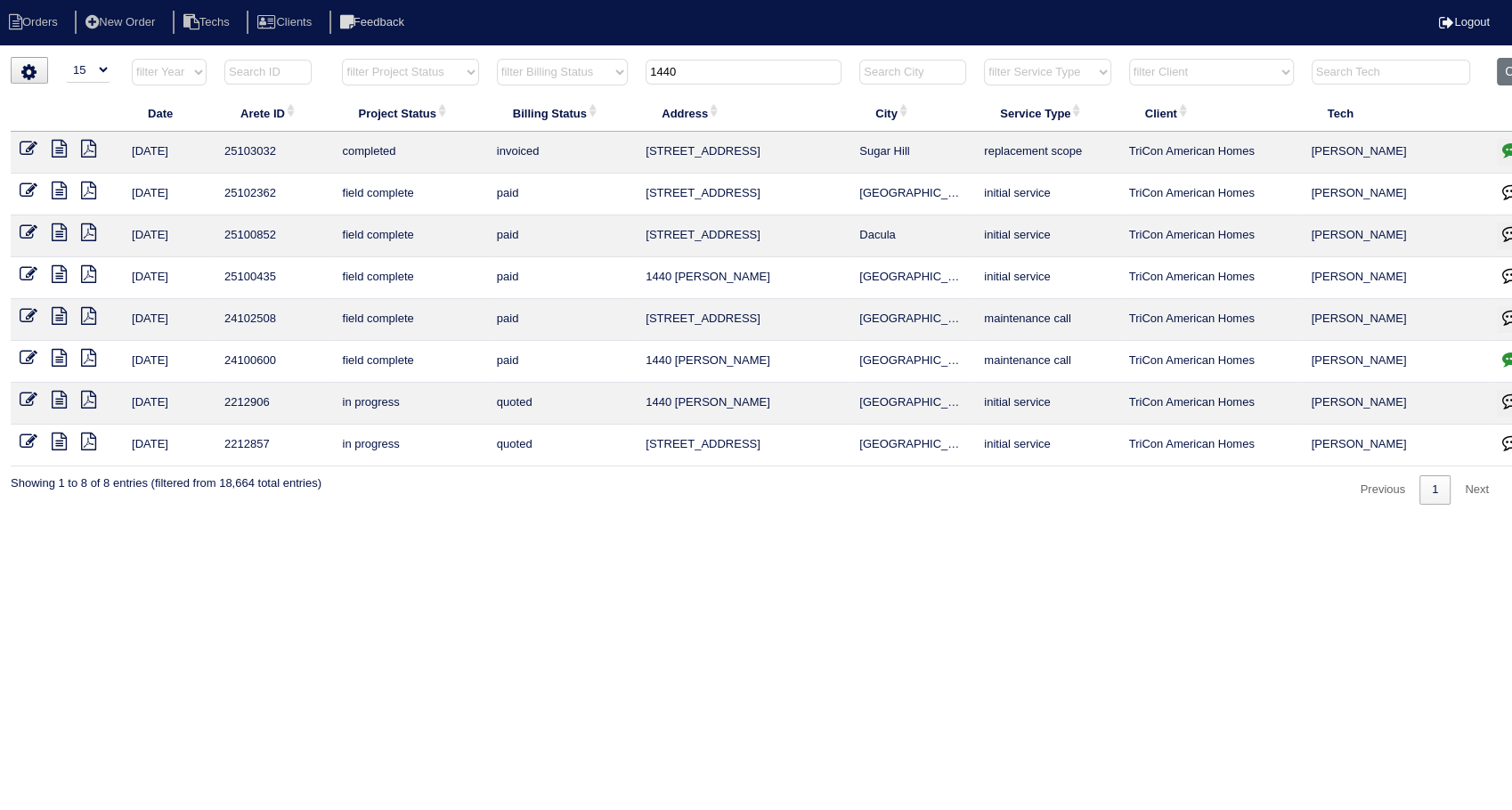
click at [1504, 146] on icon "button" at bounding box center [1510, 149] width 18 height 18
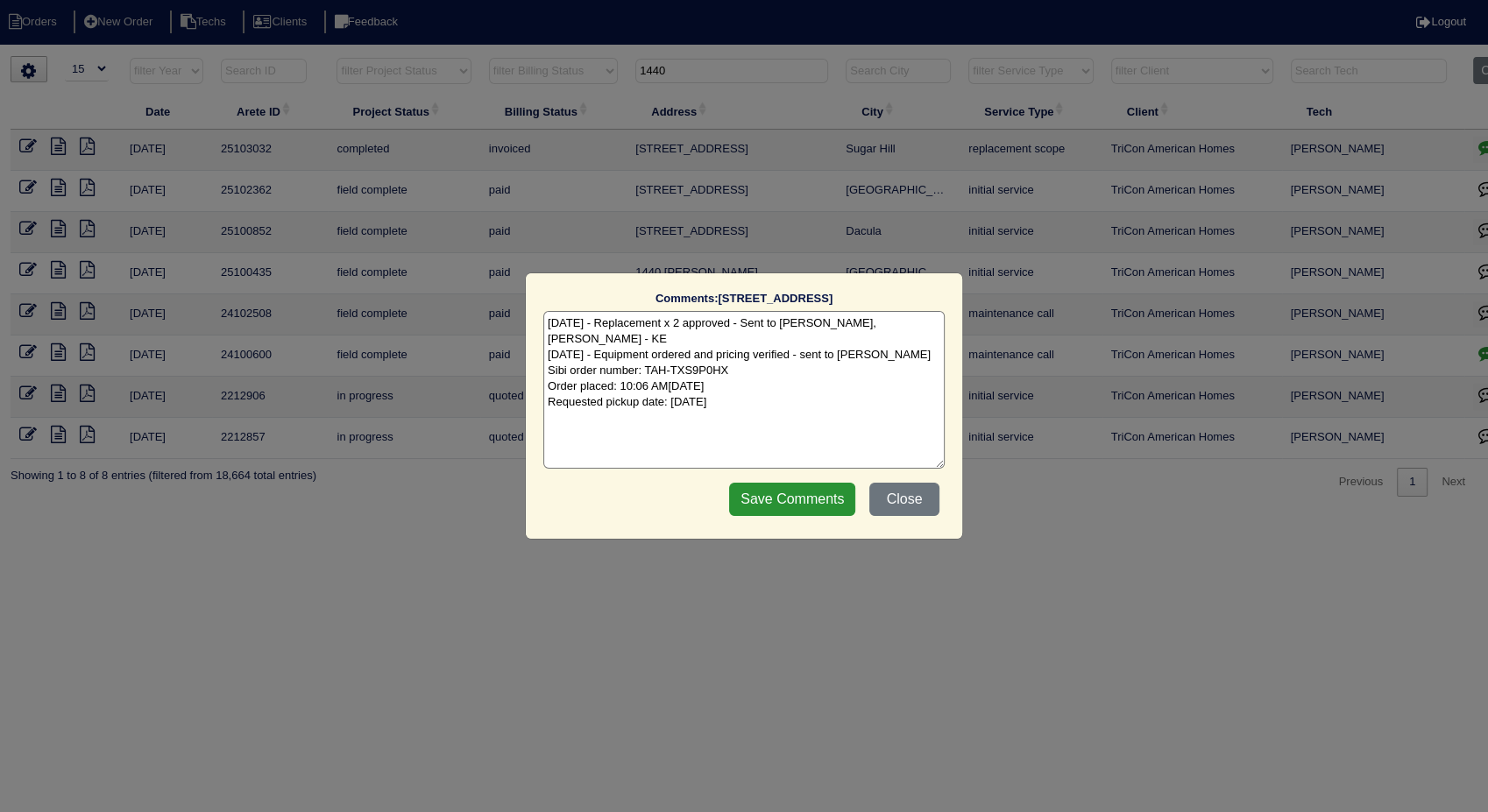
click at [812, 382] on textarea "[DATE] - Replacement x 2 approved - Sent to [PERSON_NAME], [PERSON_NAME] - KE […" at bounding box center [744, 390] width 401 height 158
type textarea "[DATE] - Replacement x 2 approved - Sent to [PERSON_NAME], [PERSON_NAME] - KE […"
click at [809, 494] on input "Save Comments" at bounding box center [792, 498] width 126 height 33
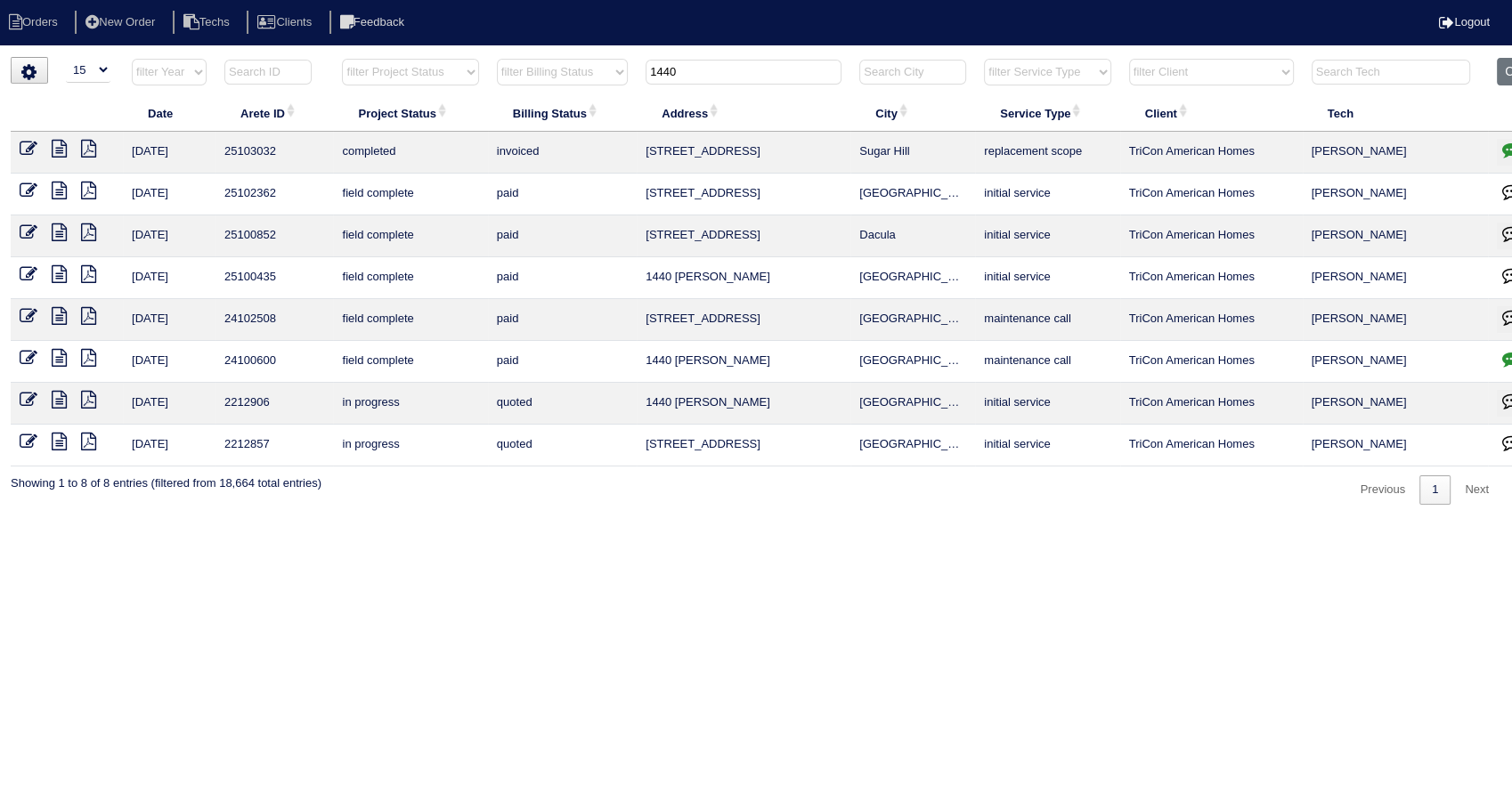
drag, startPoint x: 815, startPoint y: 503, endPoint x: 731, endPoint y: 355, distance: 170.2
click at [814, 503] on html "Orders New Order Techs Clients Feedback Logout Orders New Order Users Clients M…" at bounding box center [756, 261] width 1512 height 523
drag, startPoint x: 691, startPoint y: 70, endPoint x: 572, endPoint y: 105, distance: 124.0
click at [571, 104] on table "Date Arete ID Project Status Billing Status Address City Service Type Client Te…" at bounding box center [782, 262] width 1543 height 408
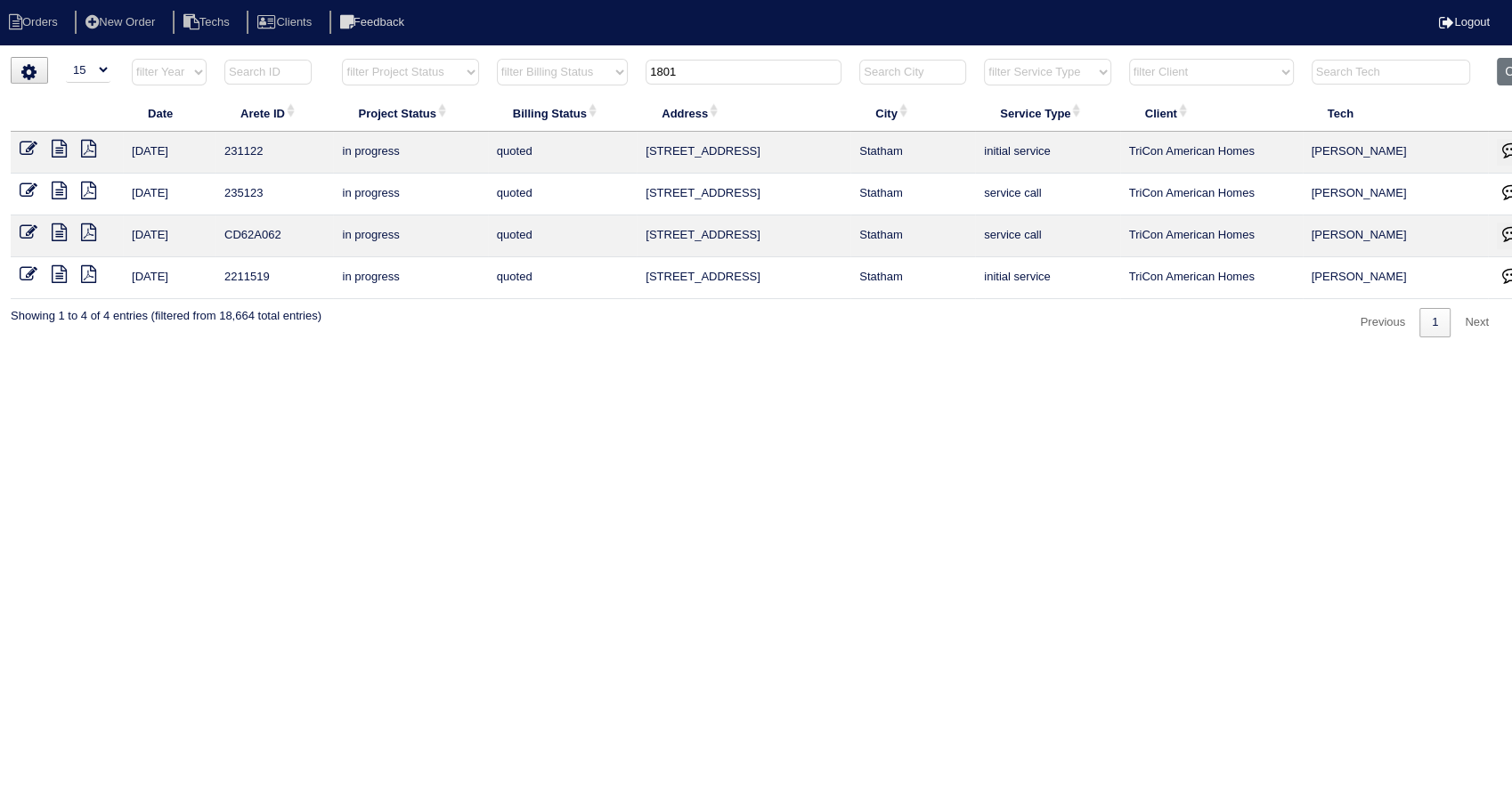
drag, startPoint x: 716, startPoint y: 71, endPoint x: 596, endPoint y: 114, distance: 127.5
click at [596, 112] on table "Date Arete ID Project Status Billing Status Address City Service Type Client Te…" at bounding box center [782, 178] width 1543 height 241
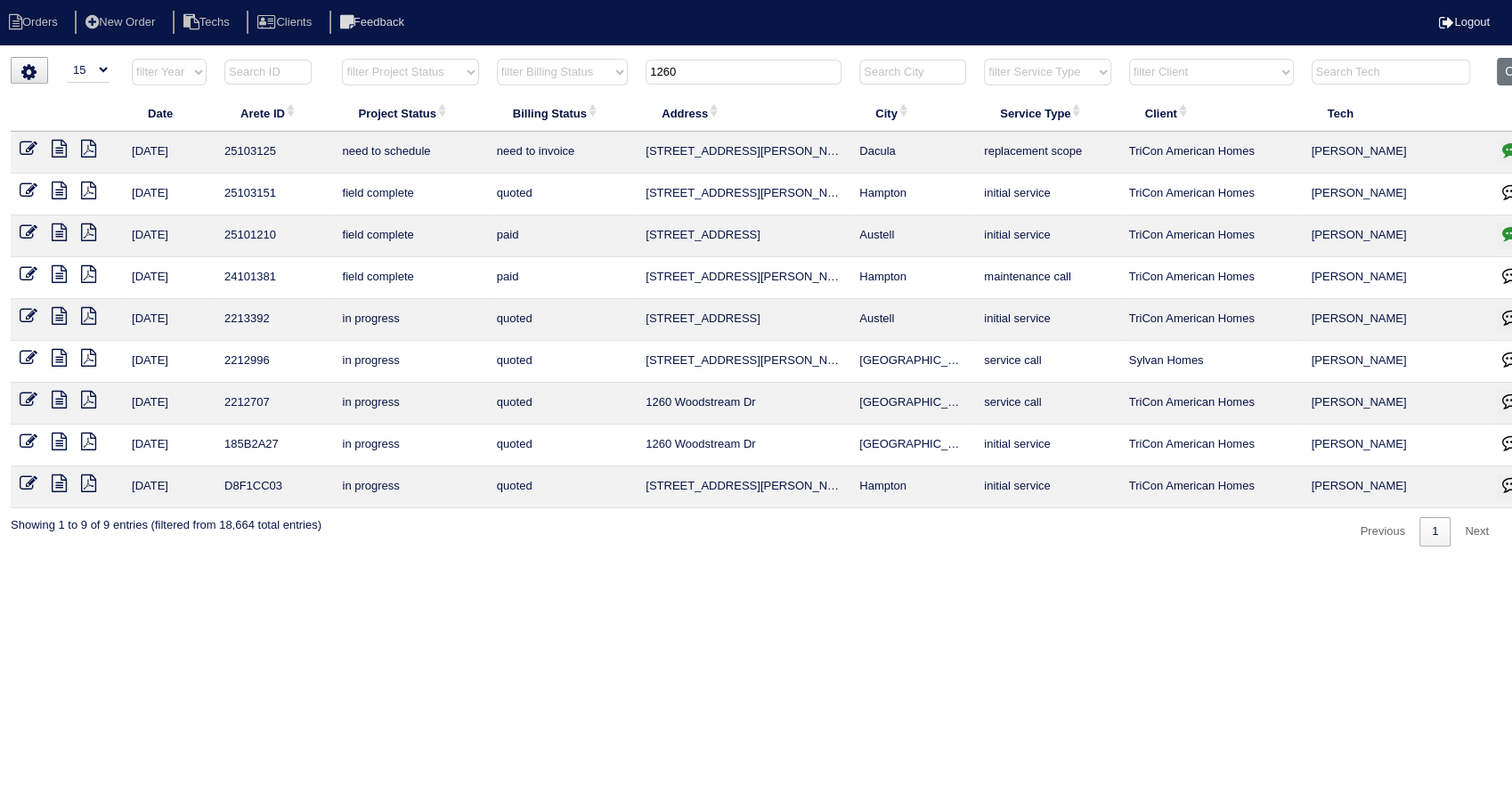
drag, startPoint x: 662, startPoint y: 73, endPoint x: 560, endPoint y: 82, distance: 102.4
click at [560, 82] on tr "filter Year -- Any Year -- 2025 2024 2023 2022 2021 2020 2019 filter Project St…" at bounding box center [782, 76] width 1543 height 36
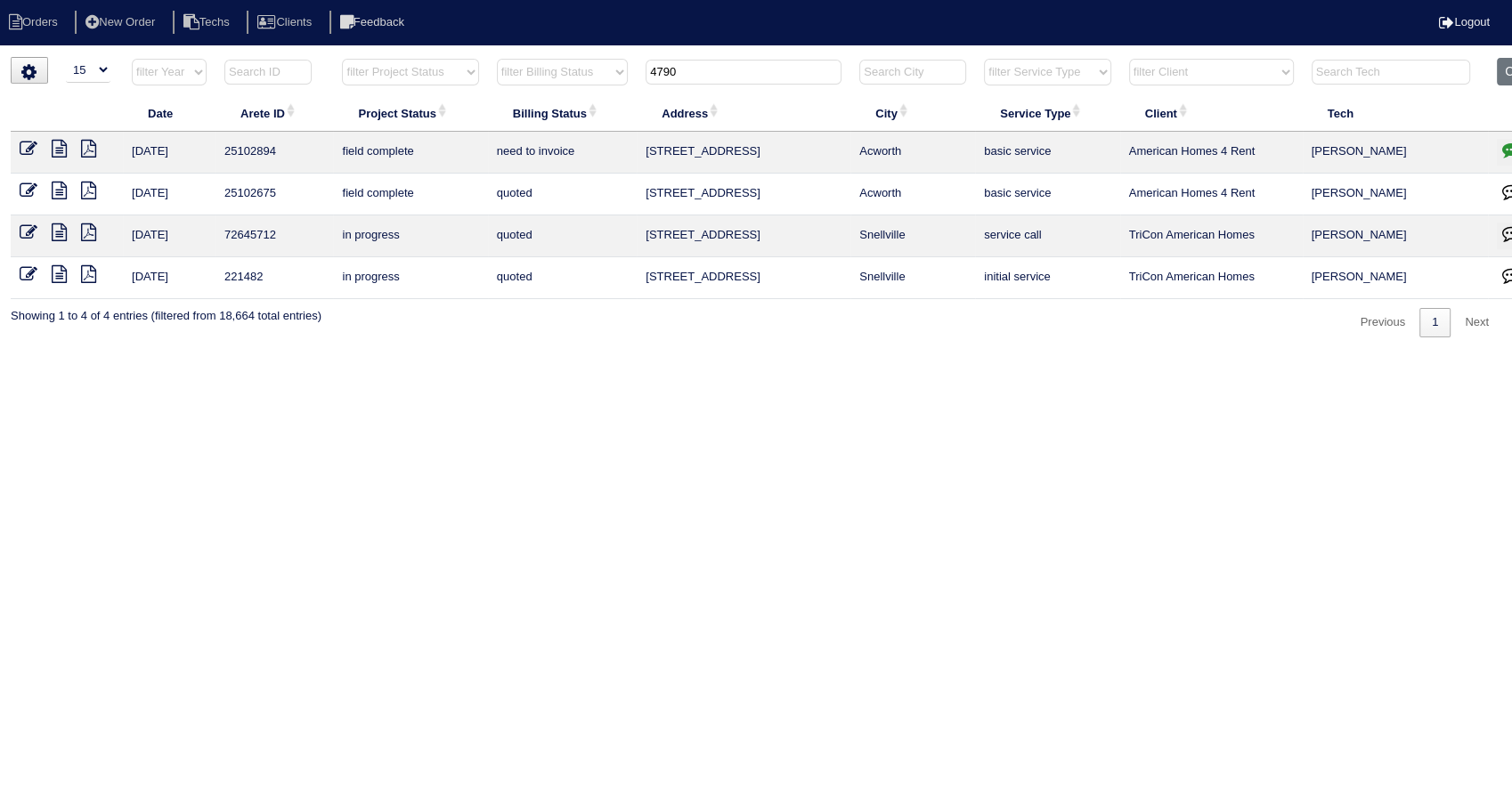
type input "4790"
click at [31, 183] on icon at bounding box center [29, 190] width 18 height 18
click at [23, 146] on icon at bounding box center [29, 149] width 18 height 18
click at [27, 153] on icon at bounding box center [29, 149] width 18 height 18
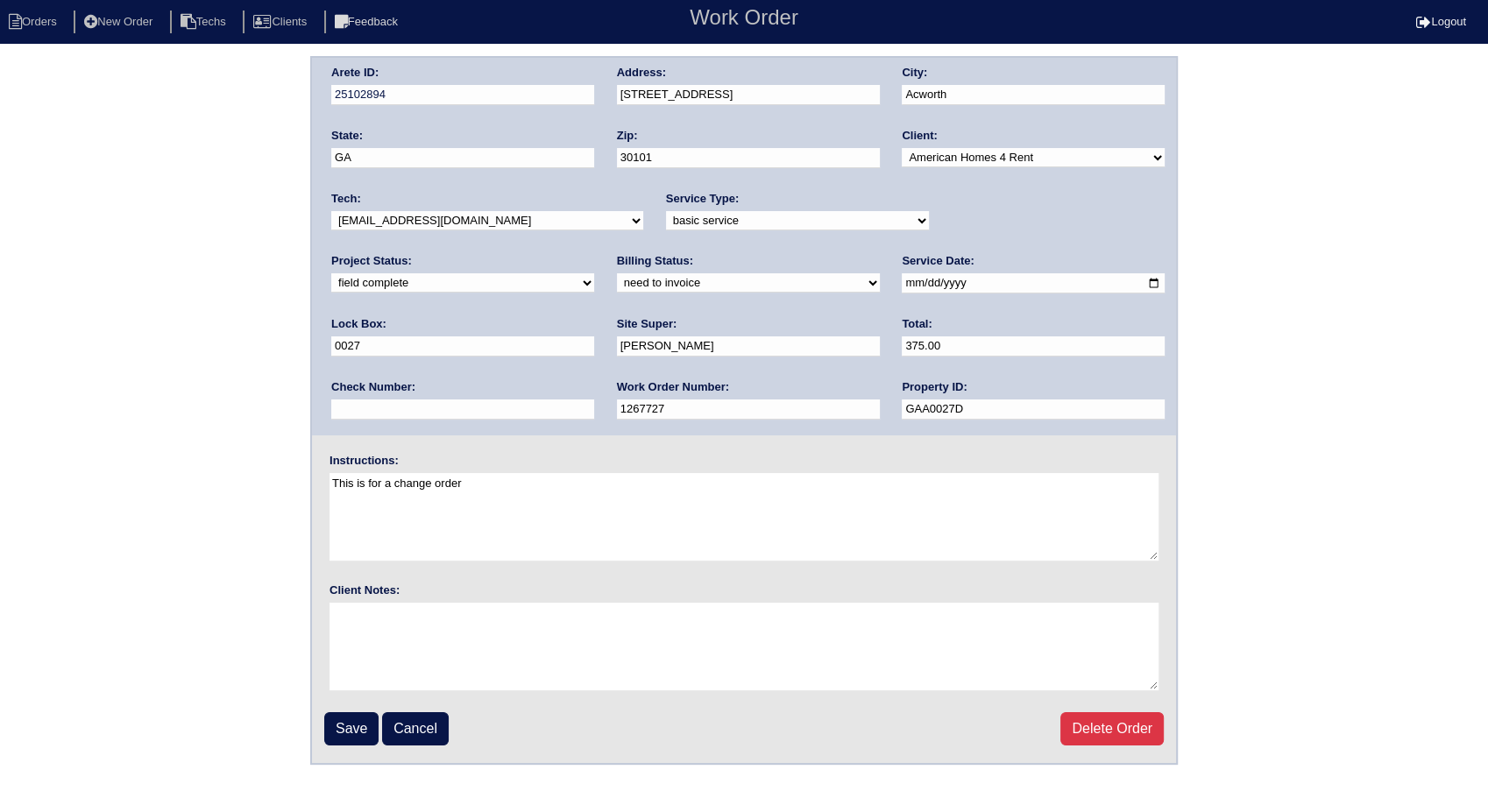
click at [617, 288] on select "need to quote quoted need to invoice invoiced paid warranty purchase order need…" at bounding box center [748, 283] width 263 height 20
select select "invoiced"
click at [617, 273] on select "need to quote quoted need to invoice invoiced paid warranty purchase order need…" at bounding box center [748, 283] width 263 height 20
click at [344, 728] on input "Save" at bounding box center [351, 728] width 54 height 33
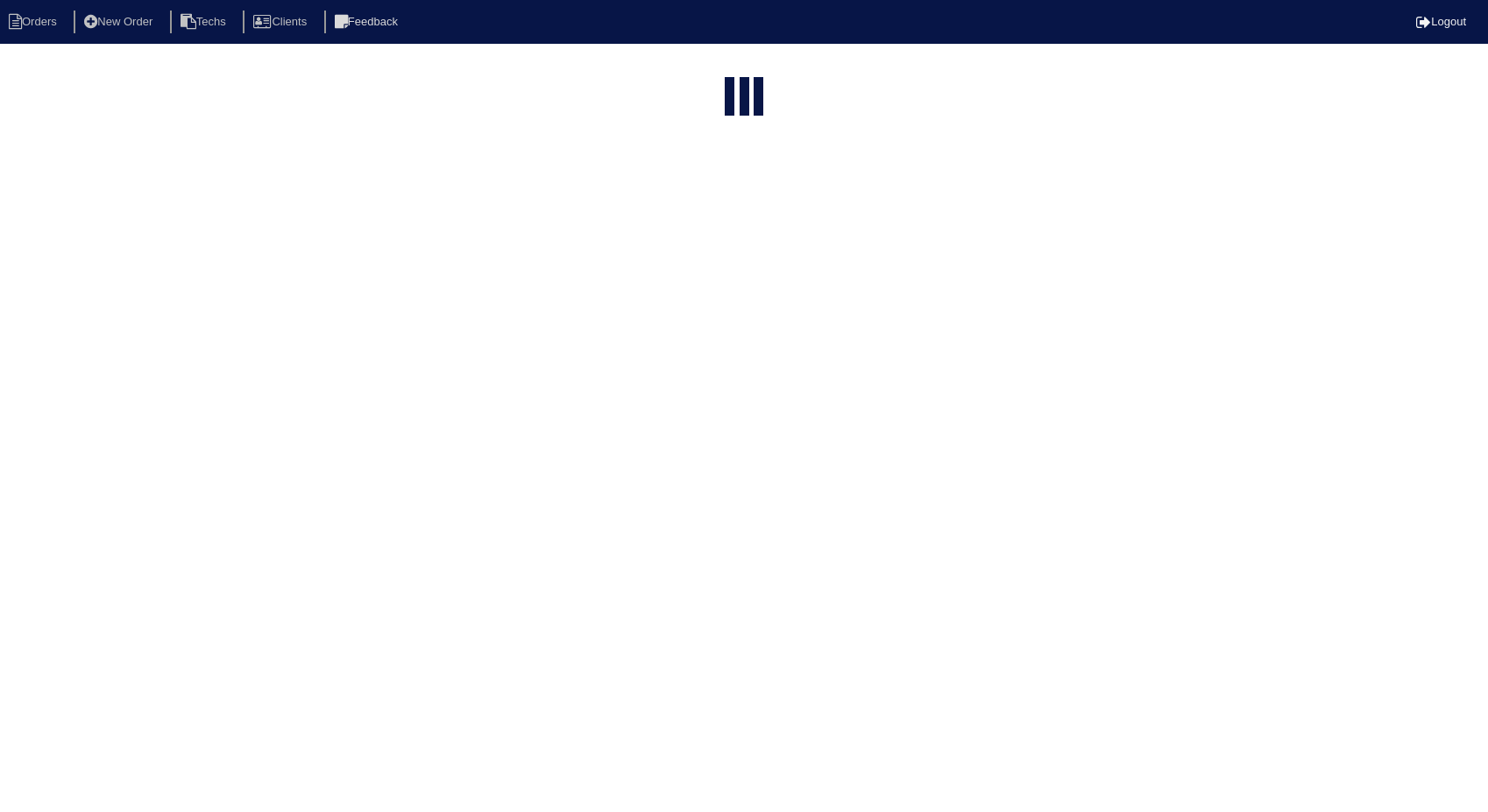
select select "15"
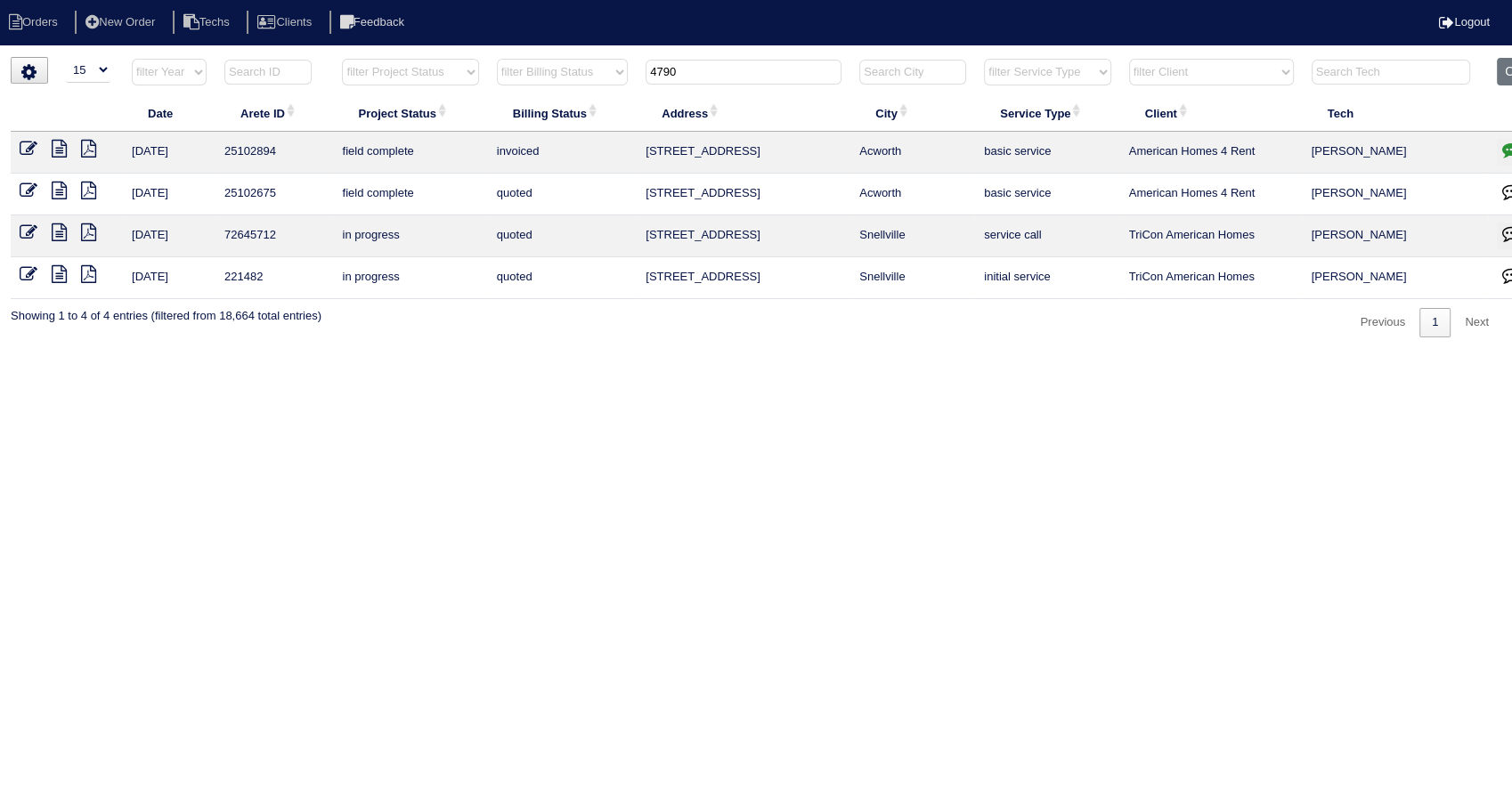
click at [23, 184] on icon at bounding box center [29, 190] width 18 height 18
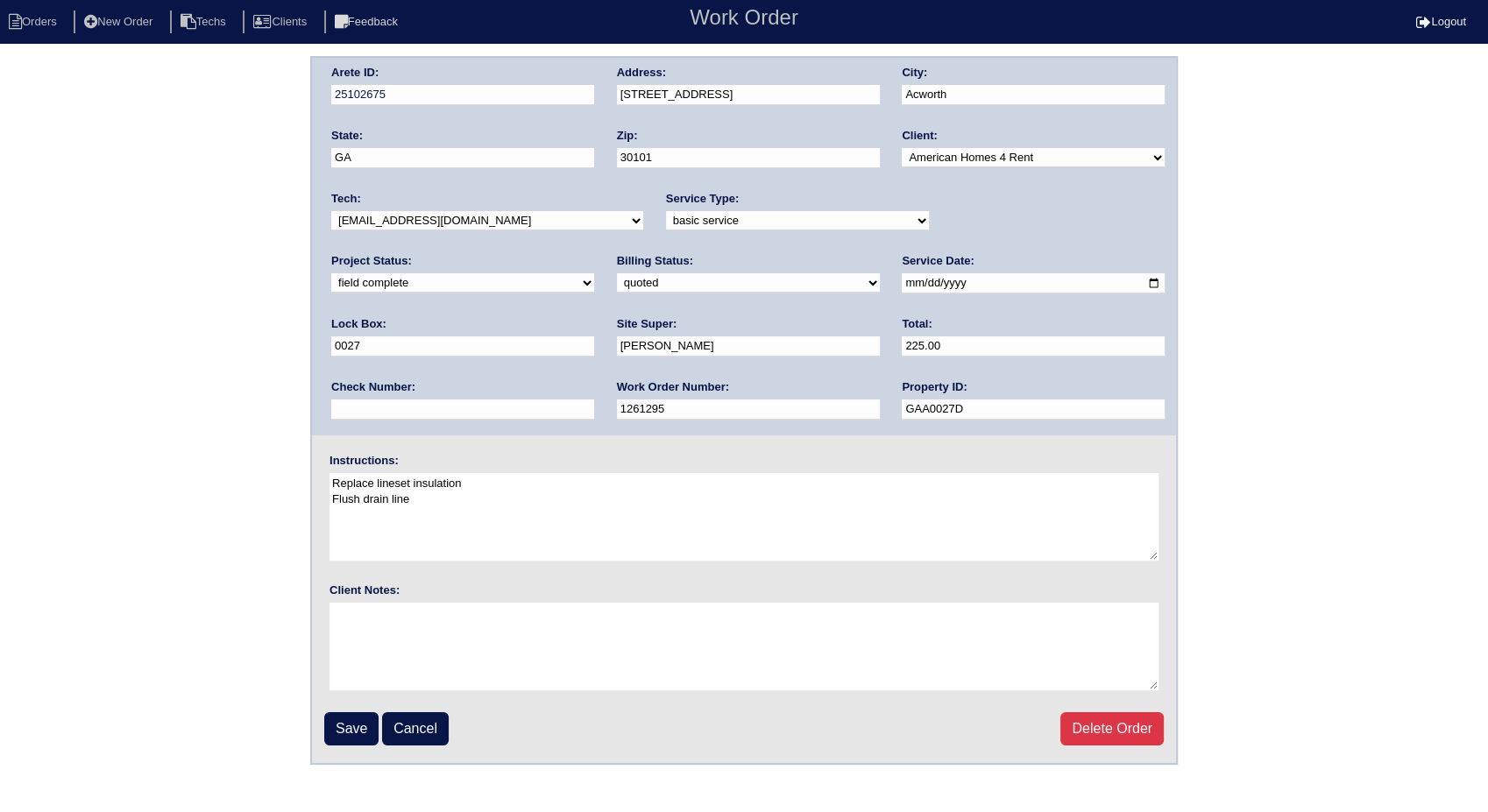
drag, startPoint x: 385, startPoint y: 280, endPoint x: 381, endPoint y: 295, distance: 15.5
click at [617, 280] on select "need to quote quoted need to invoice invoiced paid warranty purchase order need…" at bounding box center [748, 283] width 263 height 20
select select "invoiced"
click at [617, 273] on select "need to quote quoted need to invoice invoiced paid warranty purchase order need…" at bounding box center [748, 283] width 263 height 20
click at [345, 721] on input "Save" at bounding box center [351, 728] width 54 height 33
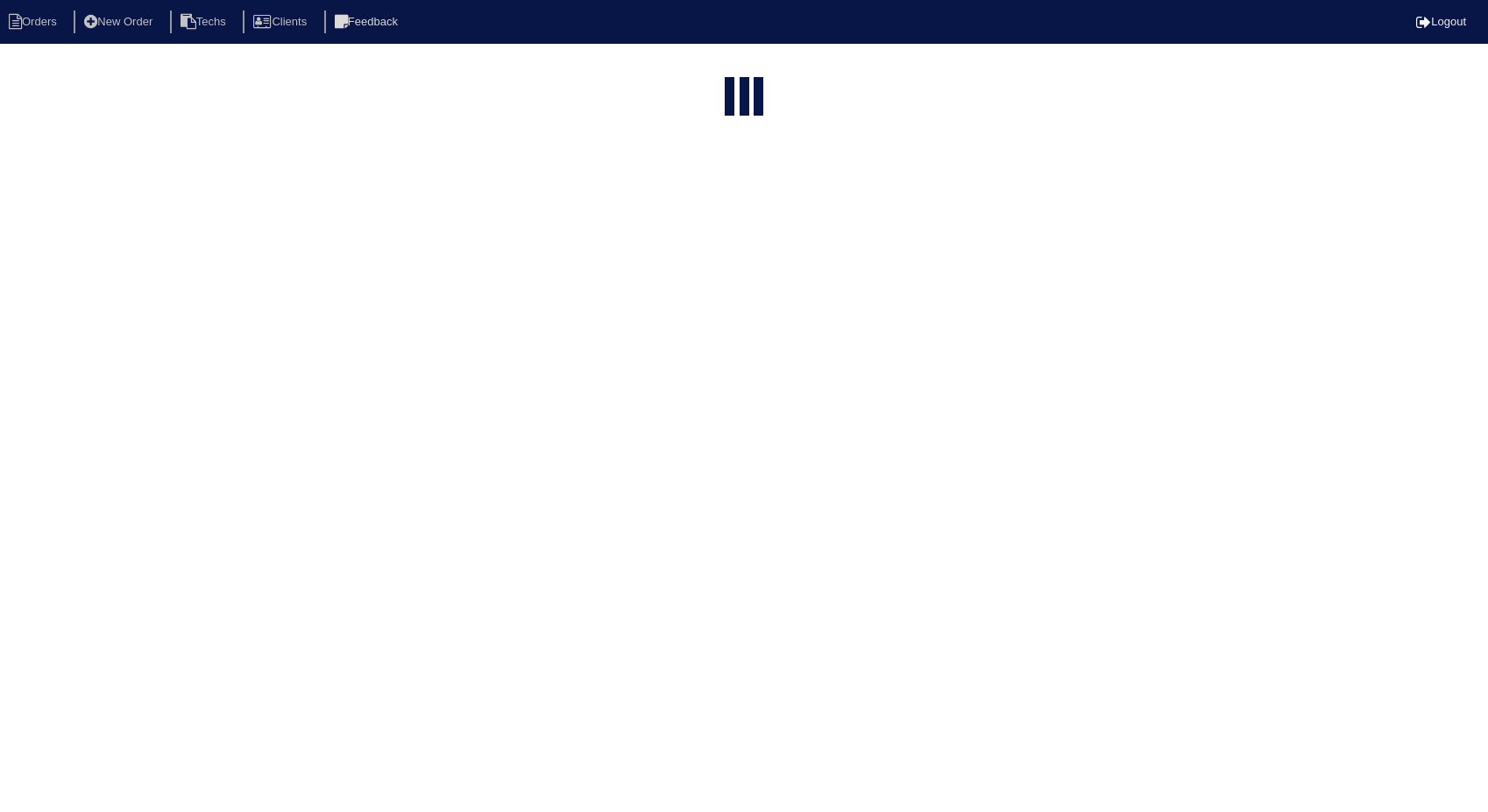
select select "15"
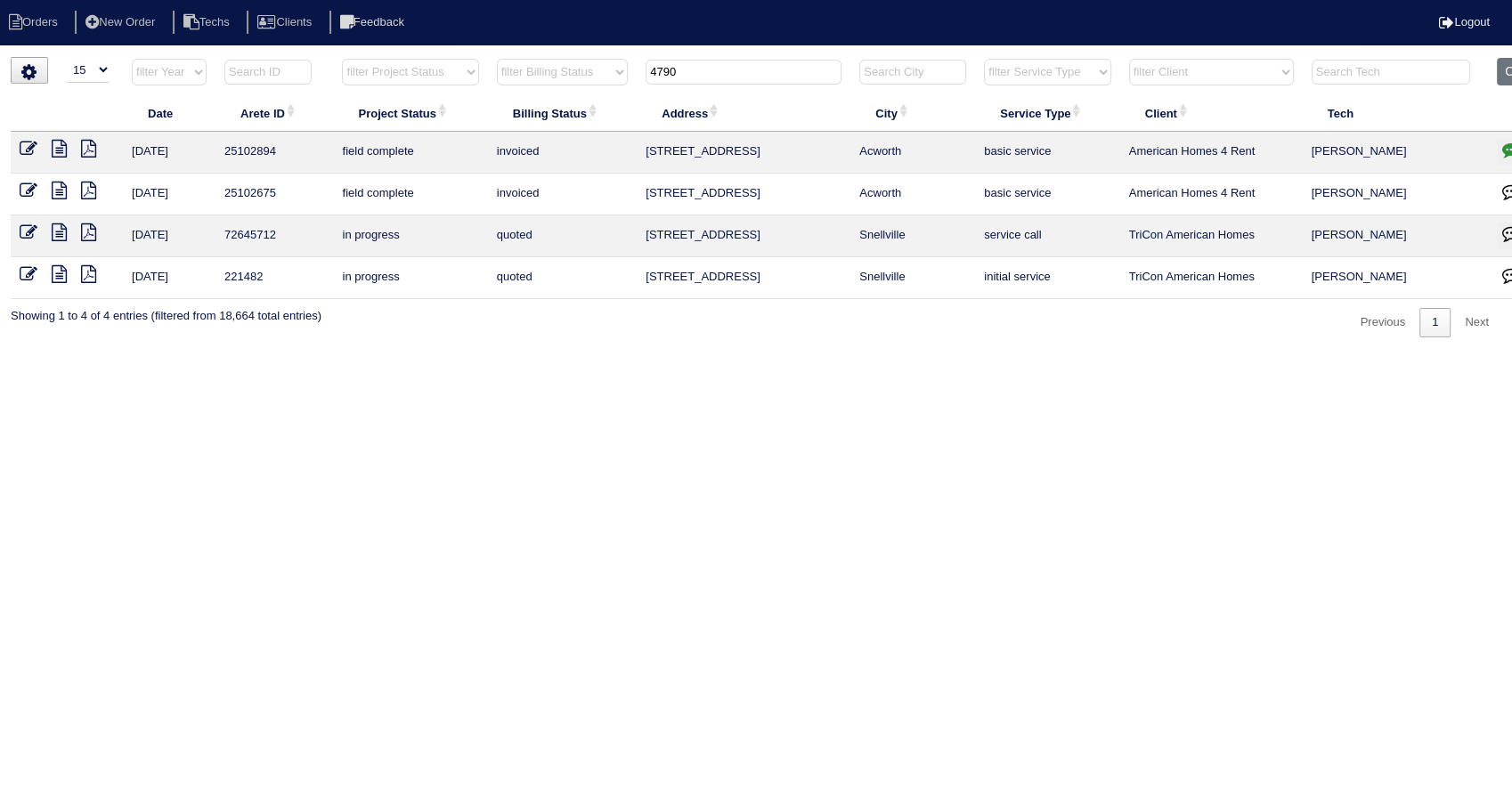
click at [641, 355] on html "Orders New Order Techs Clients Feedback Logout Orders New Order Users Clients M…" at bounding box center [756, 177] width 1512 height 355
